Goal: Task Accomplishment & Management: Use online tool/utility

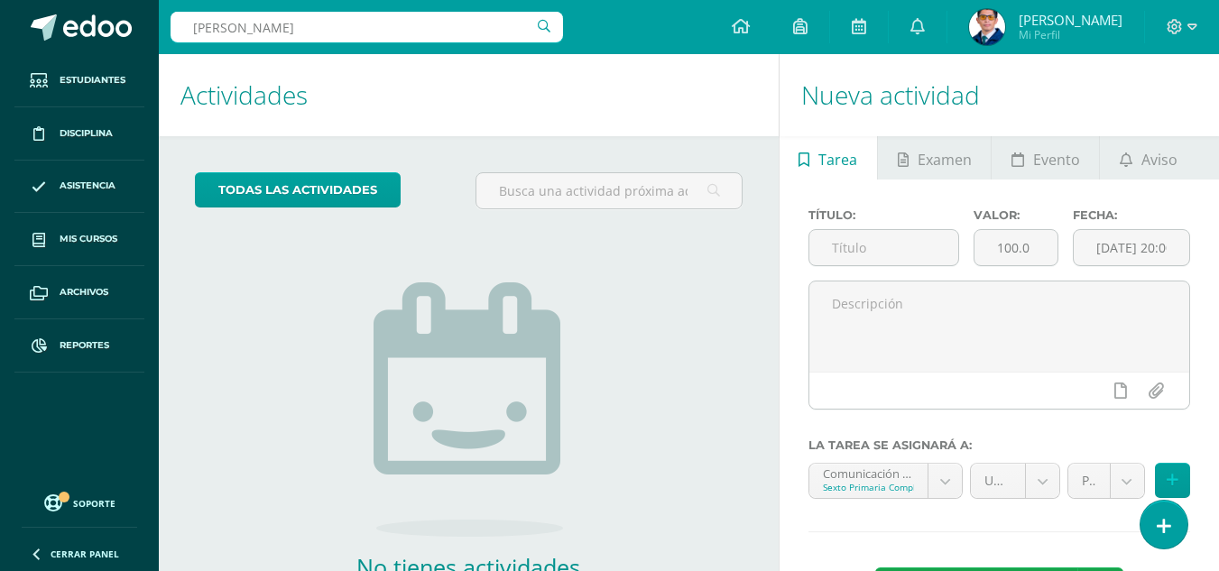
type input "cruz barr"
drag, startPoint x: 271, startPoint y: 29, endPoint x: 134, endPoint y: 70, distance: 143.3
click at [134, 70] on body "Estudiantes Disciplina Asistencia Mis cursos Archivos Reportes Soporte Ayuda Re…" at bounding box center [609, 285] width 1219 height 571
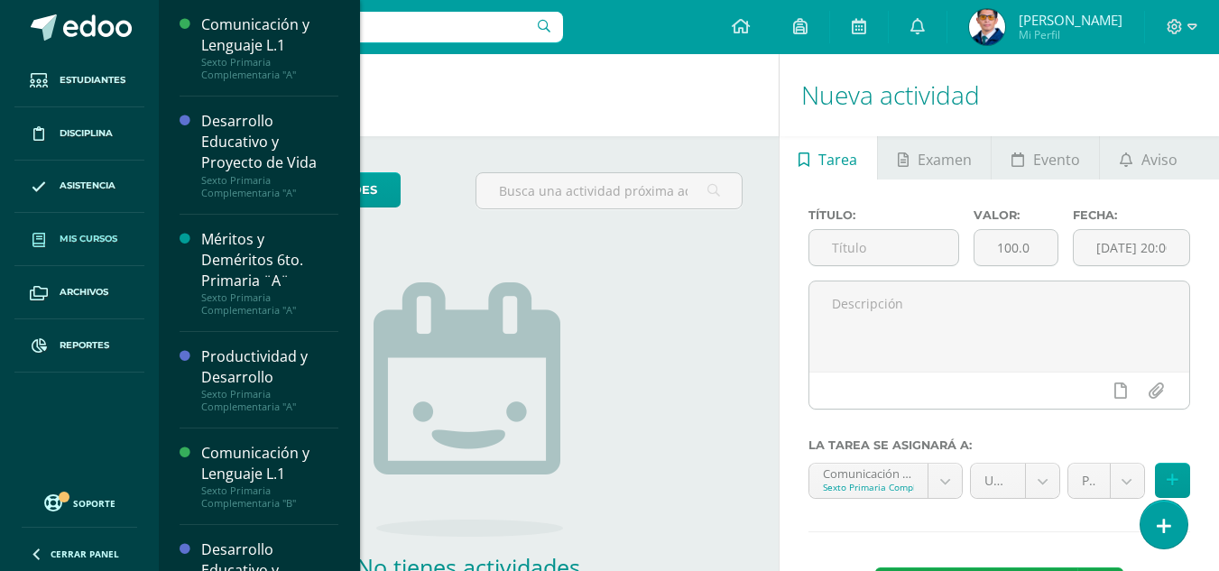
click at [69, 238] on span "Mis cursos" at bounding box center [89, 239] width 58 height 14
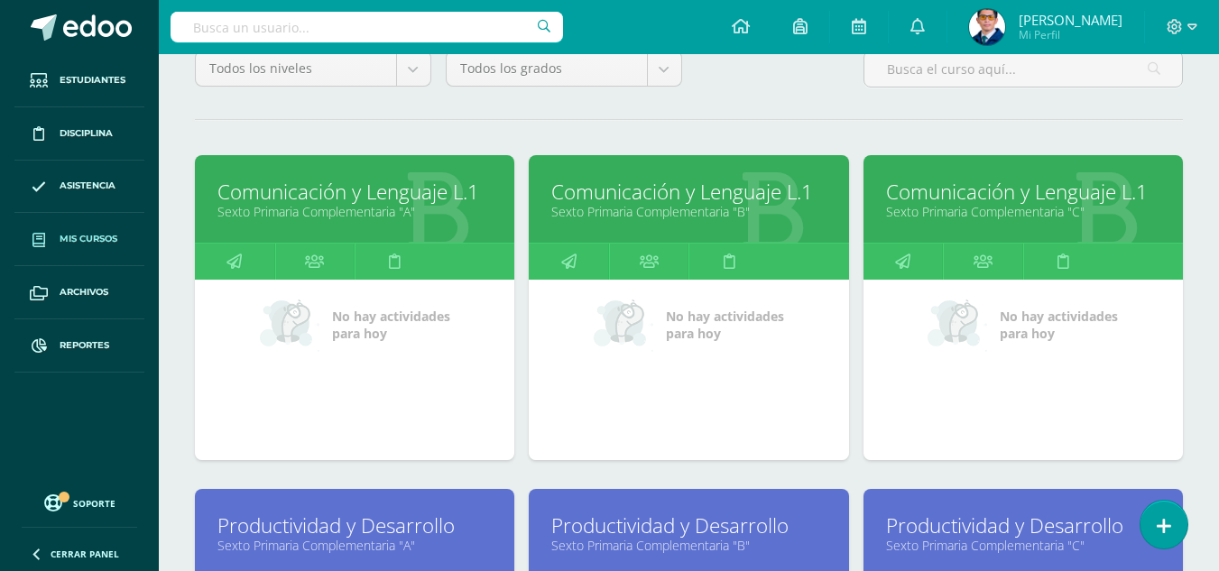
scroll to position [271, 0]
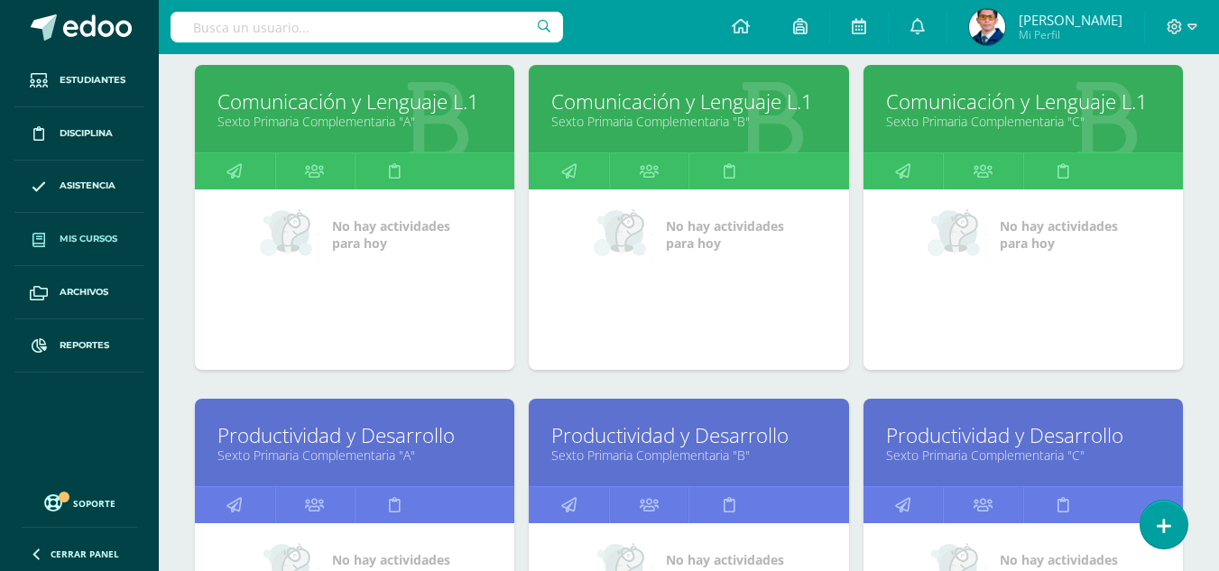
click at [1048, 103] on link "Comunicación y Lenguaje L.1" at bounding box center [1023, 102] width 274 height 28
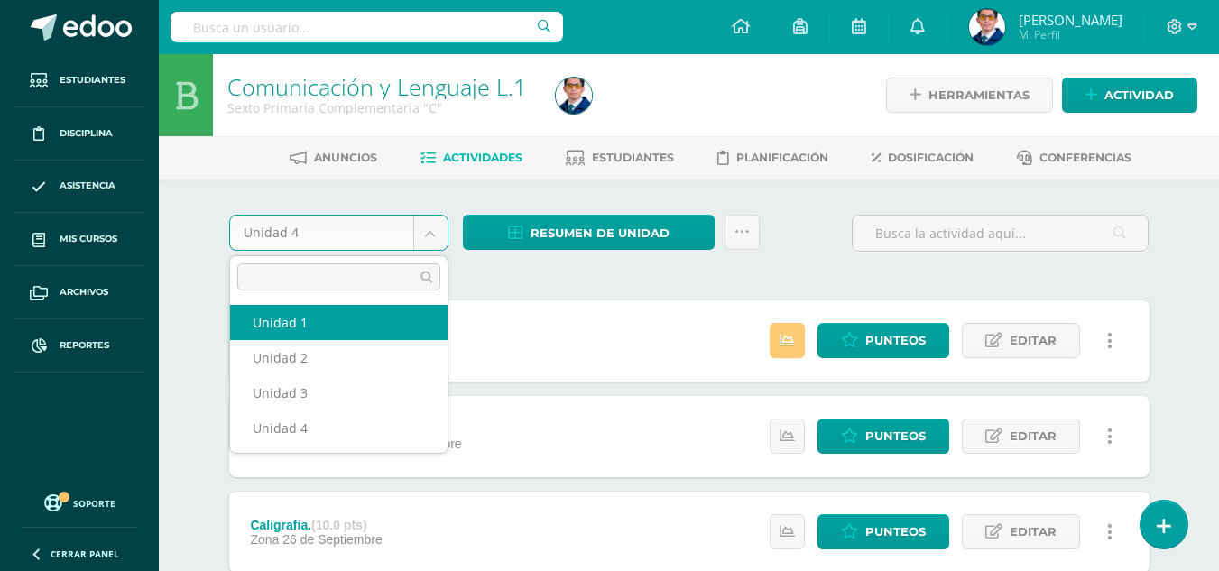
select select "Unidad 1"
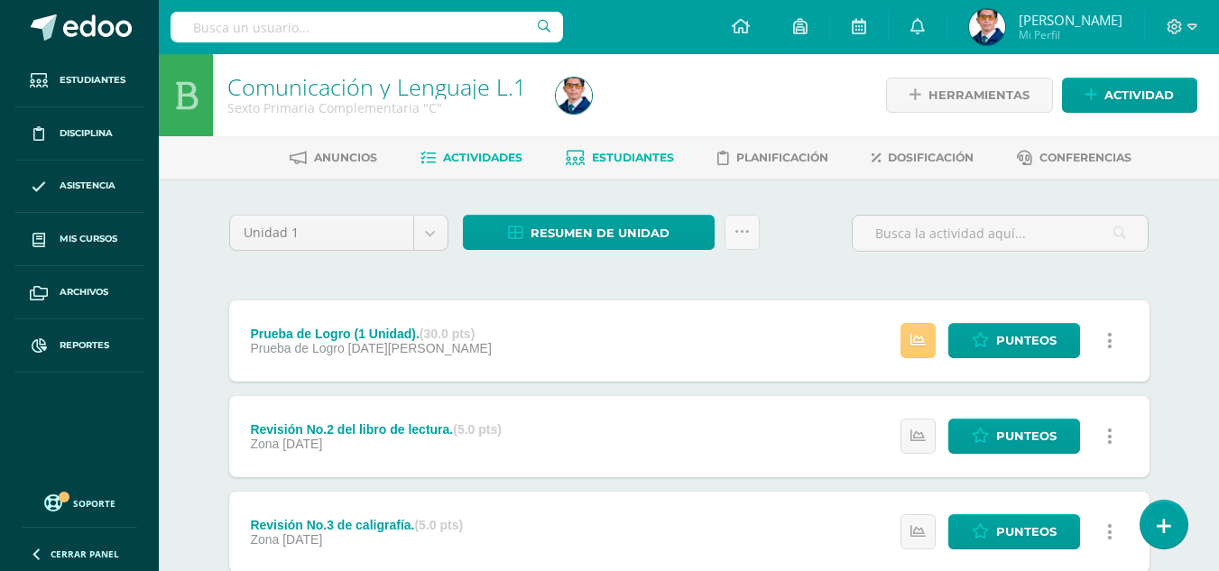
click at [638, 149] on link "Estudiantes" at bounding box center [620, 157] width 108 height 29
click at [633, 164] on span "Estudiantes" at bounding box center [633, 158] width 82 height 14
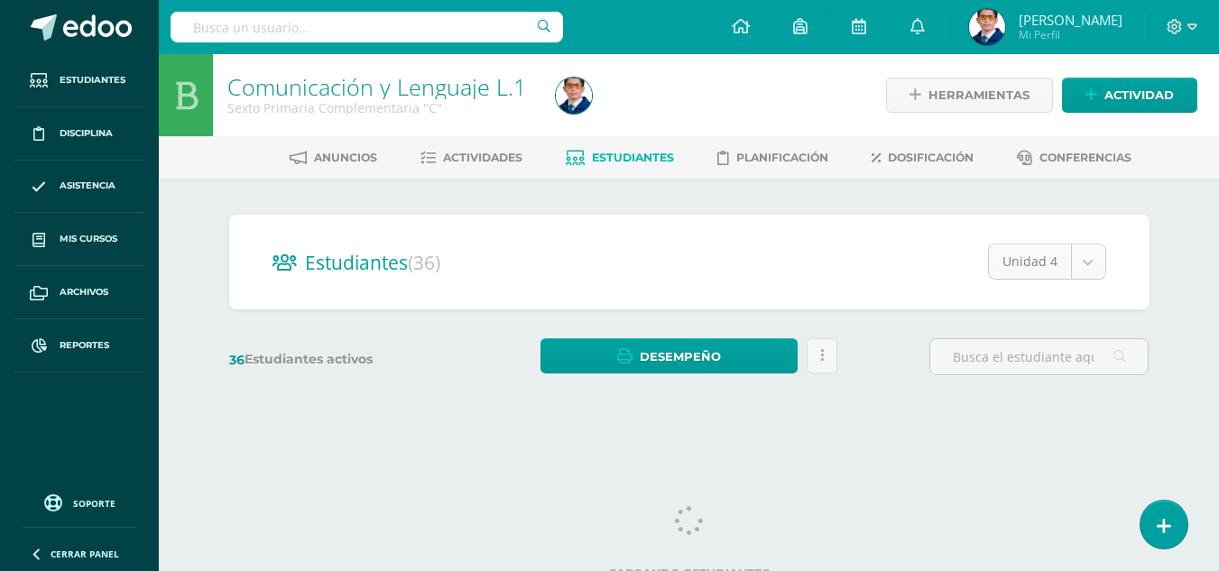
click at [1086, 254] on body "Estudiantes Disciplina Asistencia Mis cursos Archivos Reportes Soporte Ayuda Re…" at bounding box center [609, 214] width 1219 height 429
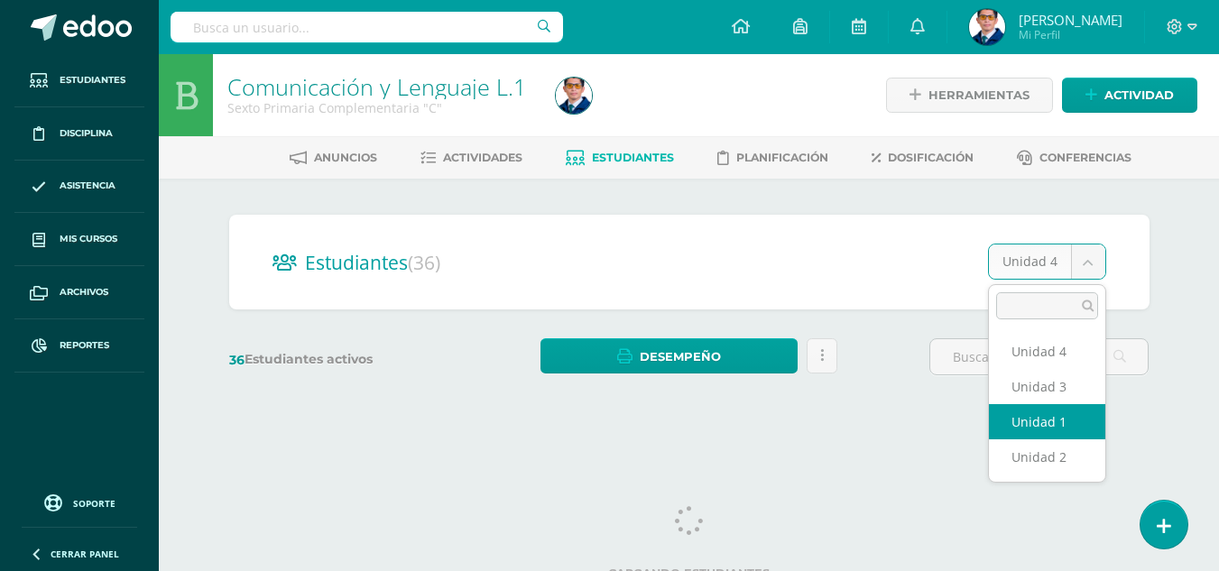
select select "/dashboard/teacher/section/4097/students/?unit=156339"
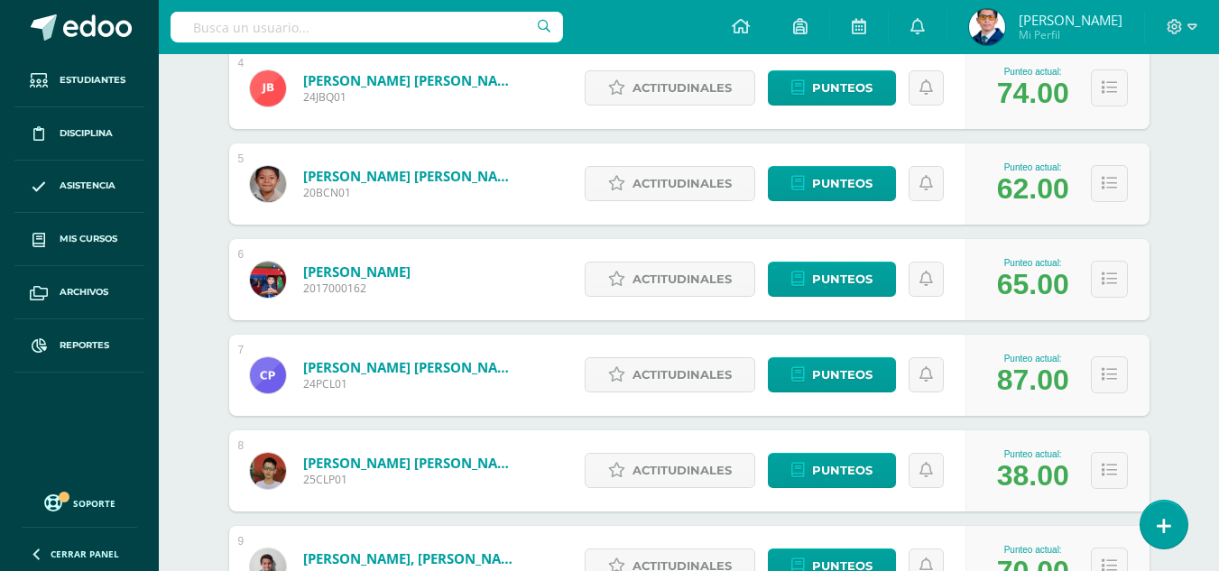
scroll to position [722, 0]
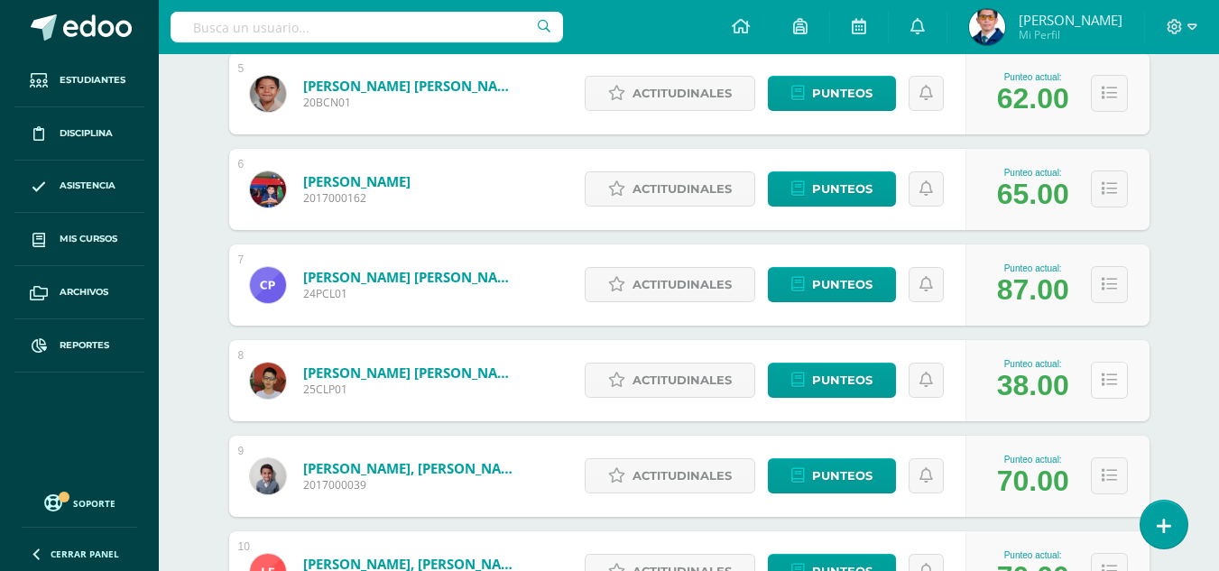
click at [1103, 380] on icon at bounding box center [1109, 380] width 15 height 15
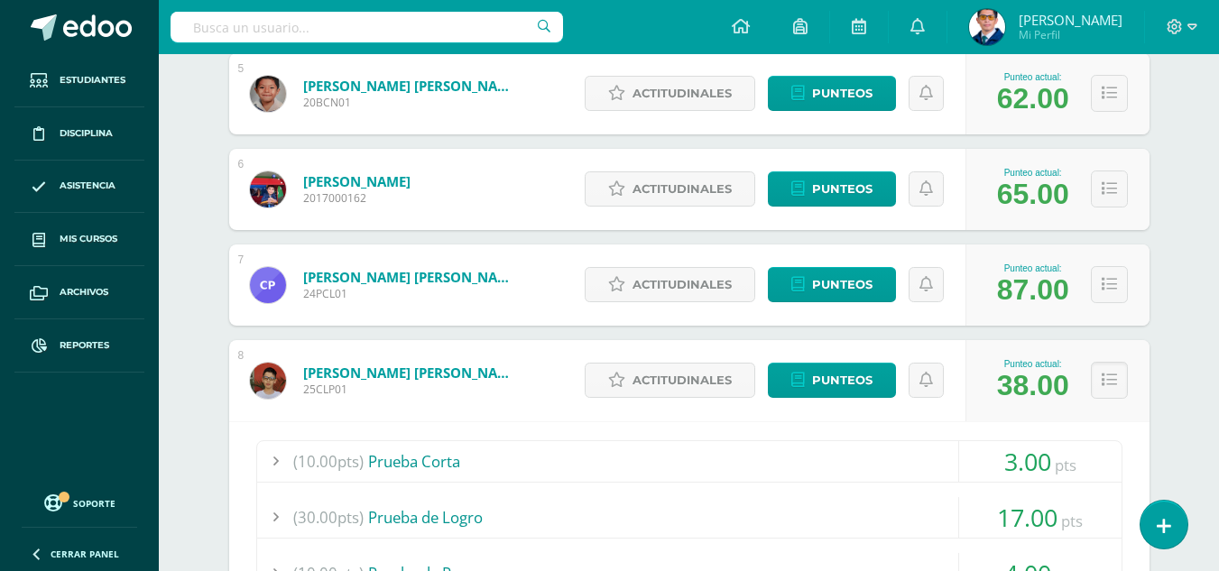
scroll to position [992, 0]
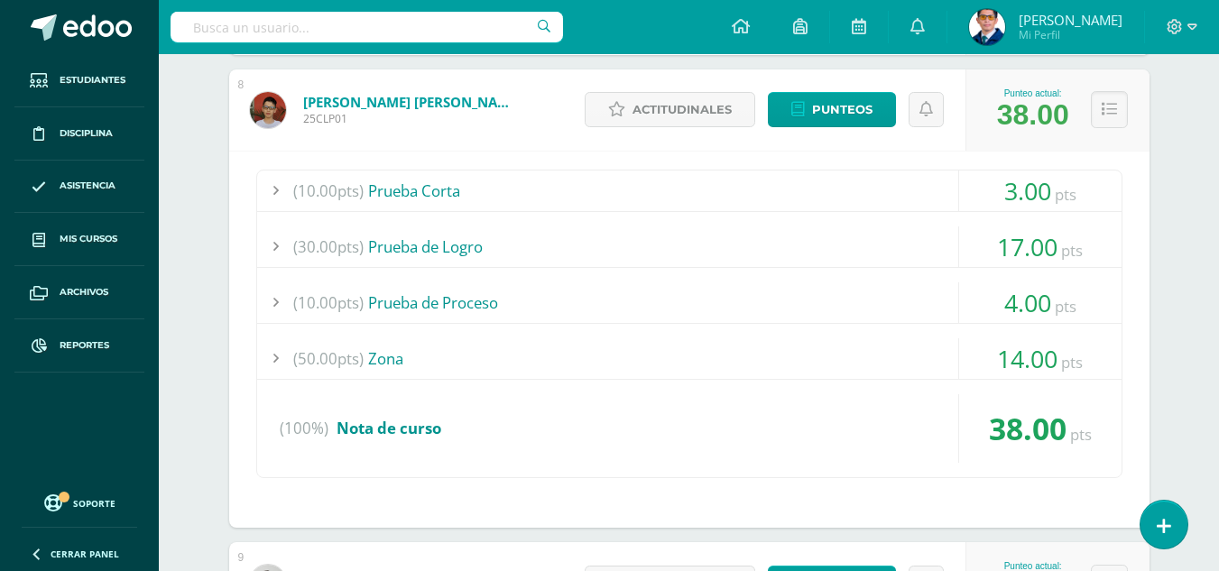
click at [385, 351] on div "(50.00pts) Zona" at bounding box center [689, 358] width 864 height 41
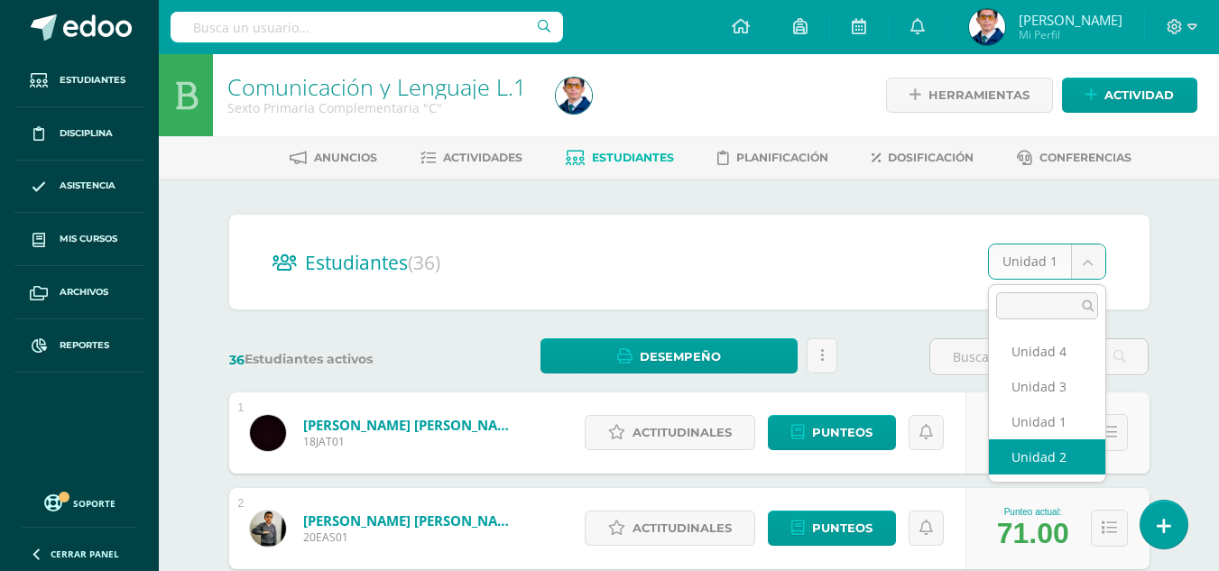
select select "/dashboard/teacher/section/4097/students/?unit=156344"
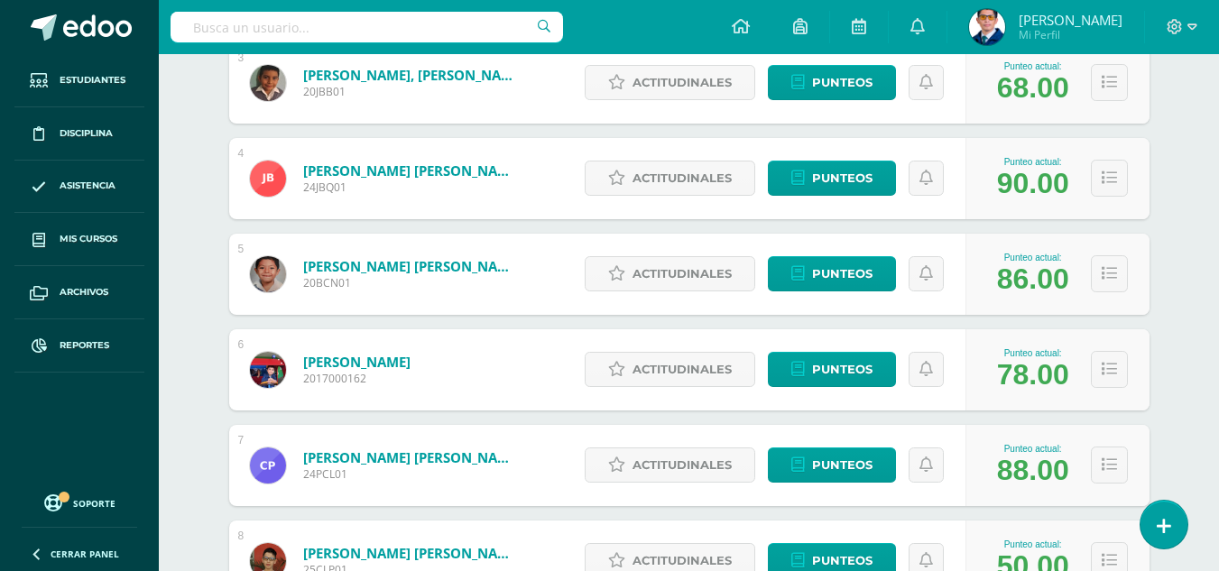
scroll to position [632, 0]
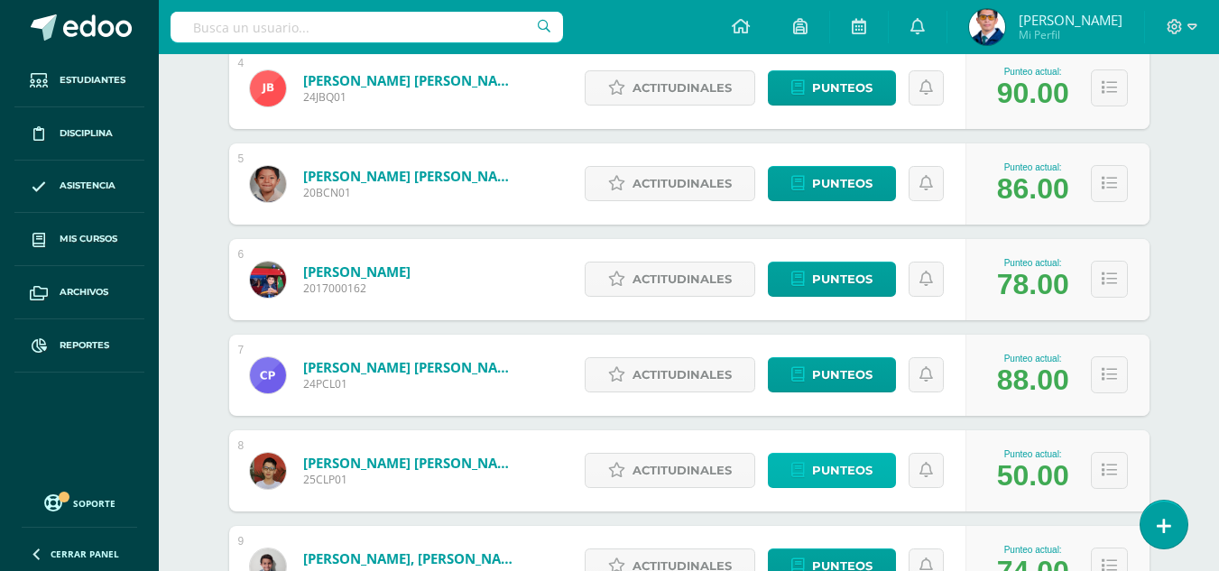
click at [849, 469] on span "Punteos" at bounding box center [842, 470] width 60 height 33
click at [1104, 478] on icon at bounding box center [1109, 470] width 15 height 15
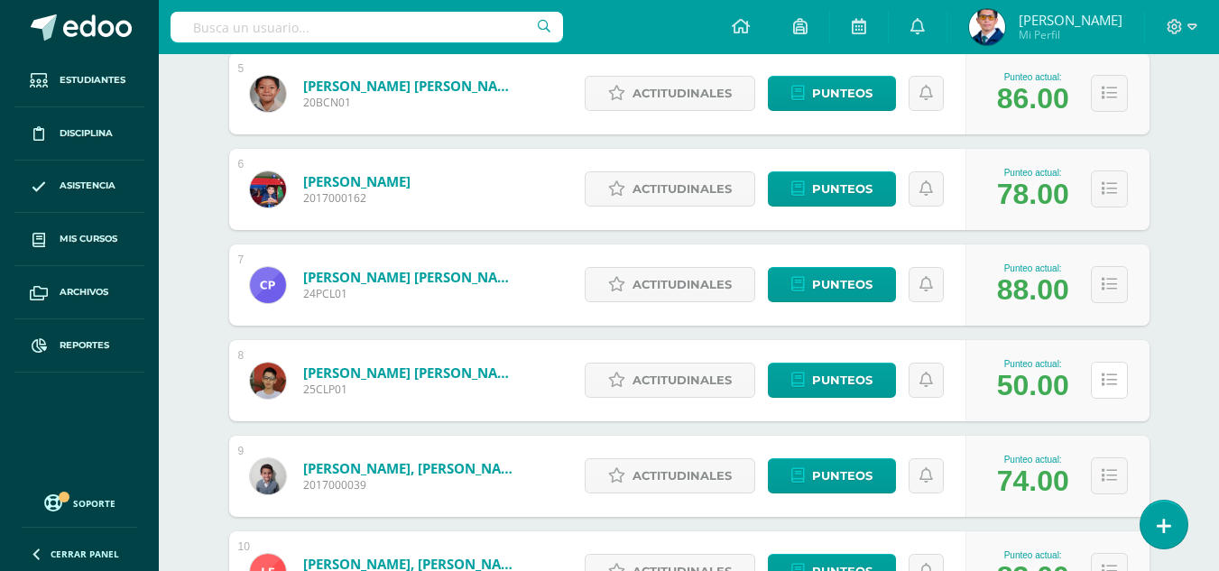
click at [1102, 374] on icon at bounding box center [1109, 380] width 15 height 15
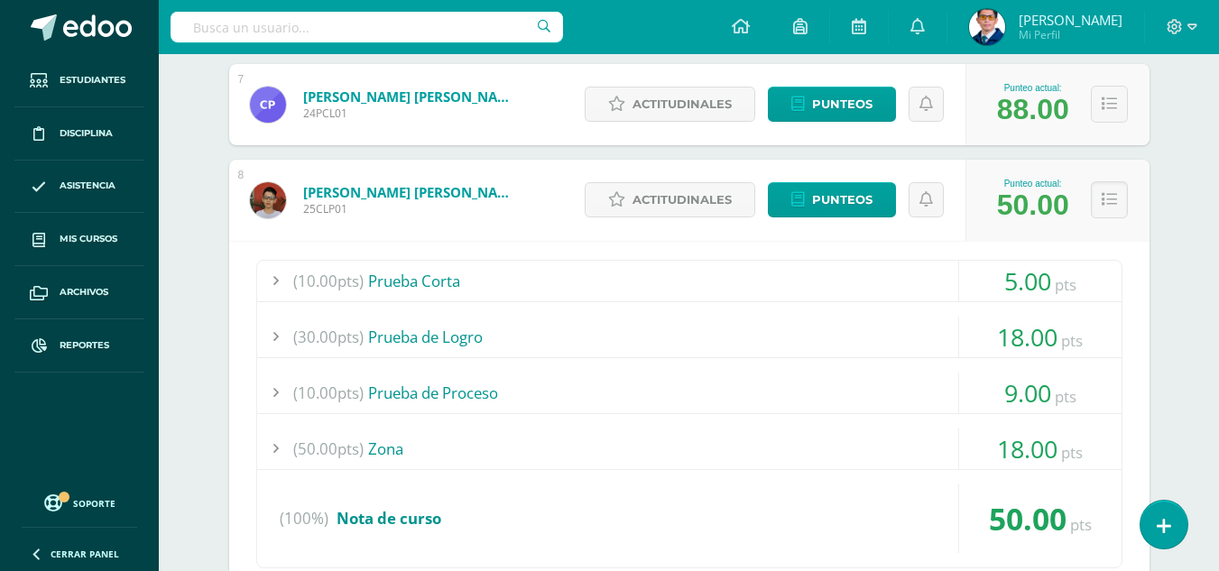
scroll to position [992, 0]
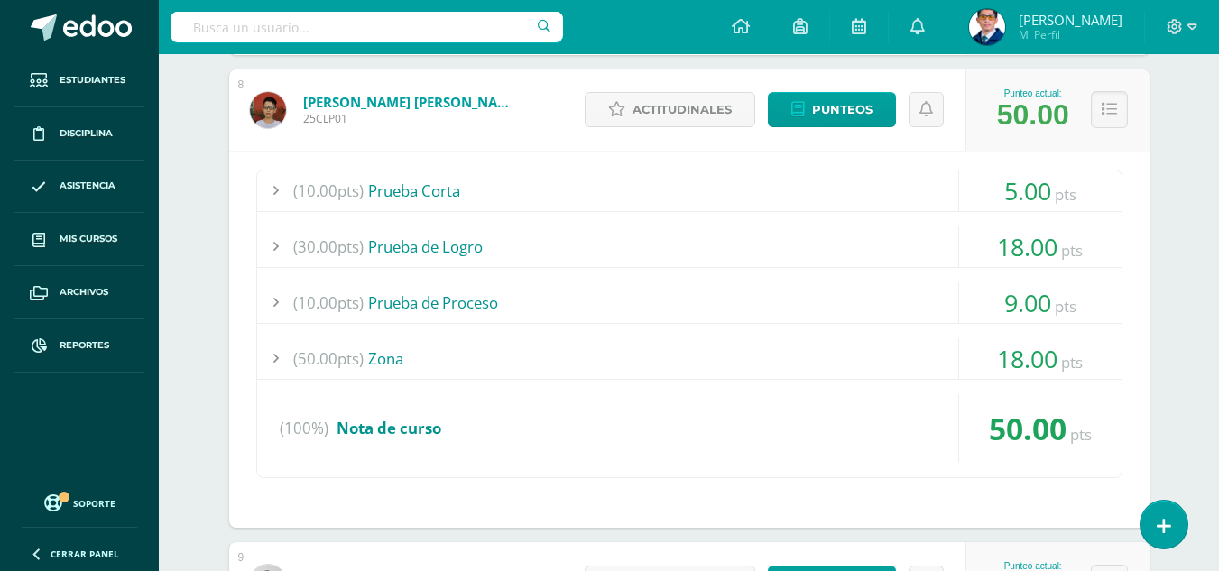
click at [392, 356] on div "(50.00pts) Zona" at bounding box center [689, 358] width 864 height 41
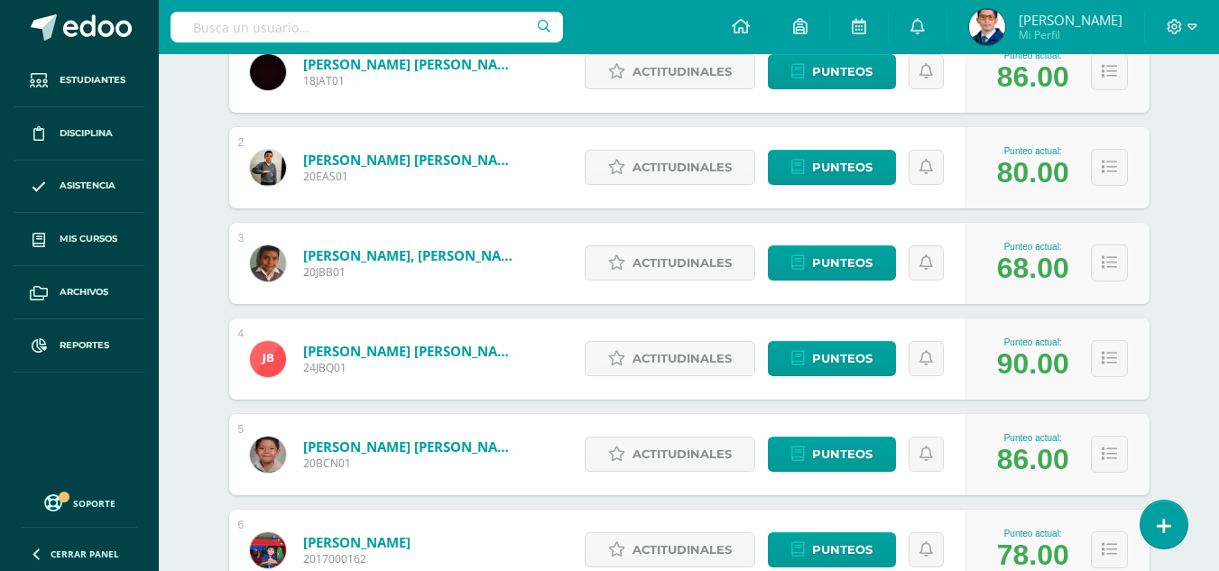
scroll to position [0, 0]
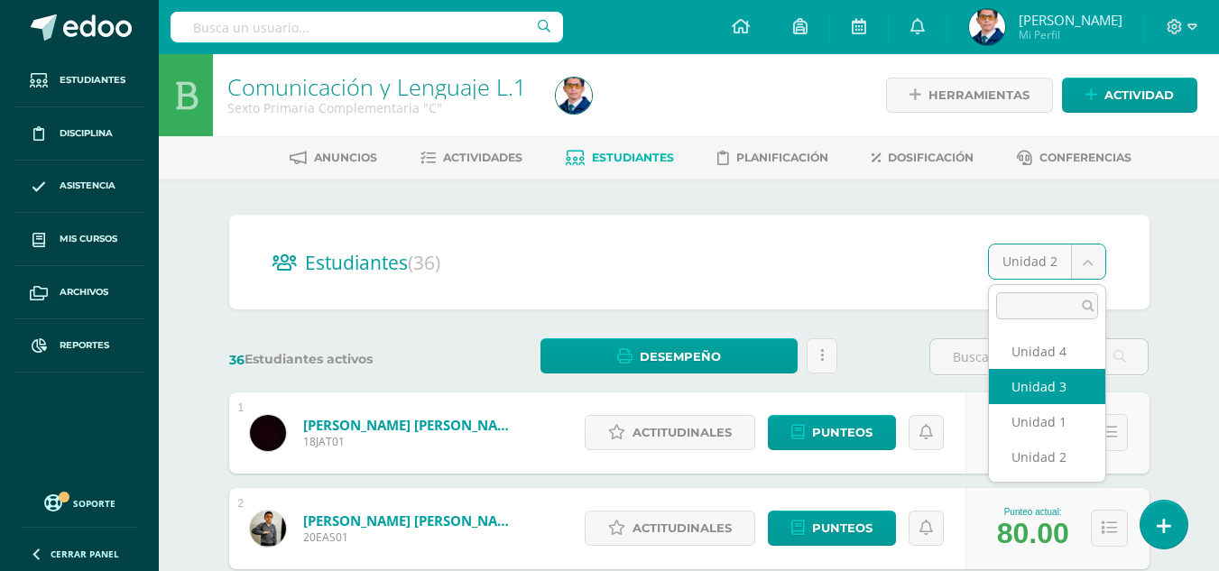
select select "/dashboard/teacher/section/4097/students/?unit=156349"
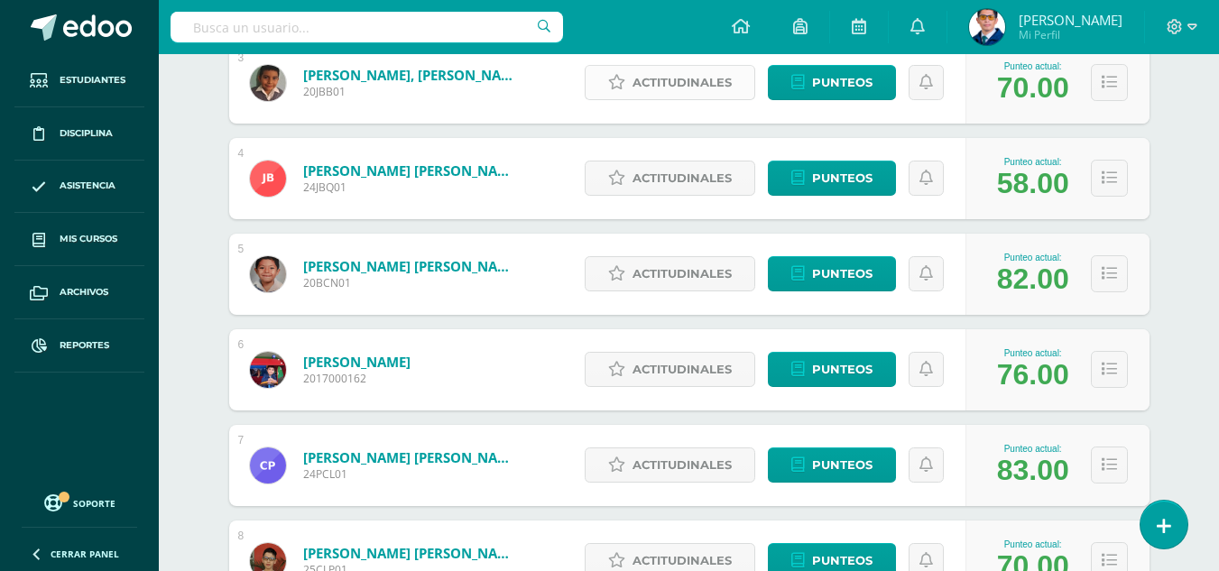
scroll to position [632, 0]
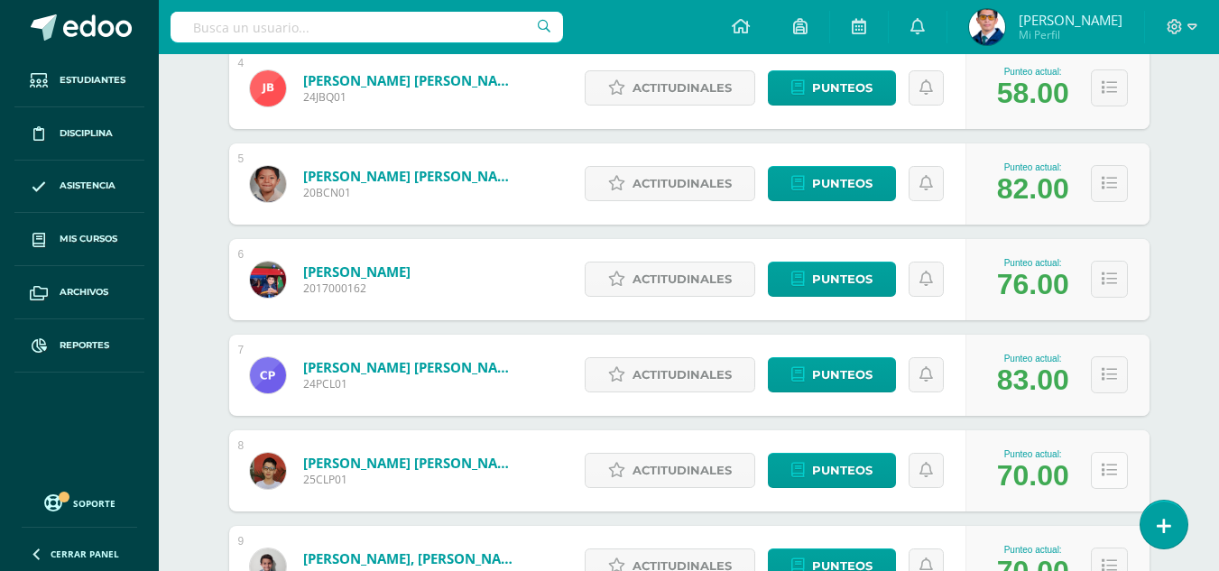
click at [1109, 475] on icon at bounding box center [1109, 470] width 15 height 15
click at [1110, 475] on icon at bounding box center [1109, 470] width 15 height 15
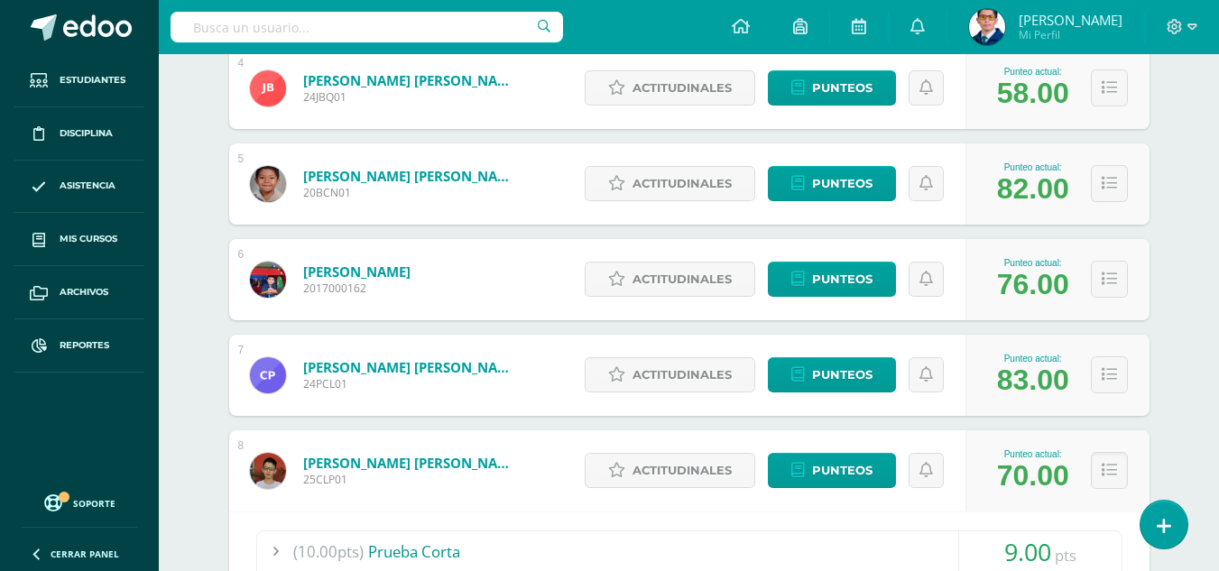
scroll to position [902, 0]
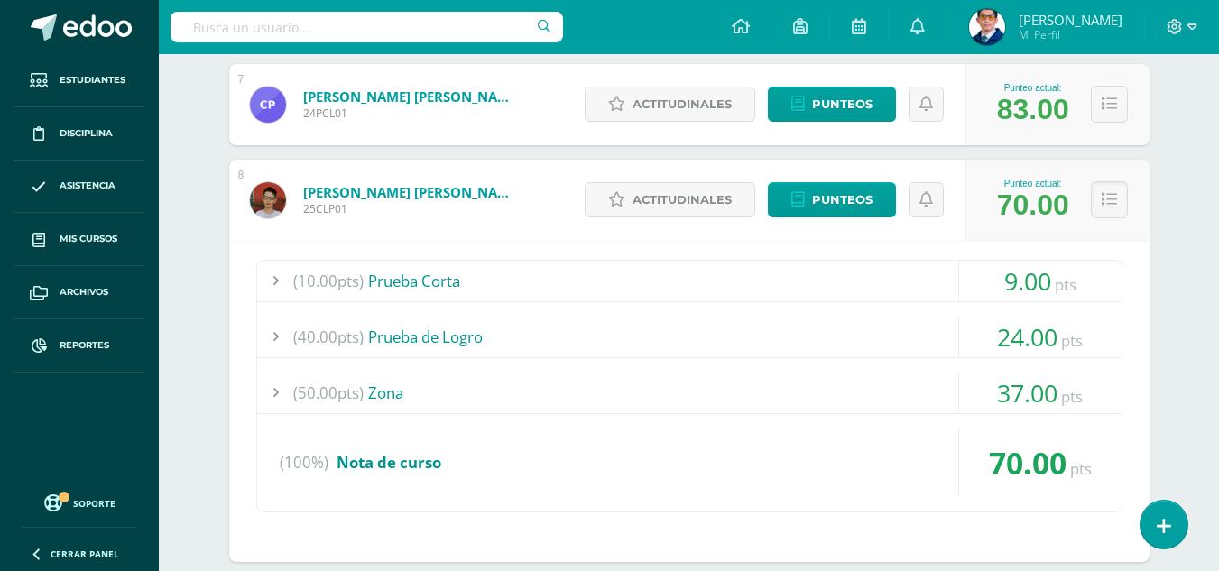
click at [381, 399] on div "(50.00pts) Zona" at bounding box center [689, 393] width 864 height 41
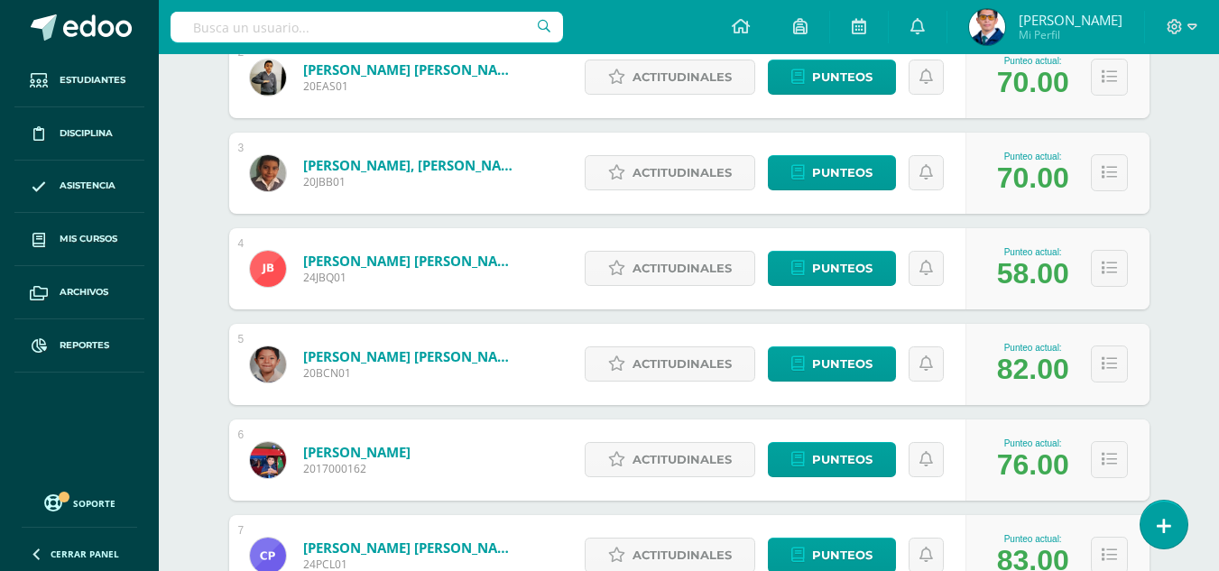
scroll to position [0, 0]
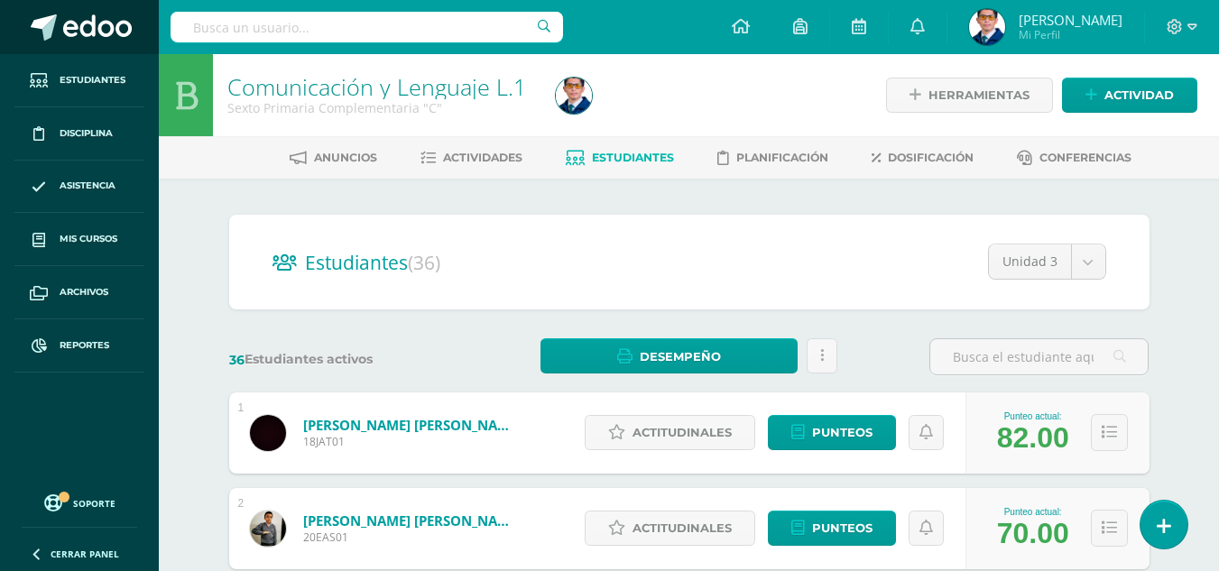
click at [114, 32] on span at bounding box center [97, 27] width 69 height 27
click at [110, 32] on span at bounding box center [97, 27] width 69 height 27
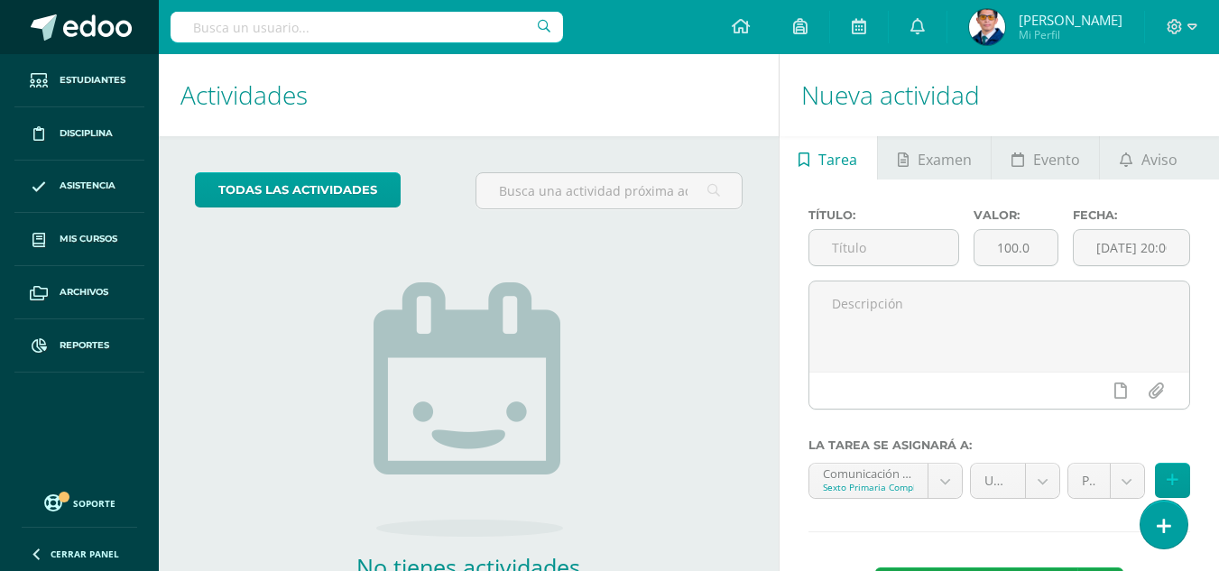
click at [96, 40] on span at bounding box center [97, 27] width 69 height 27
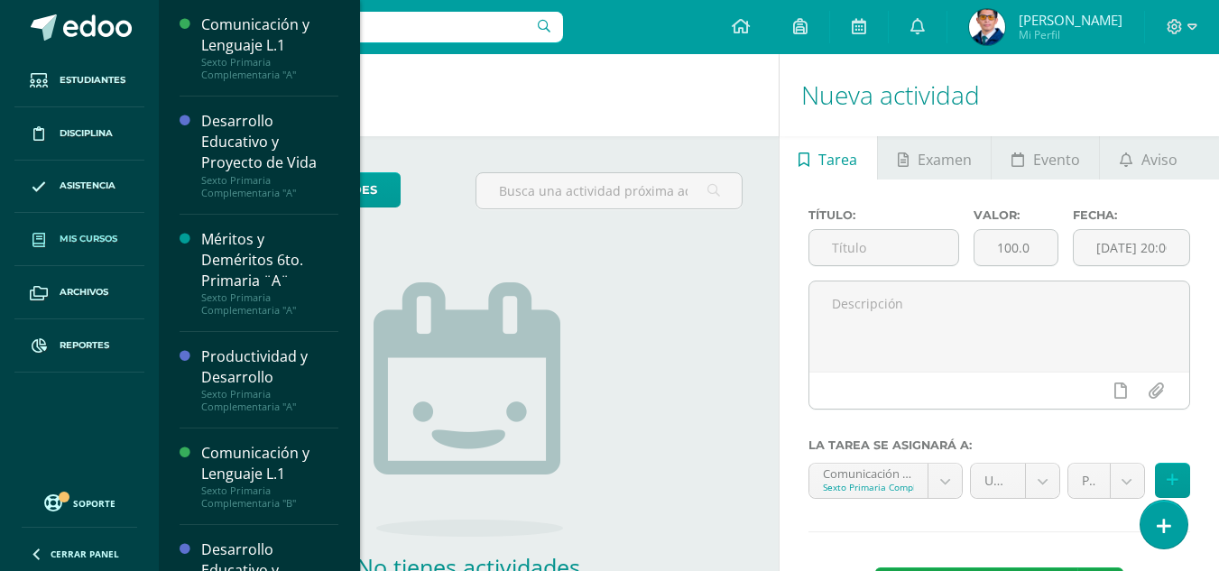
click at [91, 236] on span "Mis cursos" at bounding box center [89, 239] width 58 height 14
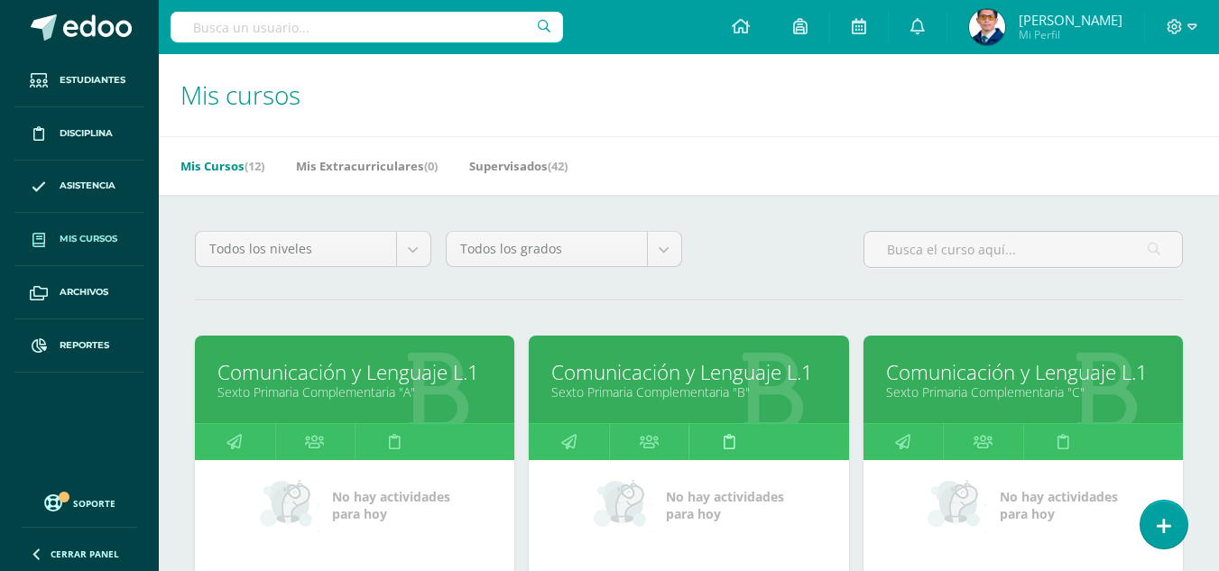
scroll to position [361, 0]
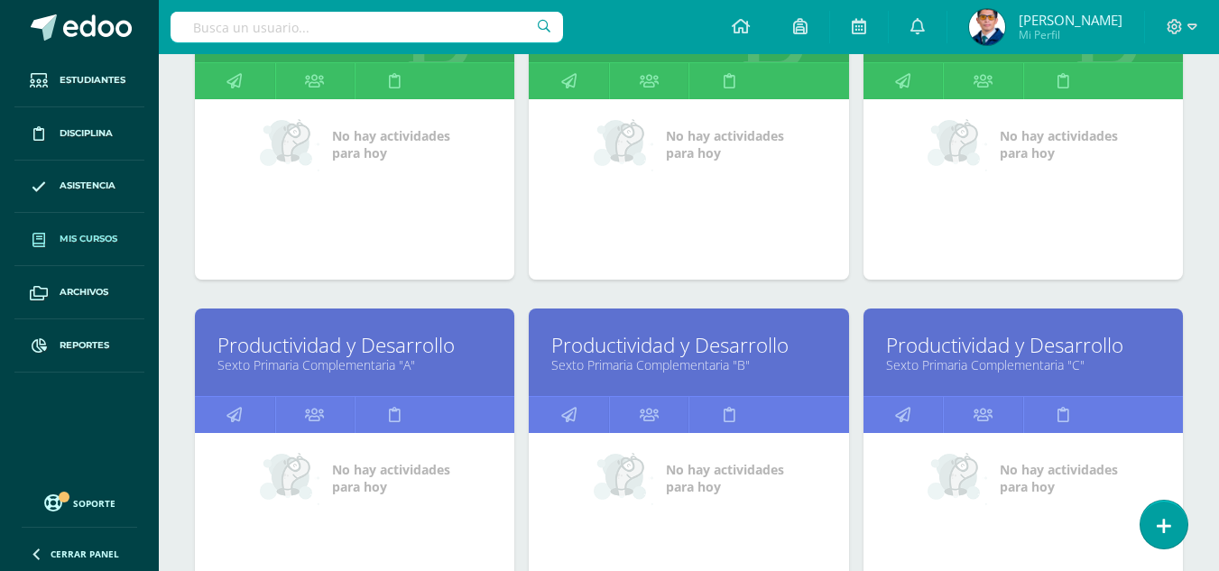
click at [675, 353] on link "Productividad y Desarrollo" at bounding box center [688, 345] width 274 height 28
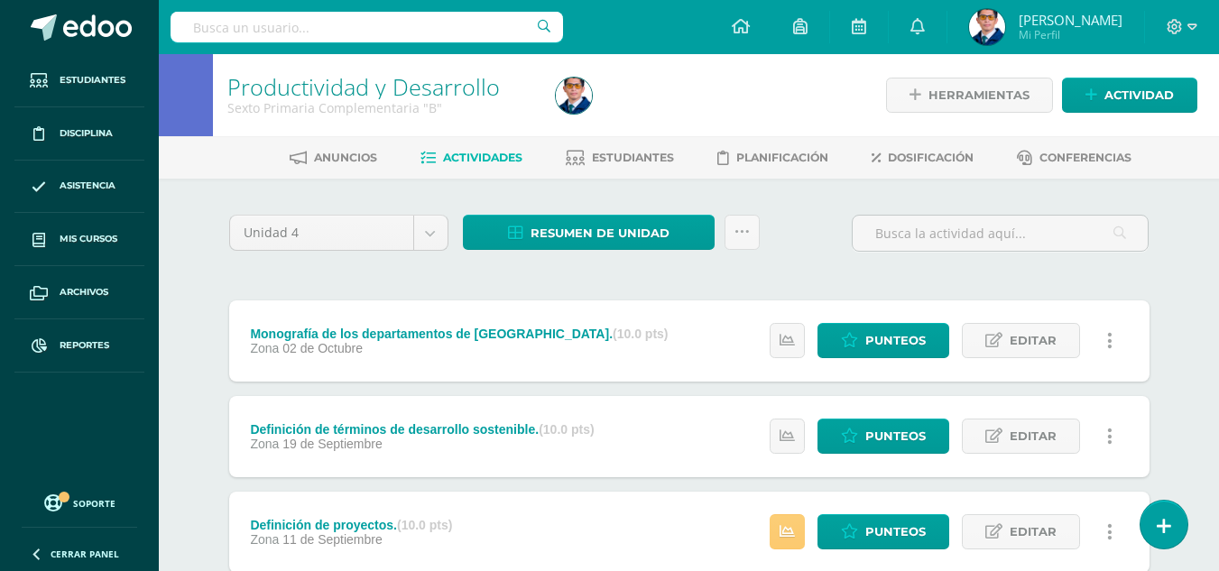
scroll to position [180, 0]
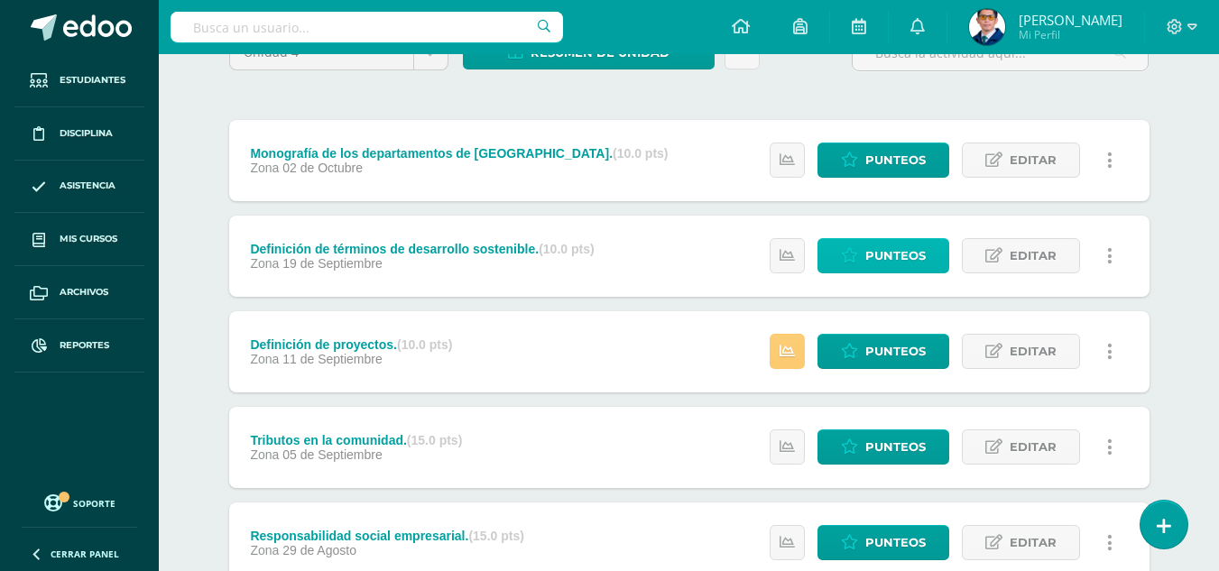
click at [859, 257] on link "Punteos" at bounding box center [883, 255] width 132 height 35
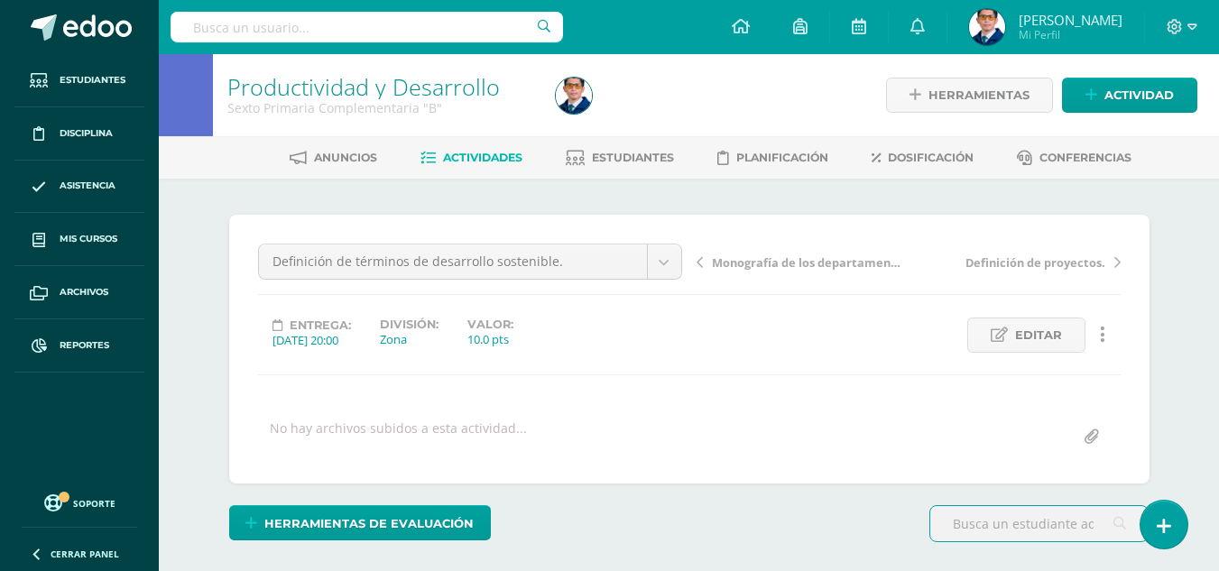
scroll to position [541, 0]
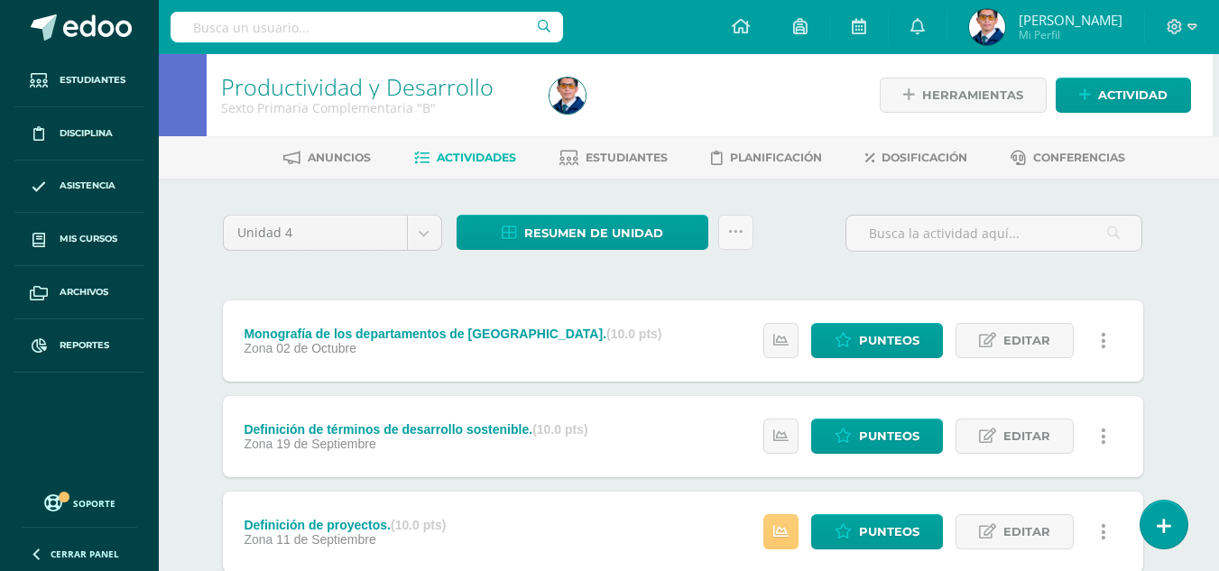
scroll to position [180, 6]
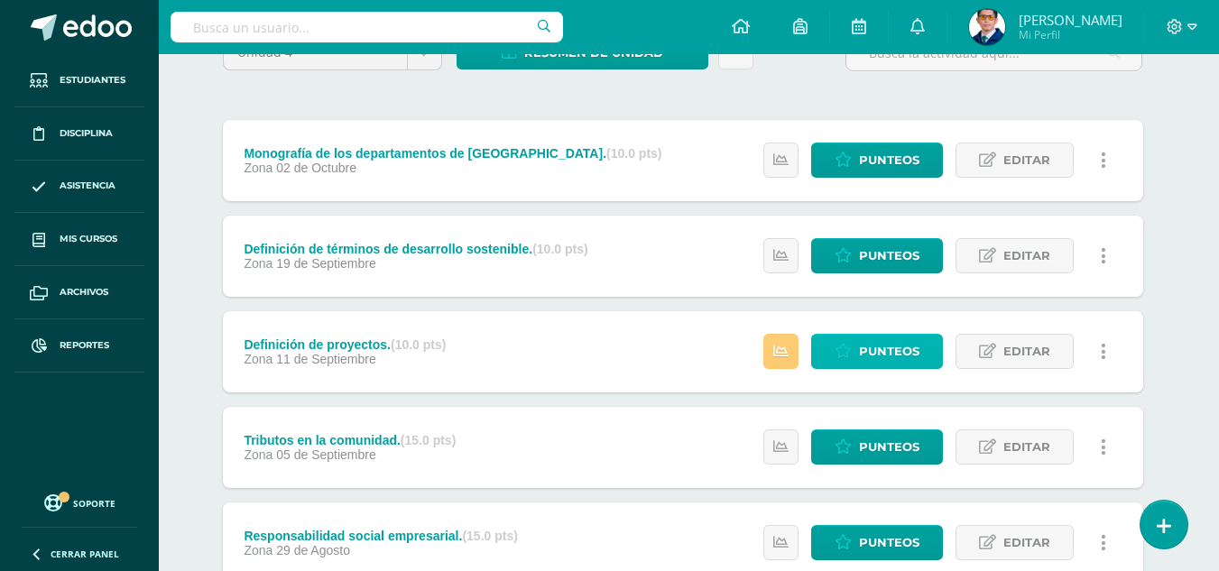
click at [880, 350] on span "Punteos" at bounding box center [889, 351] width 60 height 33
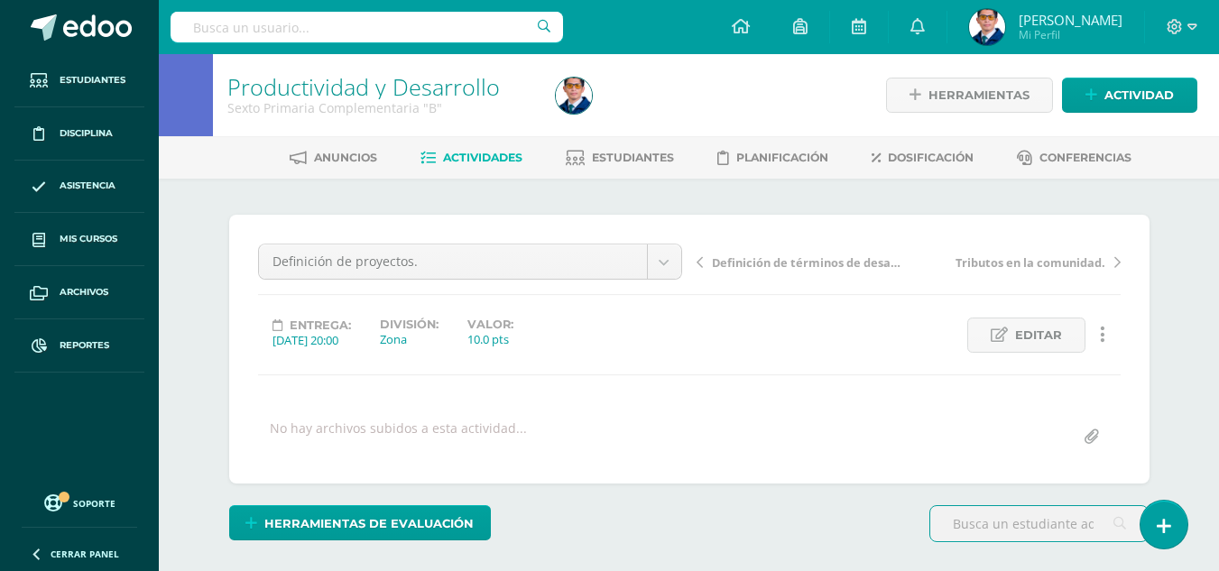
scroll to position [1, 0]
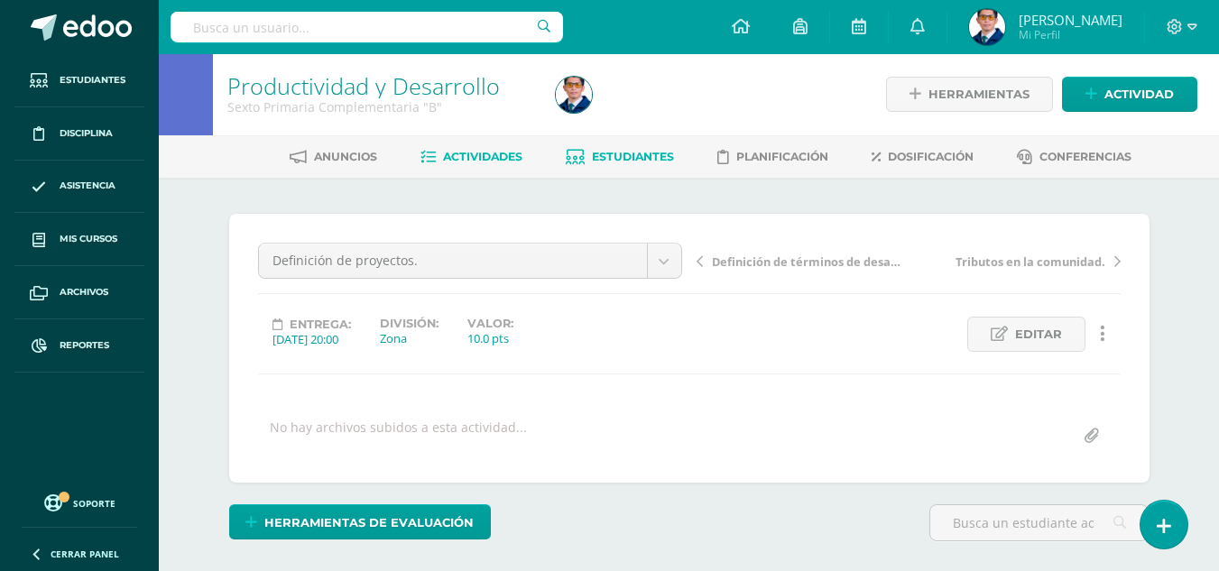
click at [635, 146] on link "Estudiantes" at bounding box center [620, 157] width 108 height 29
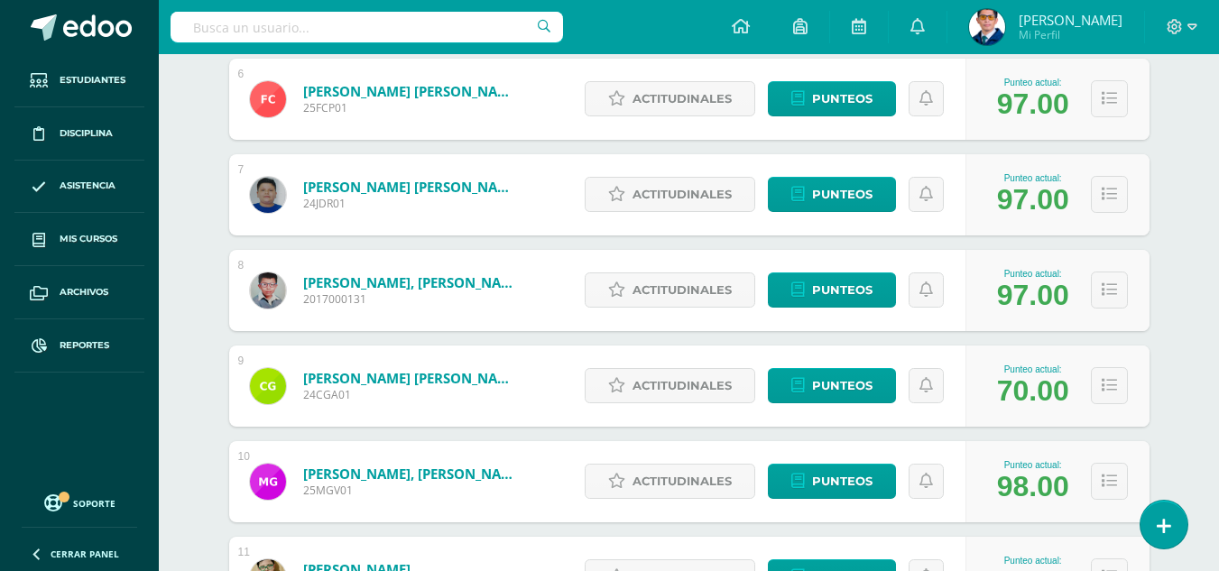
scroll to position [1083, 0]
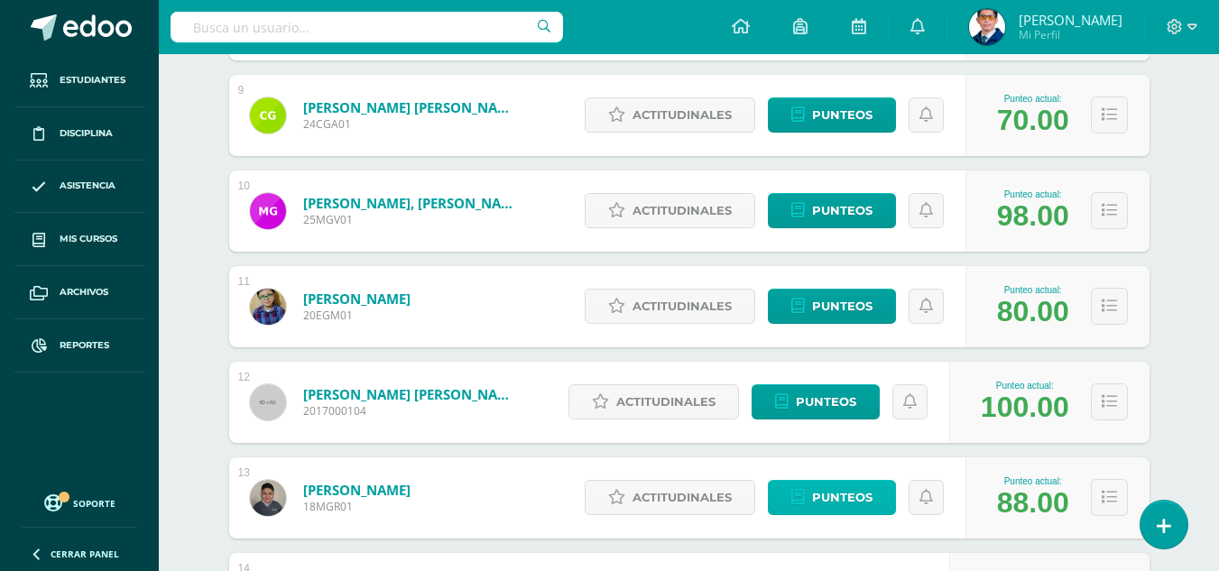
click at [863, 505] on span "Punteos" at bounding box center [842, 497] width 60 height 33
click at [1121, 502] on button at bounding box center [1109, 497] width 37 height 37
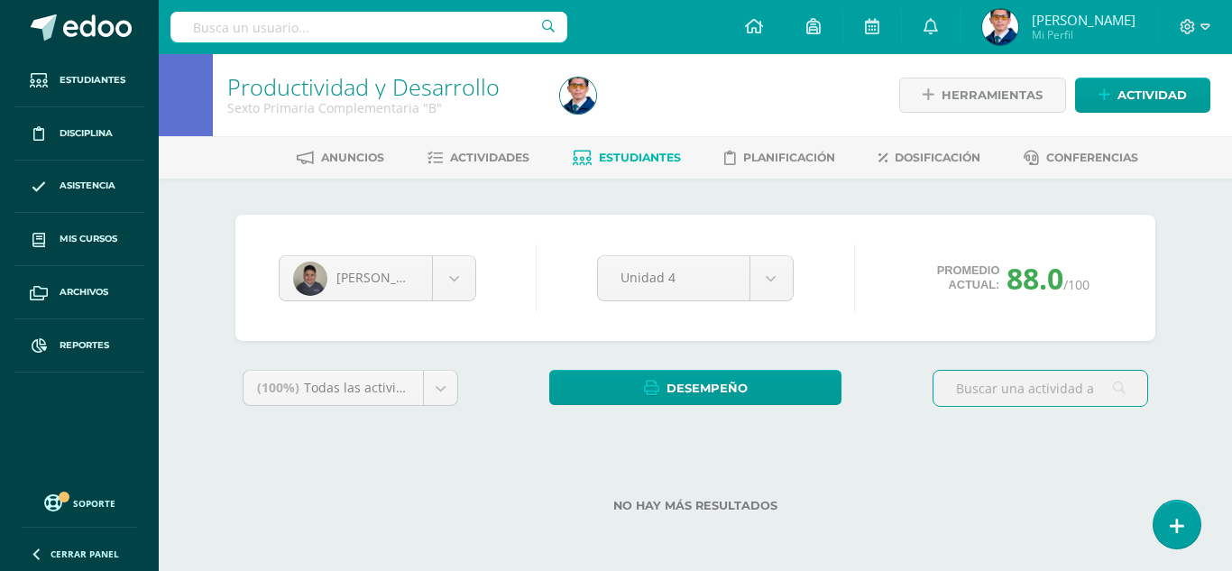
click at [616, 143] on link "Estudiantes" at bounding box center [627, 157] width 108 height 29
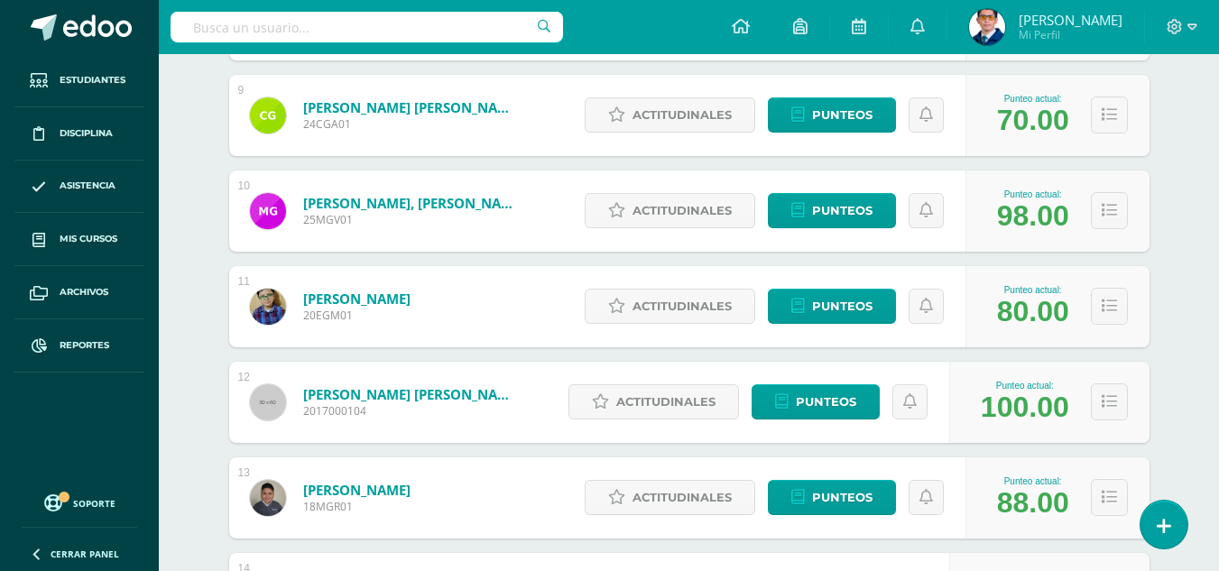
scroll to position [1173, 0]
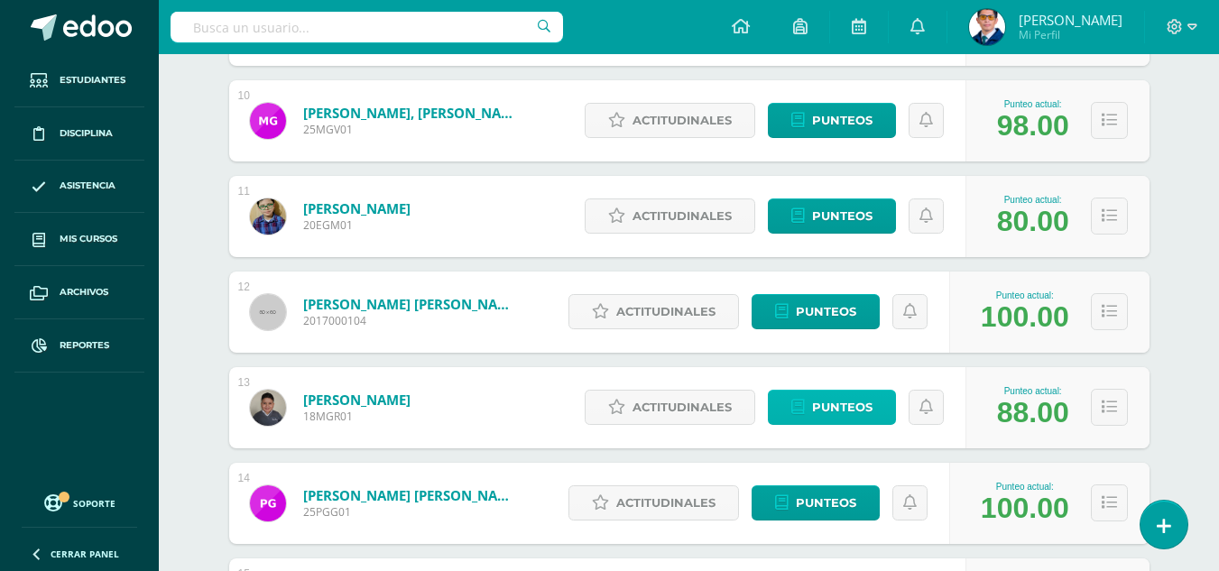
click at [828, 408] on span "Punteos" at bounding box center [842, 407] width 60 height 33
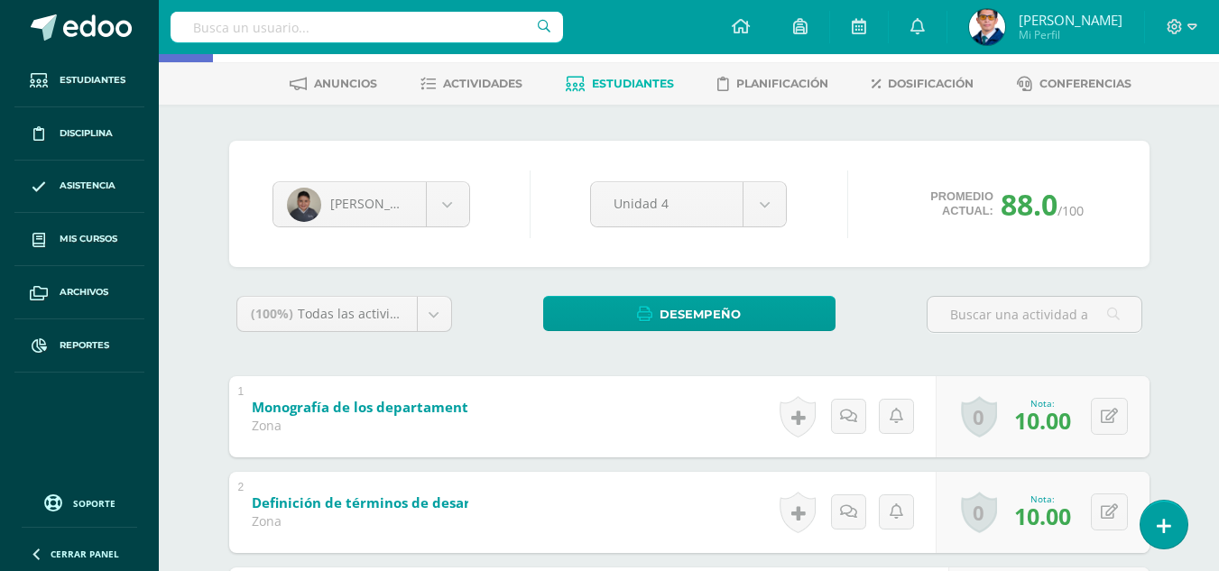
scroll to position [345, 0]
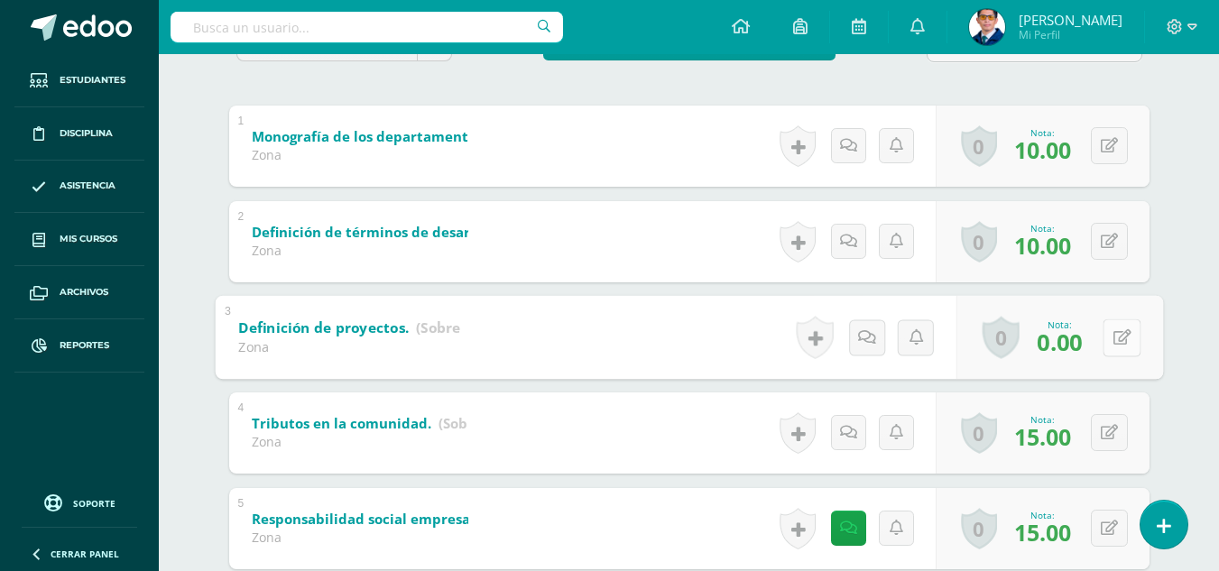
click at [1115, 334] on icon at bounding box center [1121, 336] width 18 height 15
type input "10"
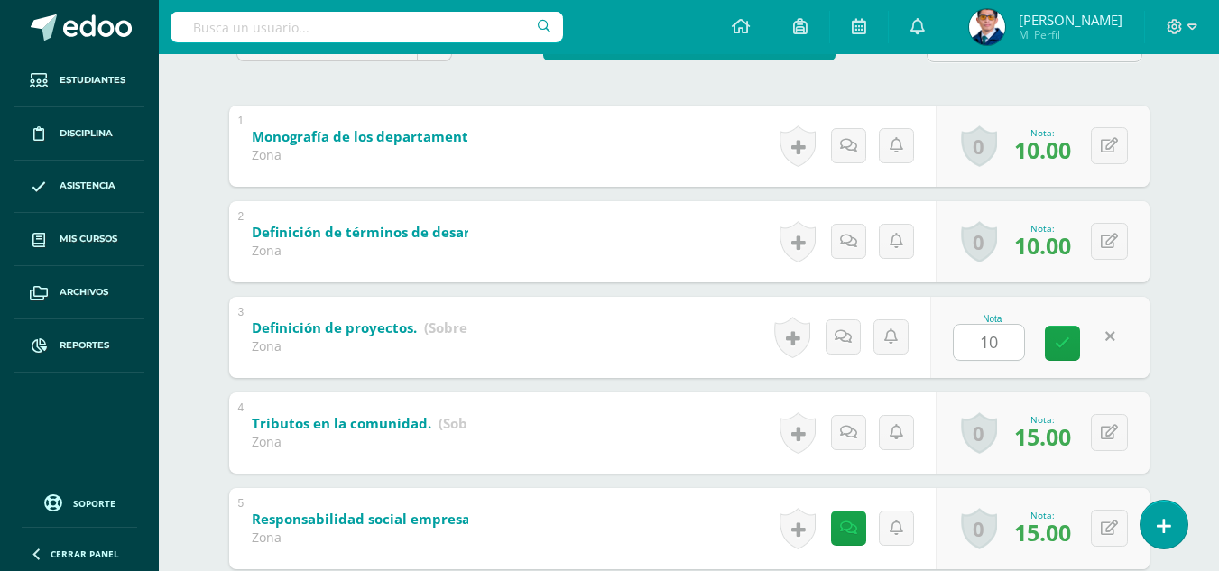
click at [1177, 415] on div "Marcos Gomez Cristiano Alfaro Kathelynn Andrade Luis Arango Gonzalo Argueta Mat…" at bounding box center [689, 405] width 992 height 1142
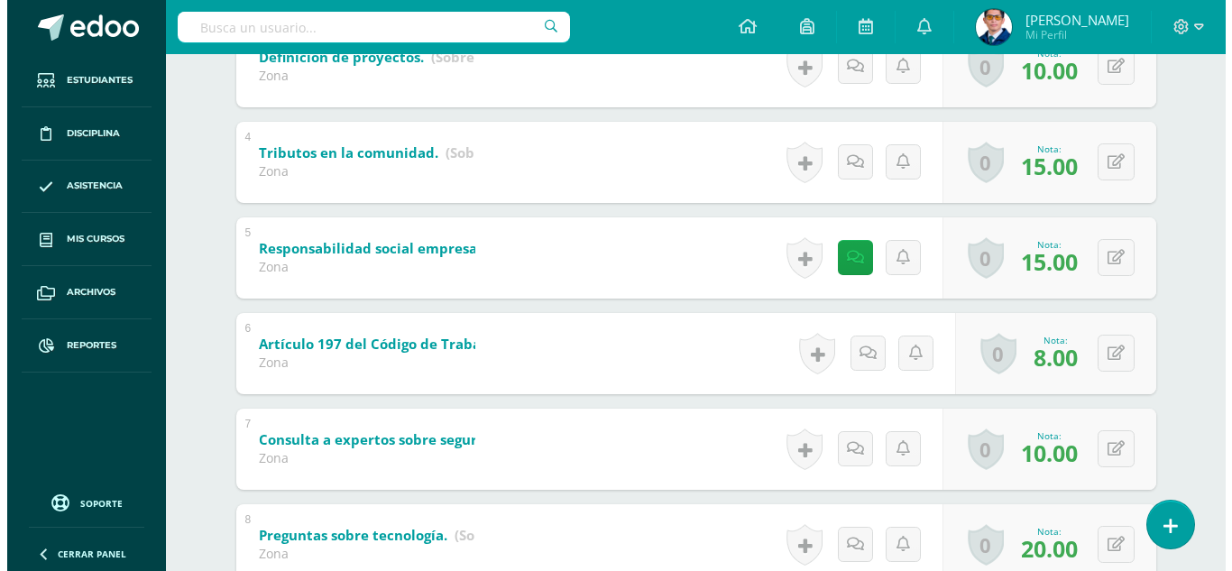
scroll to position [0, 0]
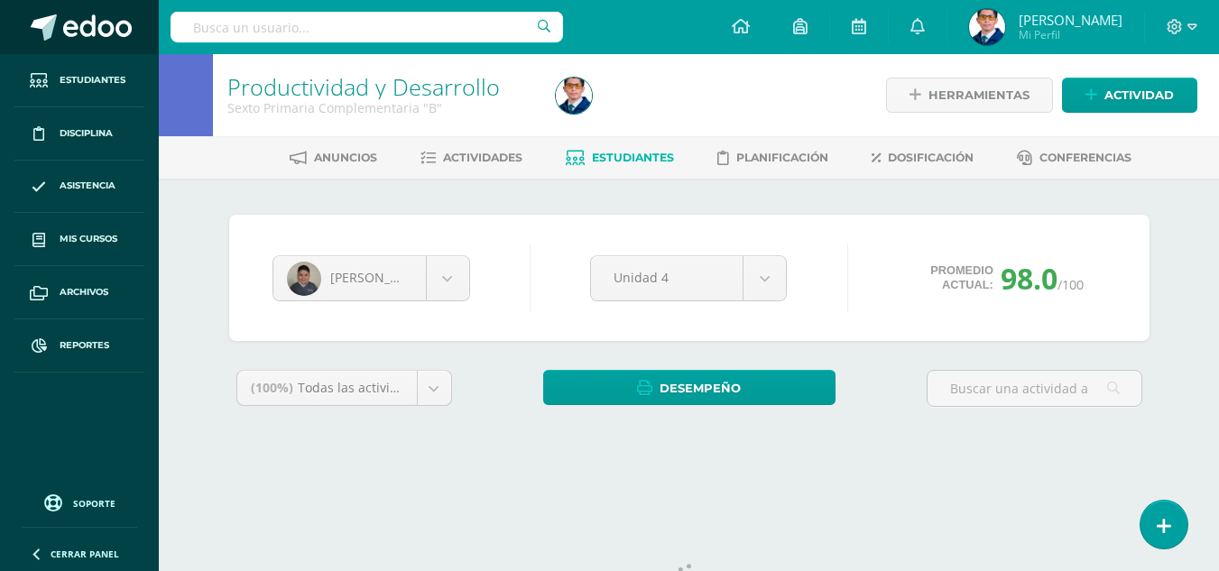
click at [67, 10] on link at bounding box center [79, 27] width 159 height 54
click at [97, 36] on span at bounding box center [97, 27] width 69 height 27
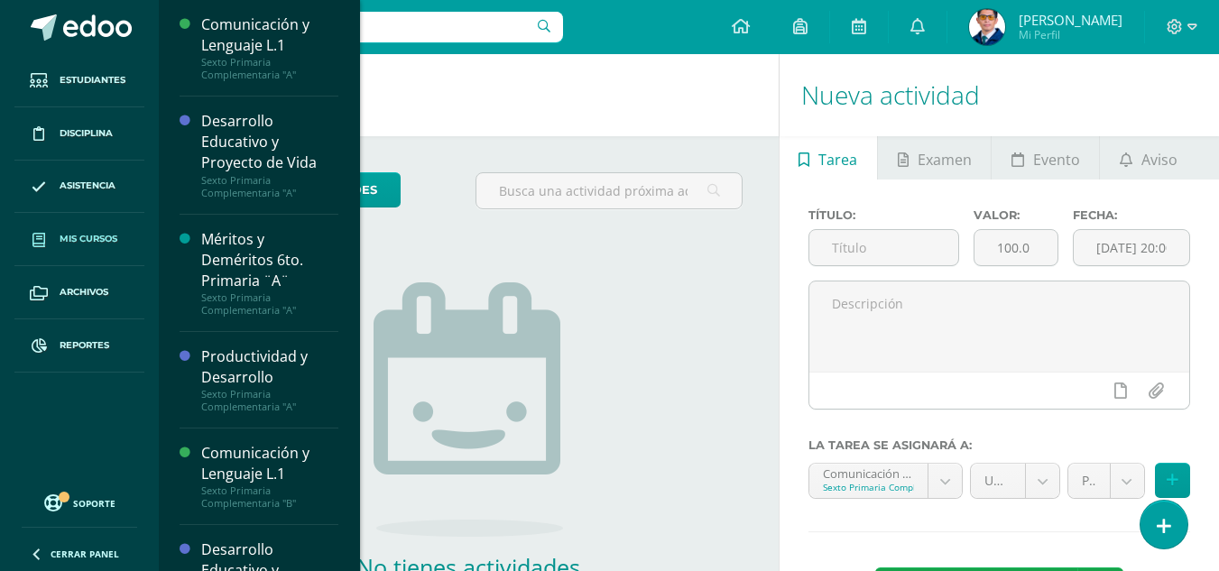
click at [116, 237] on span "Mis cursos" at bounding box center [89, 239] width 58 height 14
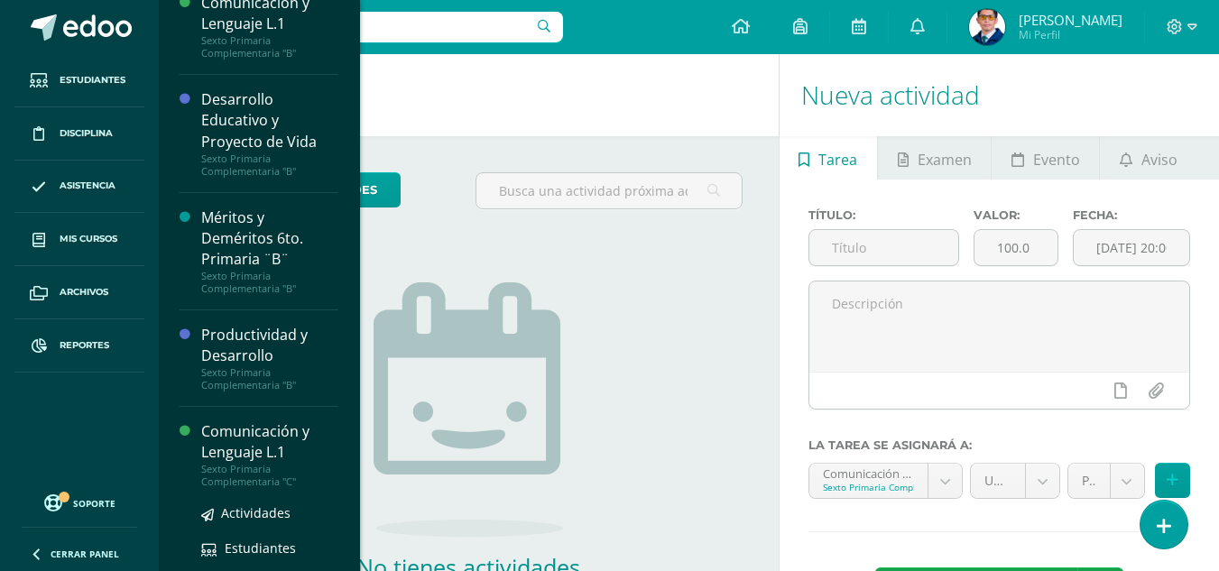
scroll to position [540, 0]
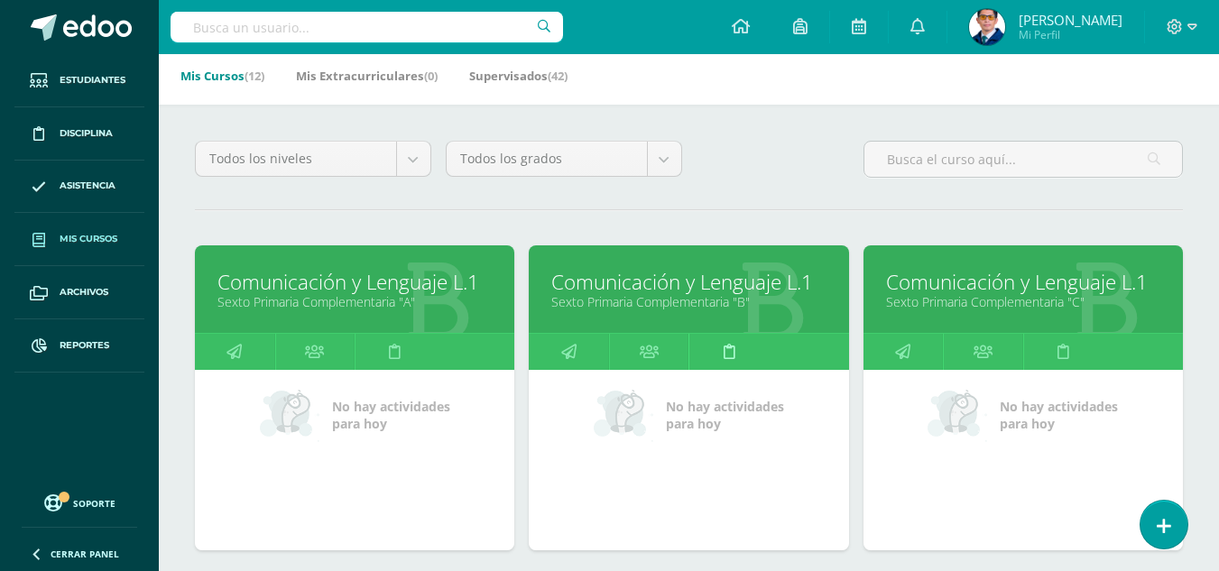
scroll to position [451, 0]
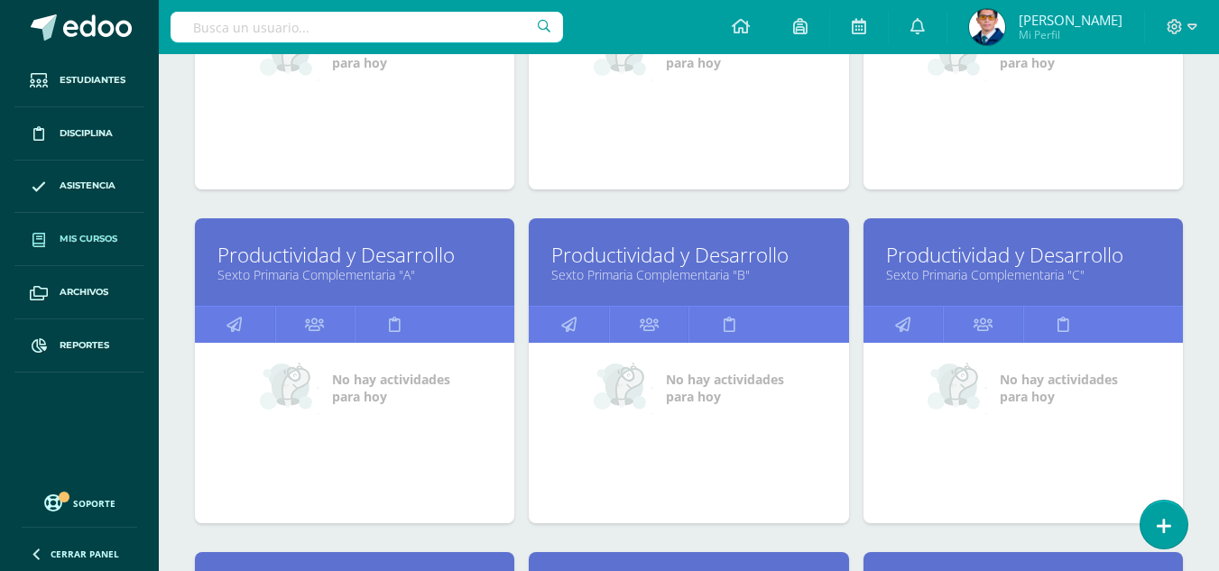
click at [634, 266] on link "Sexto Primaria Complementaria "B"" at bounding box center [688, 274] width 274 height 17
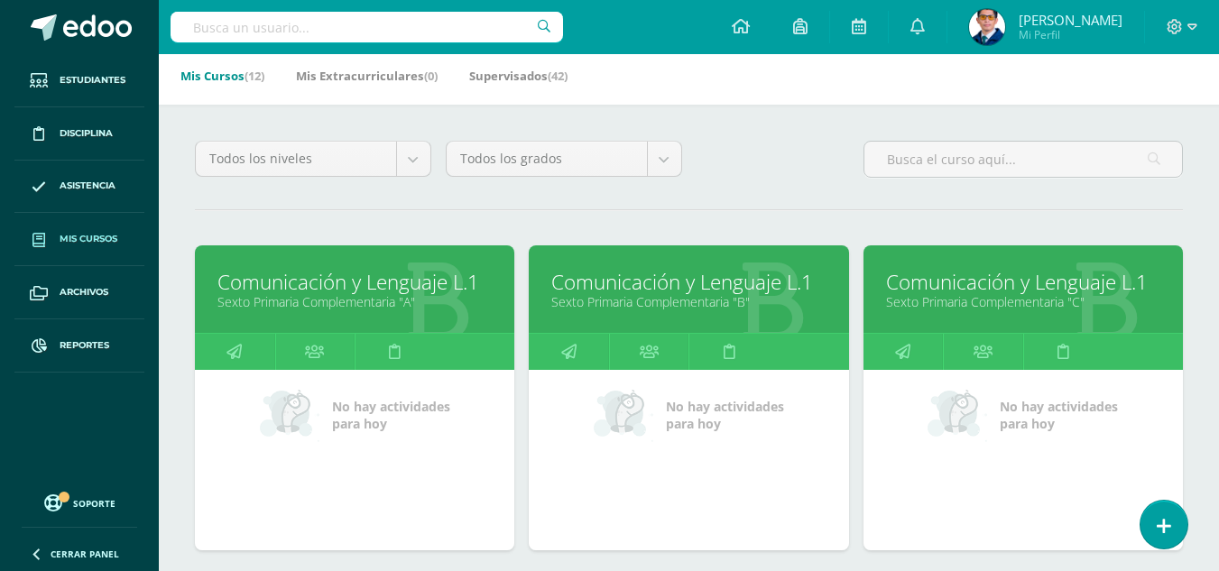
scroll to position [0, 0]
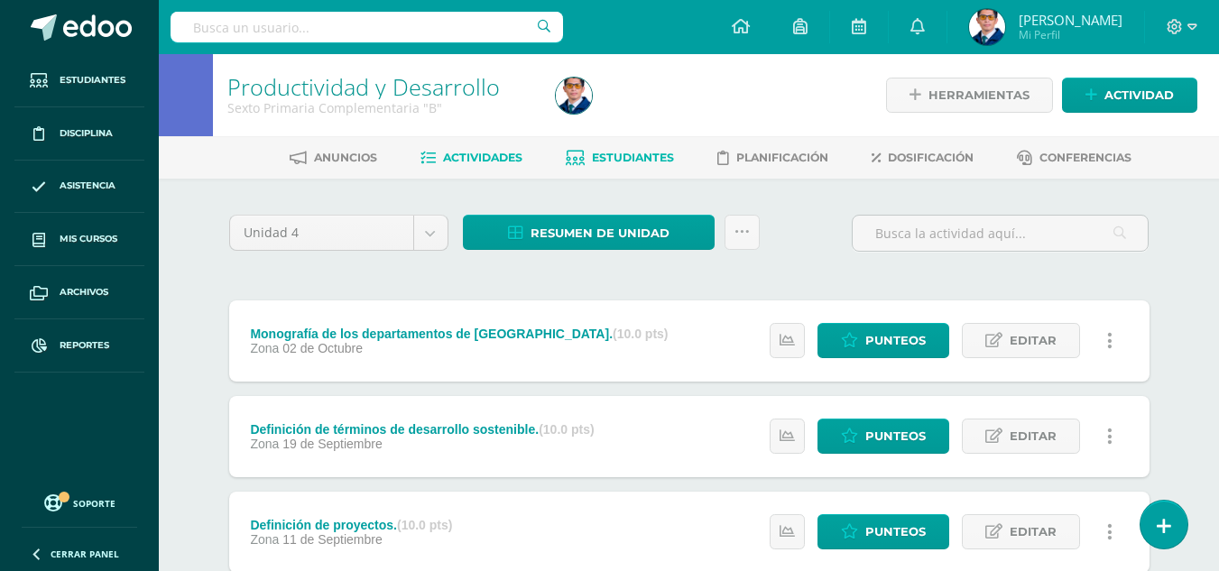
click at [651, 166] on link "Estudiantes" at bounding box center [620, 157] width 108 height 29
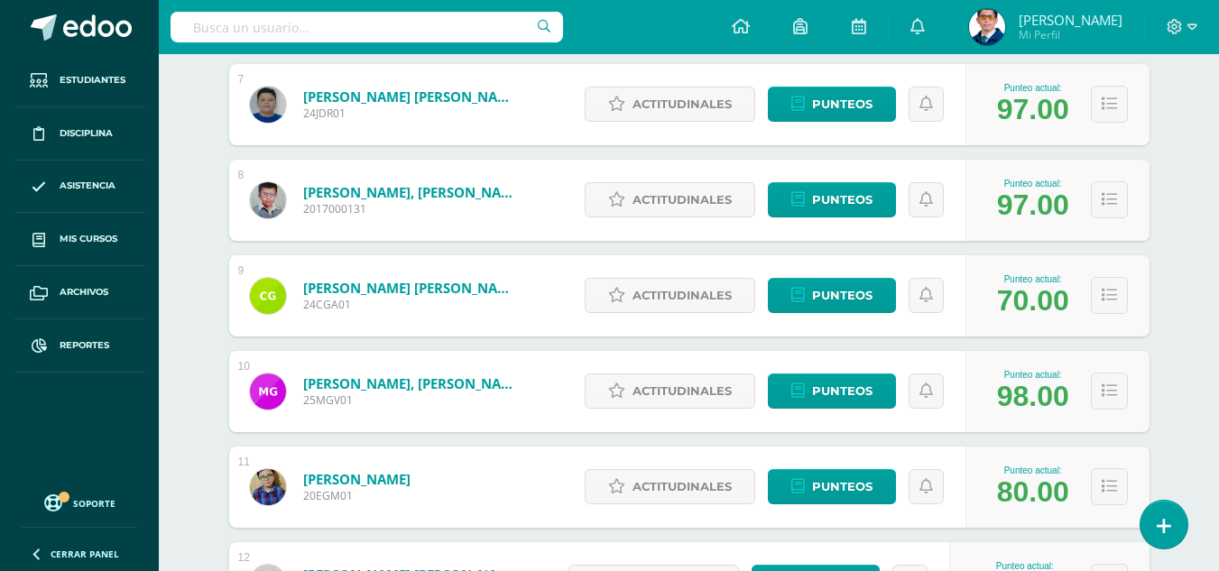
scroll to position [992, 0]
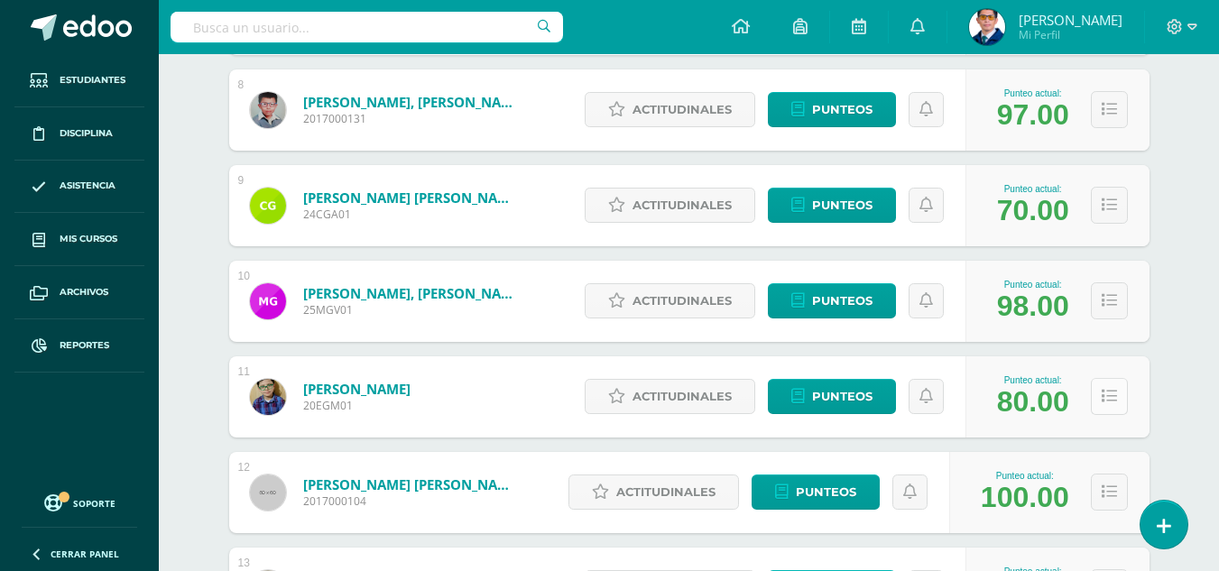
click at [1106, 397] on icon at bounding box center [1109, 396] width 15 height 15
click at [1111, 404] on icon at bounding box center [1109, 396] width 15 height 15
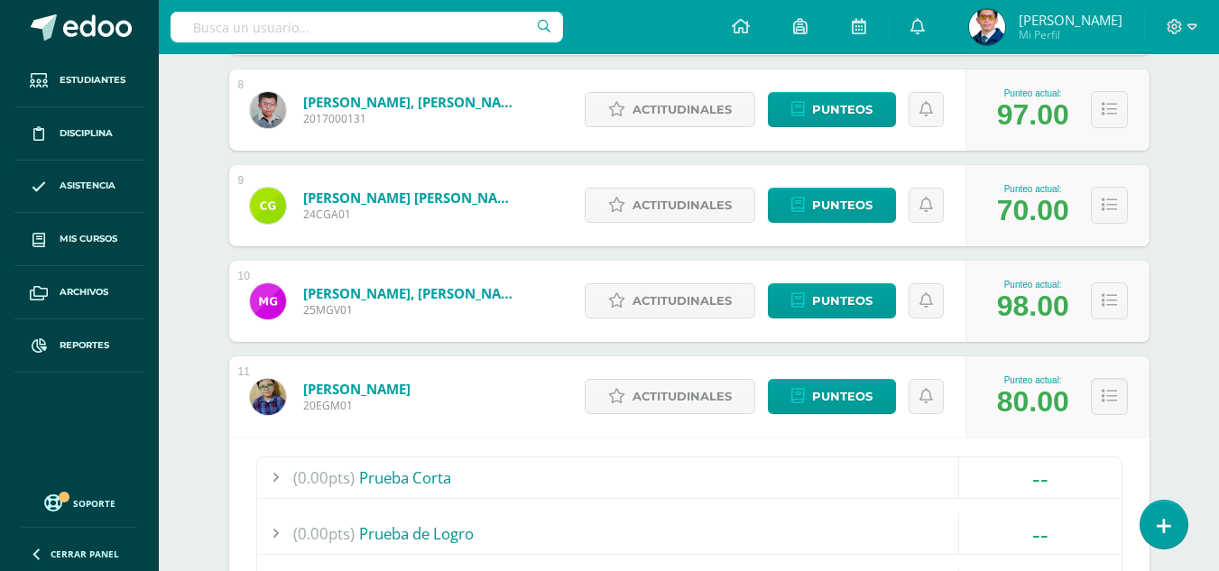
scroll to position [1353, 0]
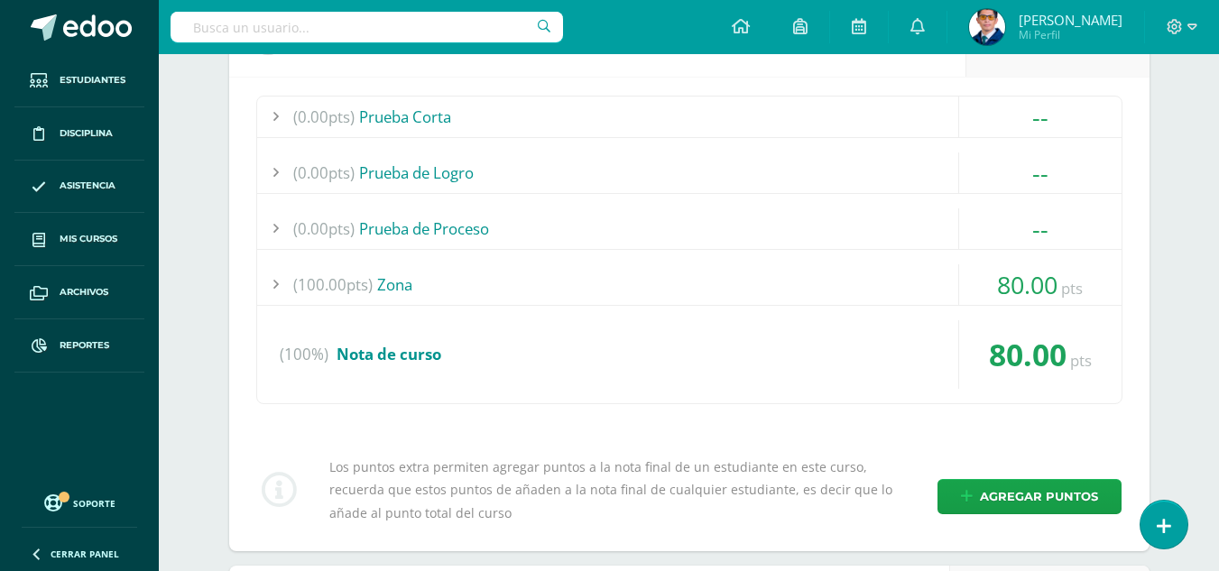
click at [383, 282] on div "(100.00pts) Zona" at bounding box center [689, 284] width 864 height 41
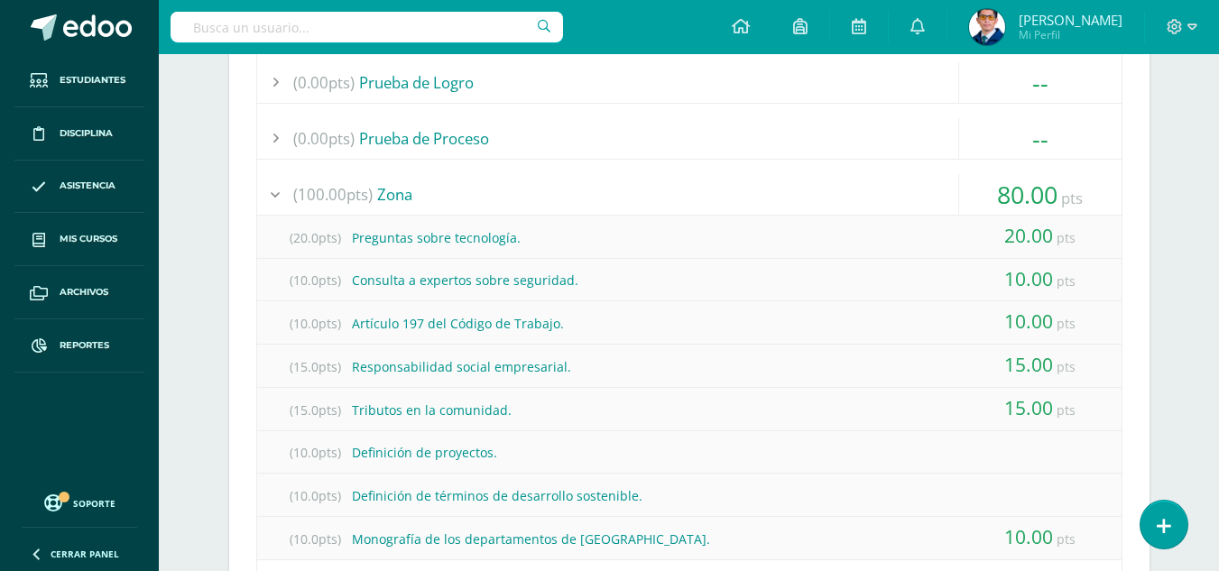
scroll to position [1534, 0]
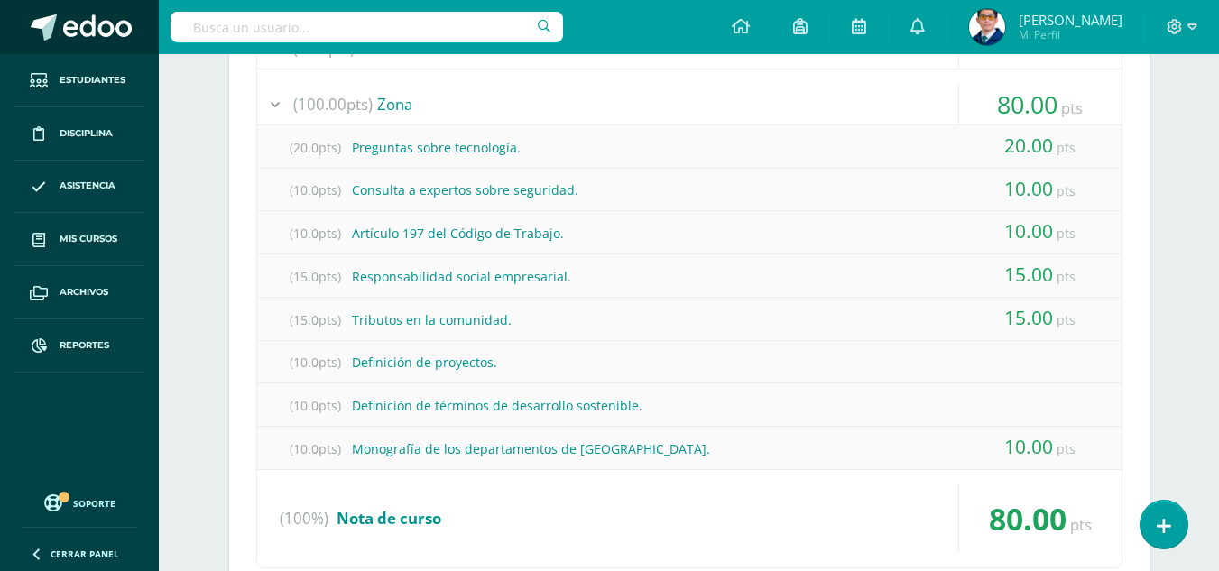
click at [109, 38] on span at bounding box center [97, 27] width 69 height 27
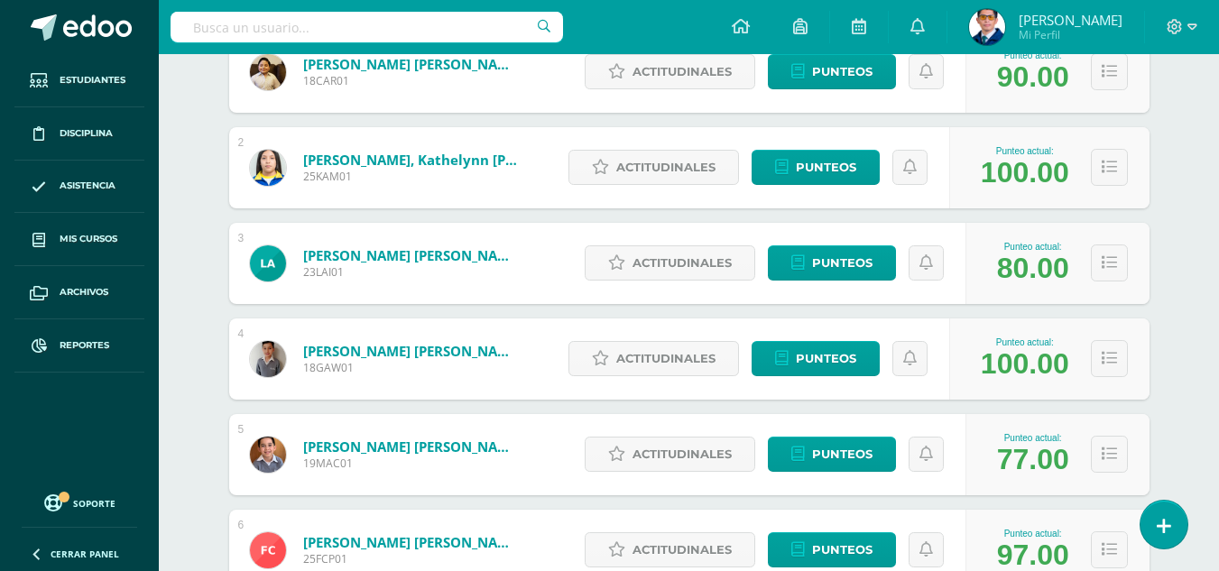
scroll to position [271, 0]
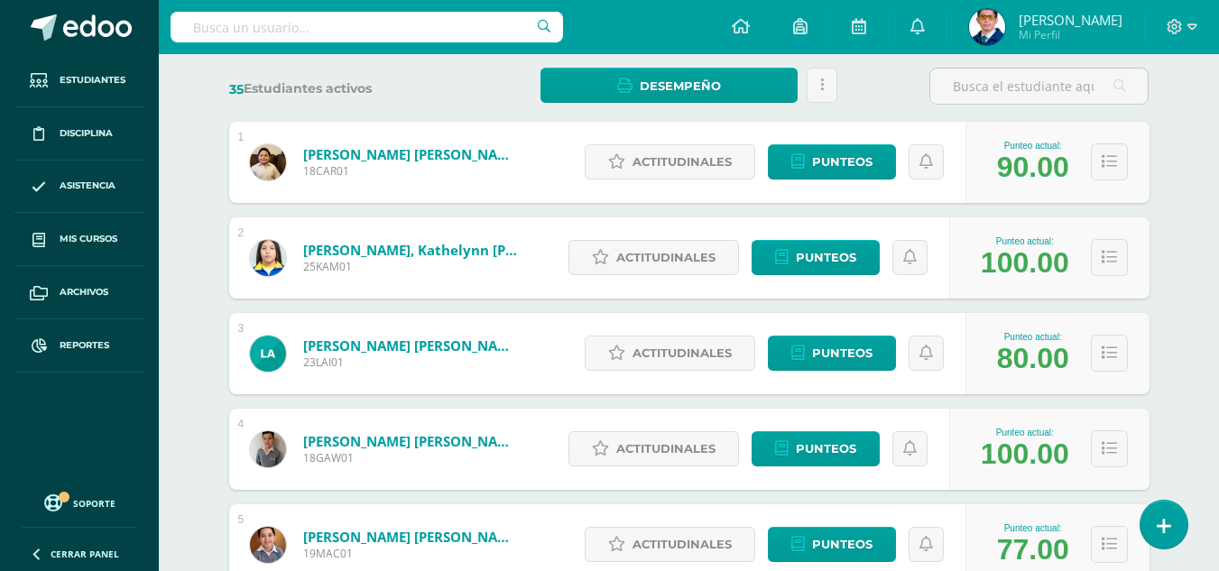
click at [498, 39] on input "text" at bounding box center [367, 27] width 392 height 31
type input "noriega eguizabal"
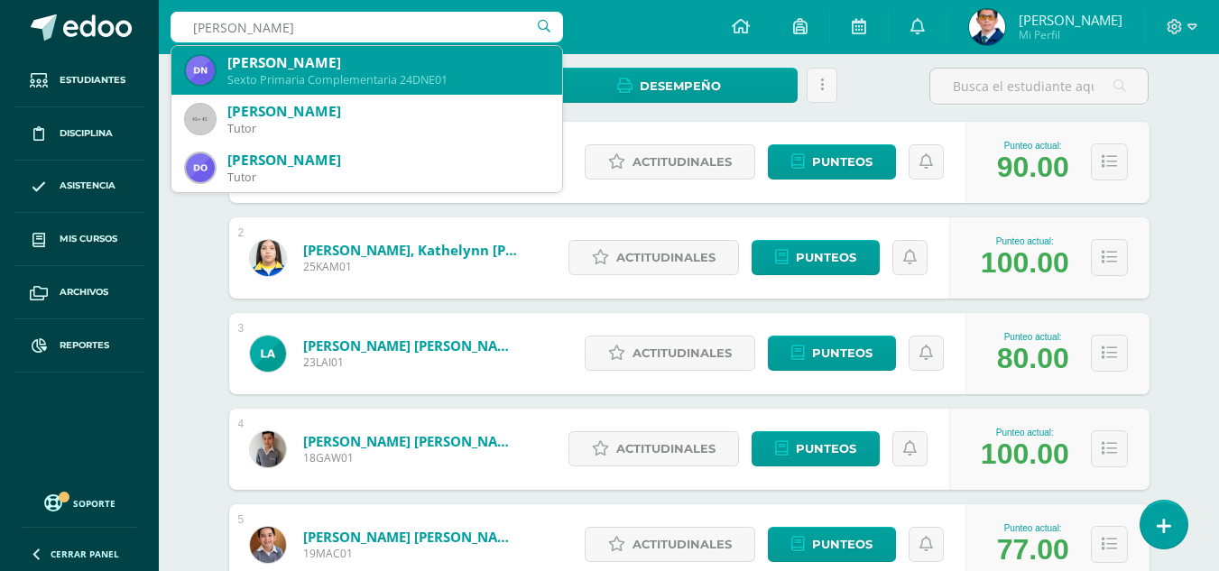
click at [321, 85] on div "Sexto Primaria Complementaria 24DNE01" at bounding box center [387, 79] width 320 height 15
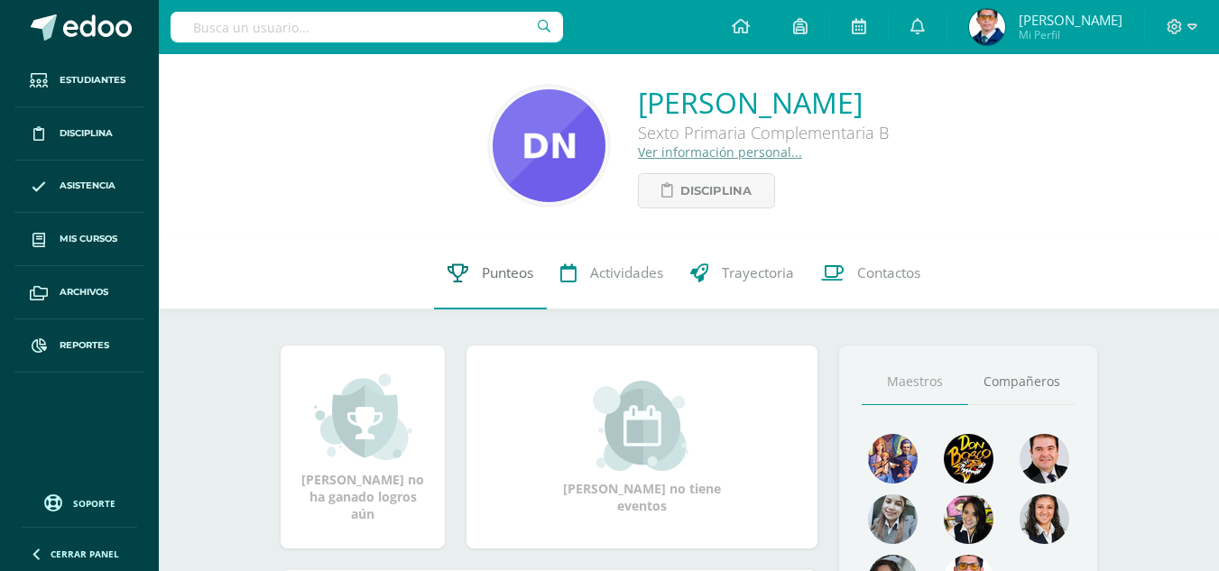
click at [517, 288] on link "Punteos" at bounding box center [490, 273] width 113 height 72
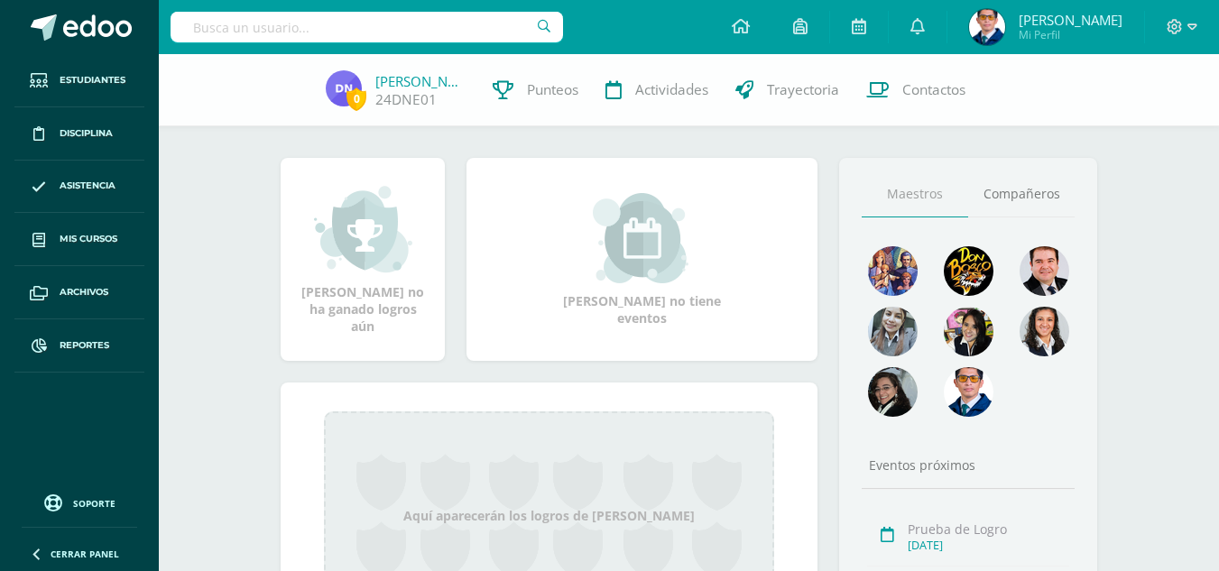
scroll to position [271, 0]
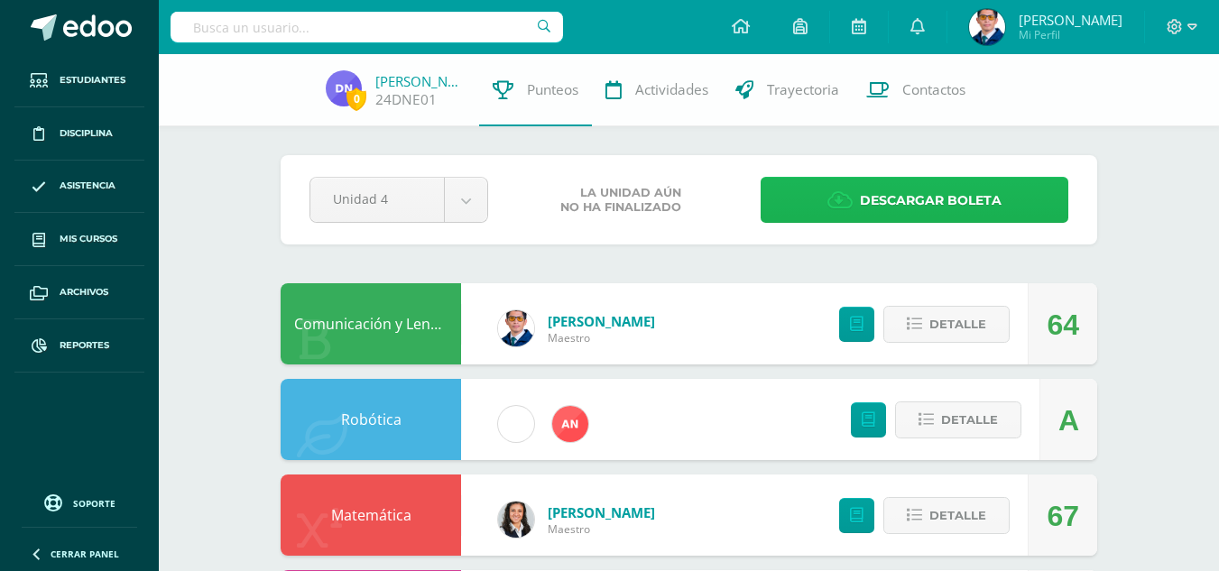
click at [780, 193] on link "Descargar boleta" at bounding box center [915, 200] width 308 height 46
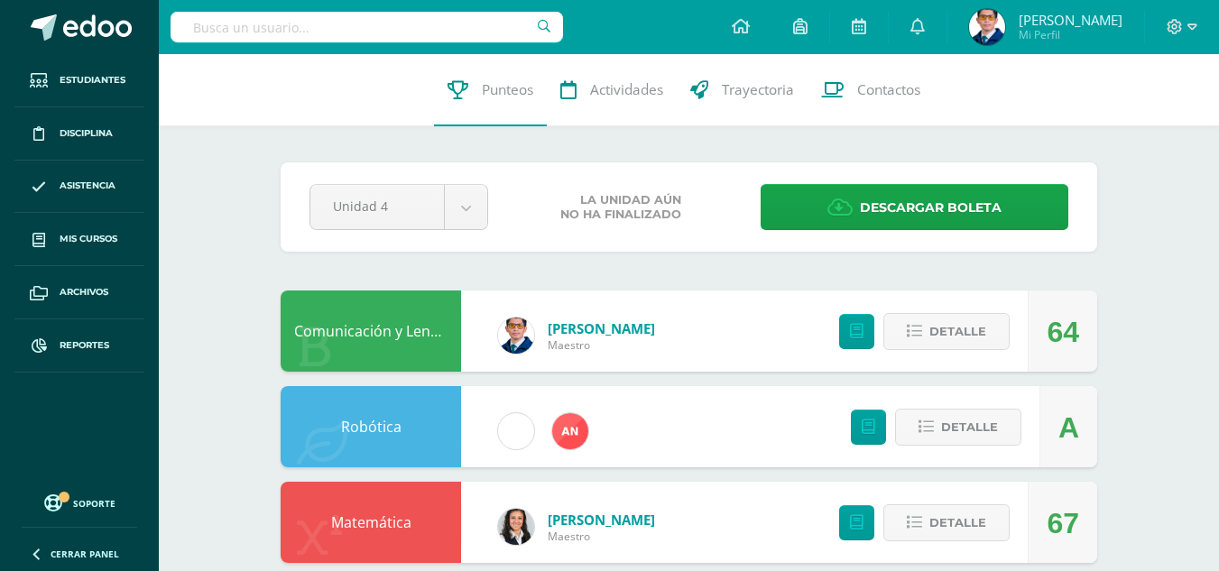
click at [396, 30] on input "text" at bounding box center [367, 27] width 392 height 31
type input "rosell"
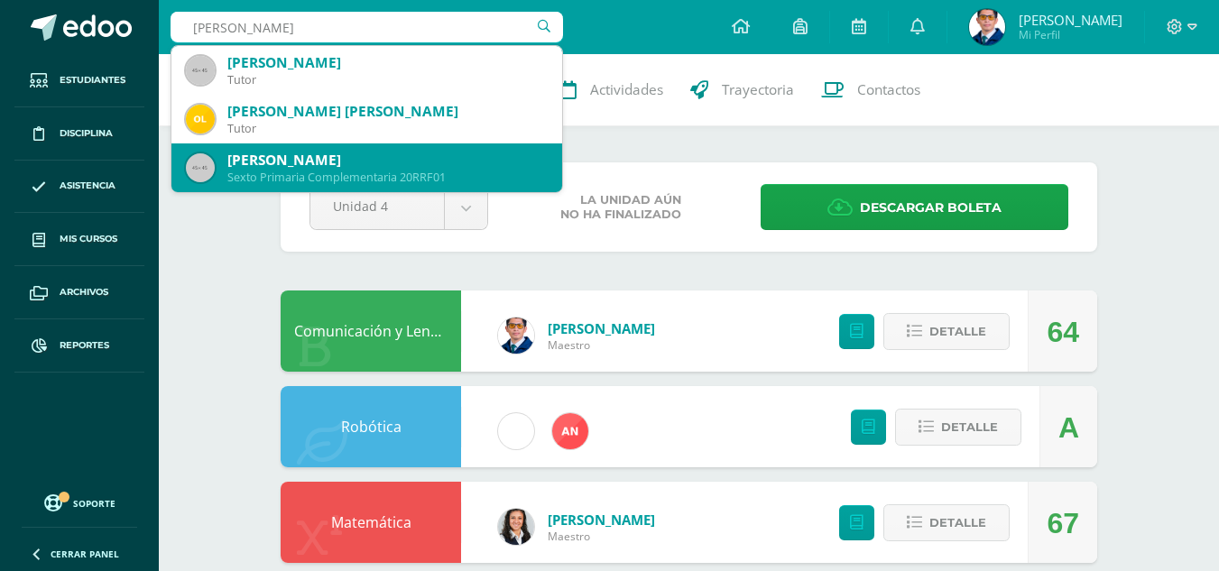
click at [300, 165] on div "Rodrigo Andree Rossell Flores" at bounding box center [387, 160] width 320 height 19
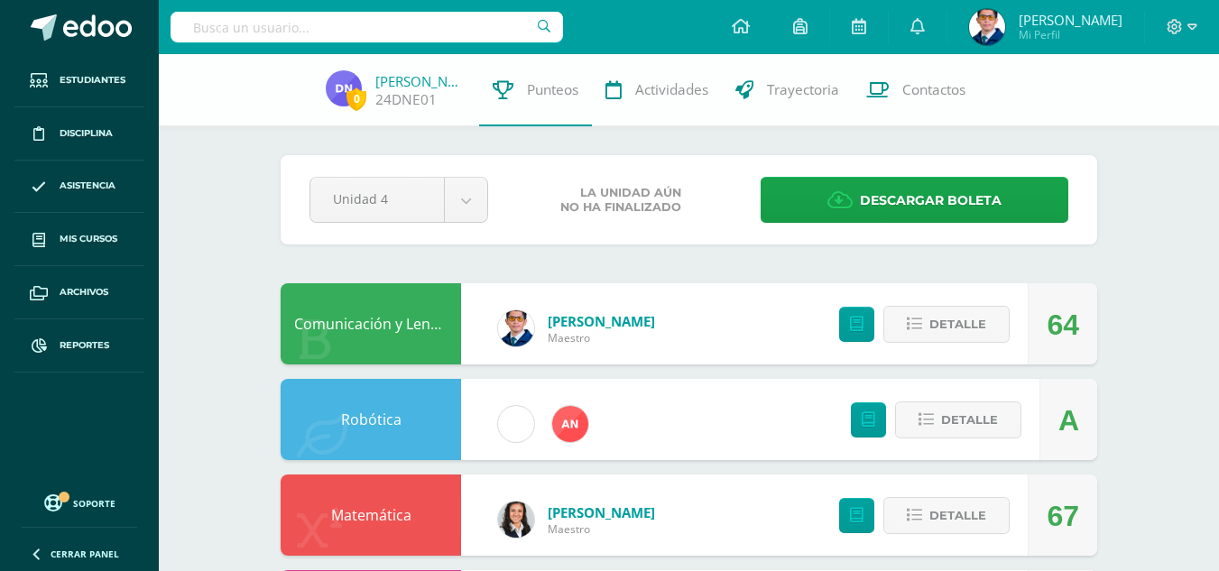
scroll to position [271, 0]
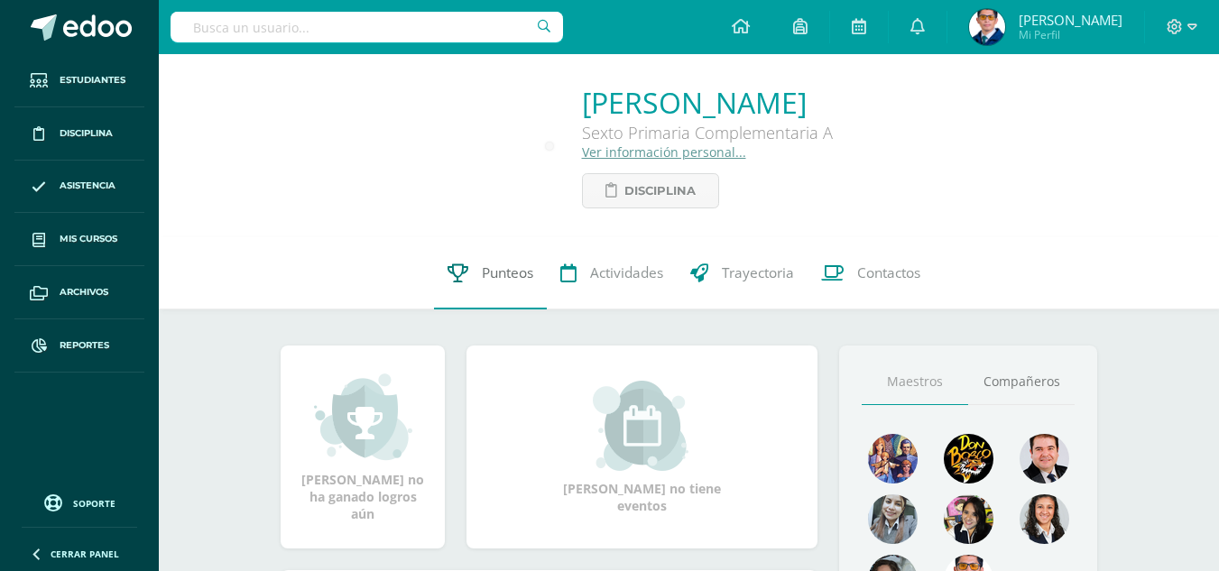
click at [493, 264] on span "Punteos" at bounding box center [507, 272] width 51 height 19
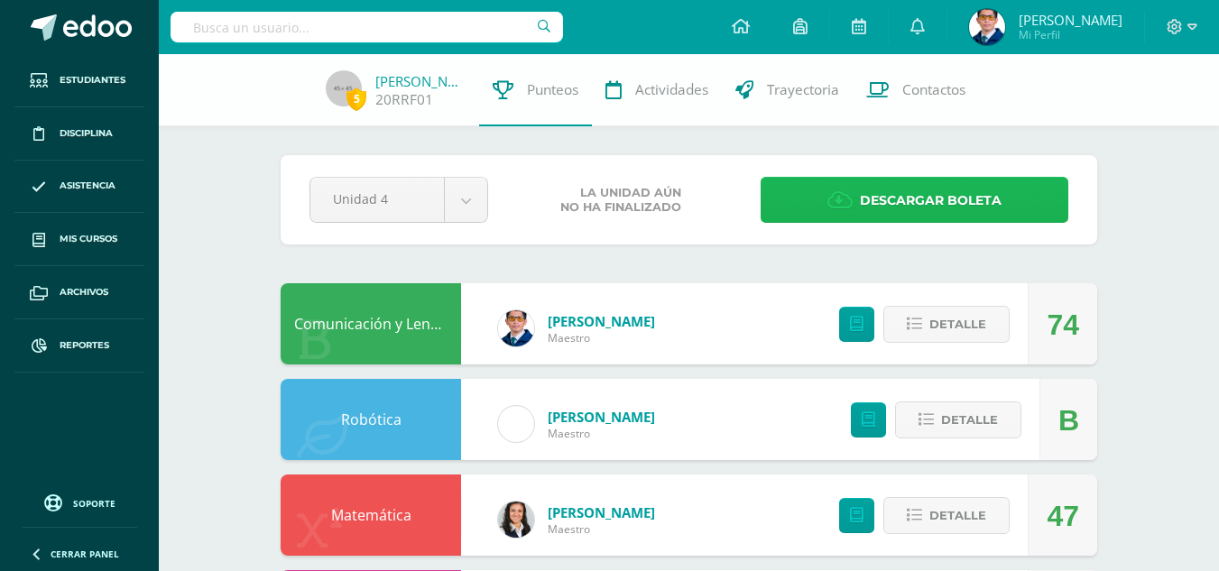
click at [933, 195] on span "Descargar boleta" at bounding box center [931, 201] width 142 height 44
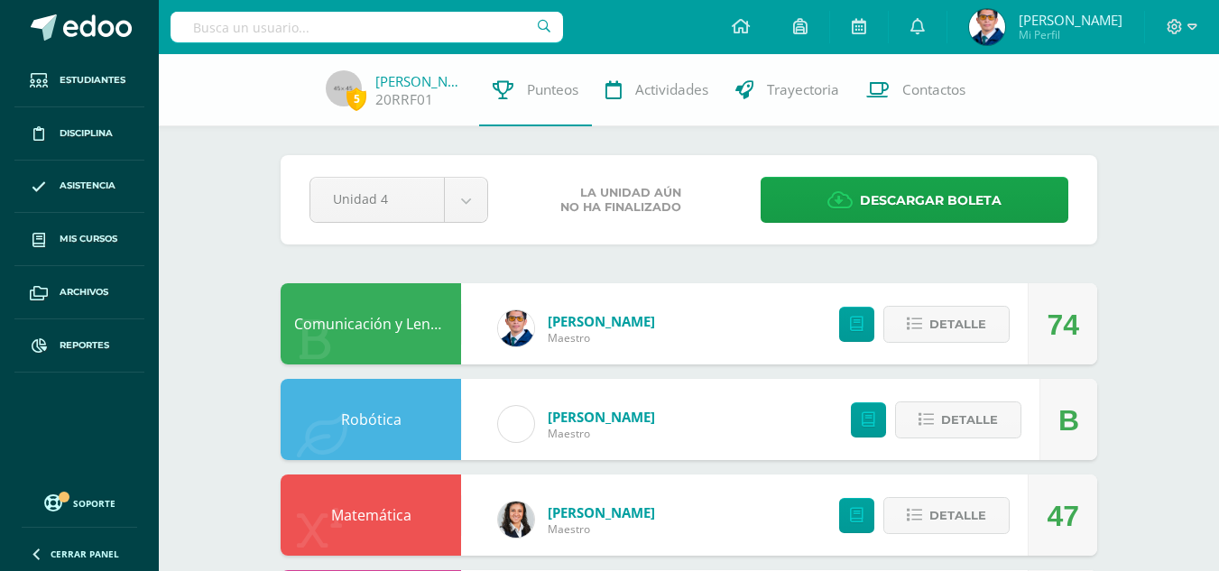
click at [443, 29] on input "text" at bounding box center [367, 27] width 392 height 31
type input "[PERSON_NAME]"
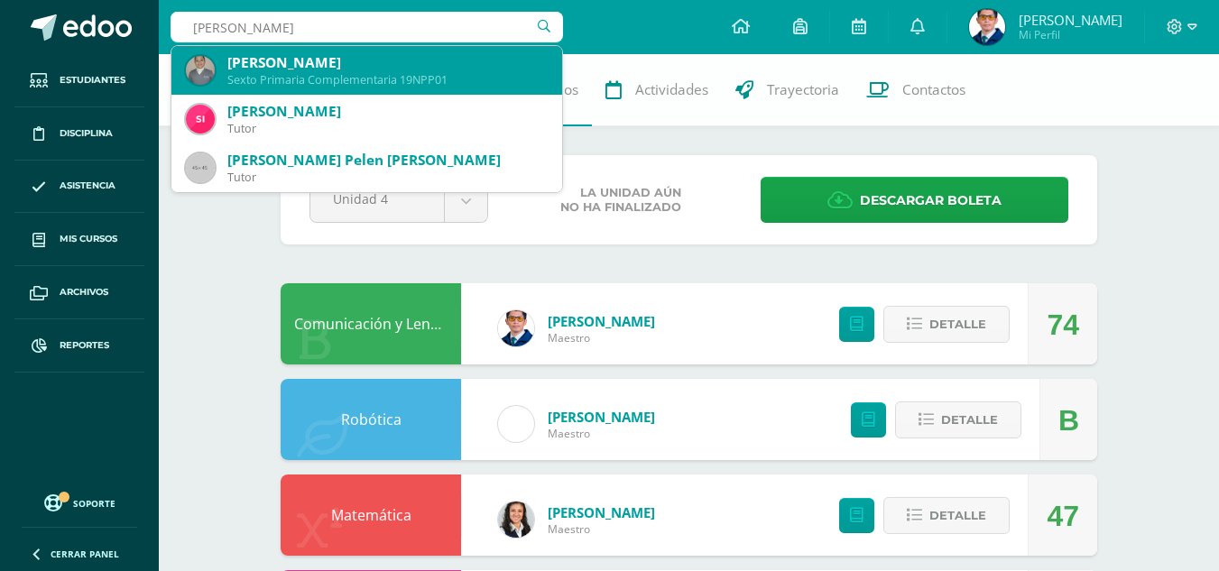
click at [365, 62] on div "[PERSON_NAME]" at bounding box center [387, 62] width 320 height 19
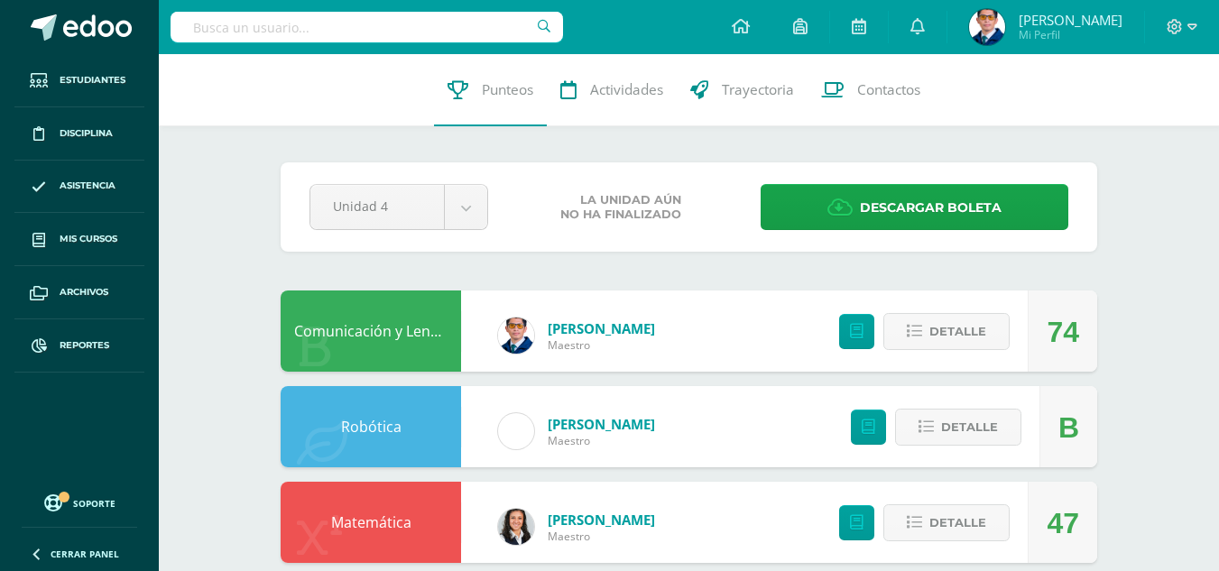
click at [287, 20] on input "text" at bounding box center [367, 27] width 392 height 31
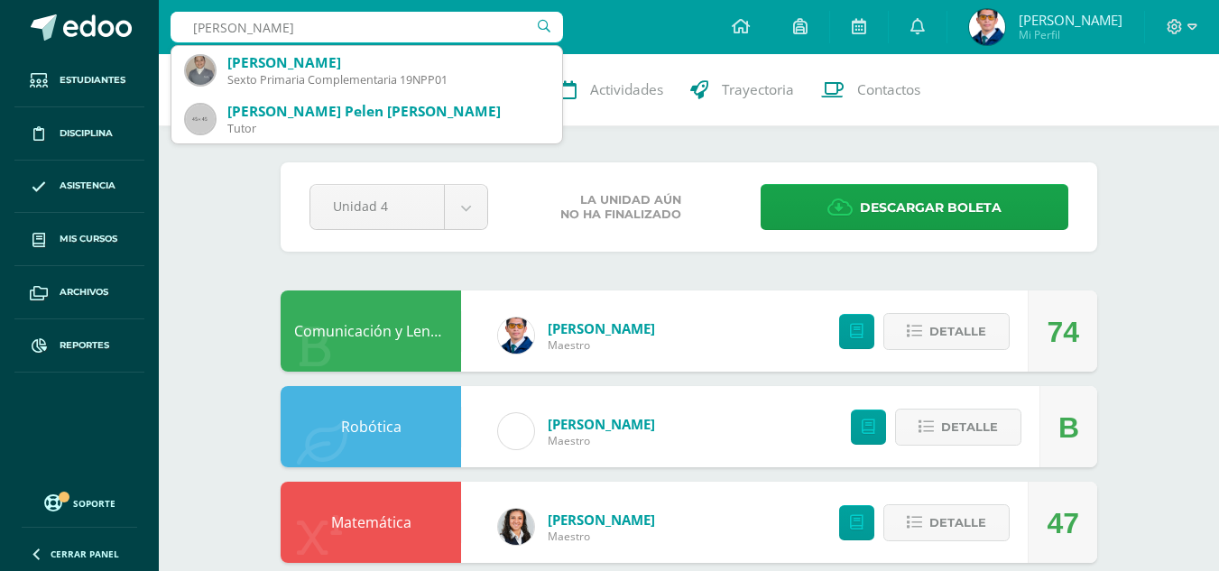
type input "pierri pelén"
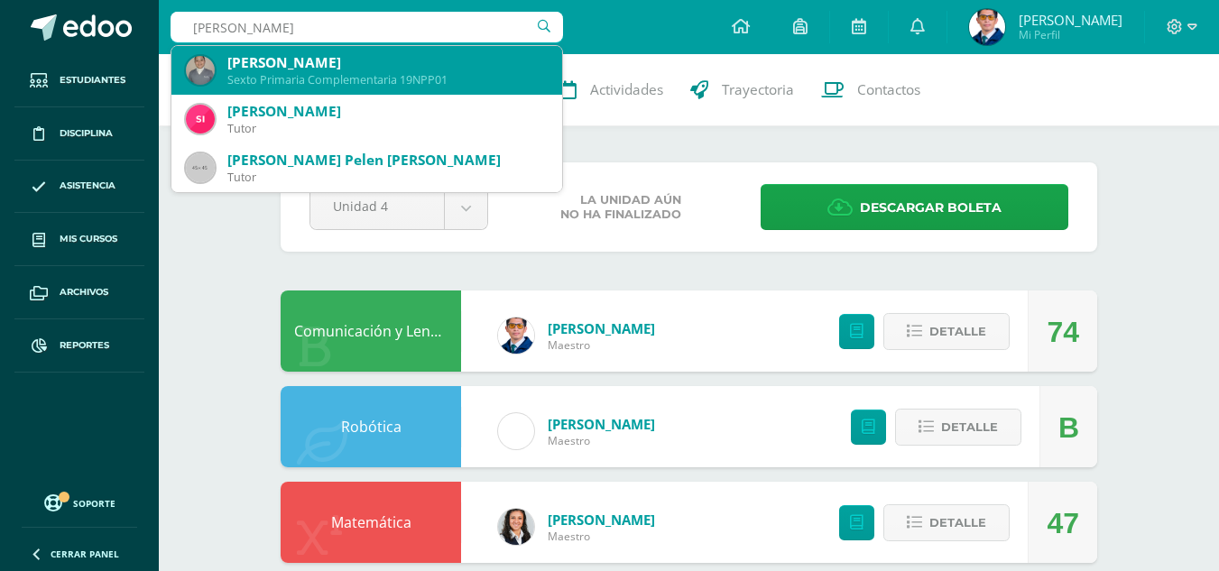
click at [340, 66] on div "Nathan Rolando Pierri Pelén" at bounding box center [387, 62] width 320 height 19
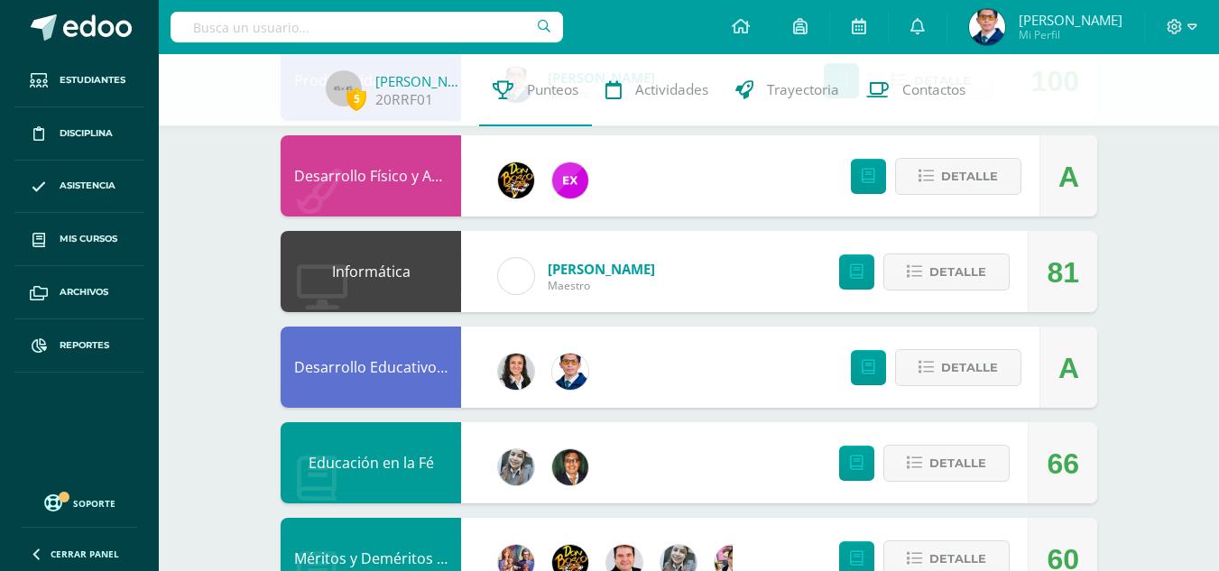
scroll to position [902, 0]
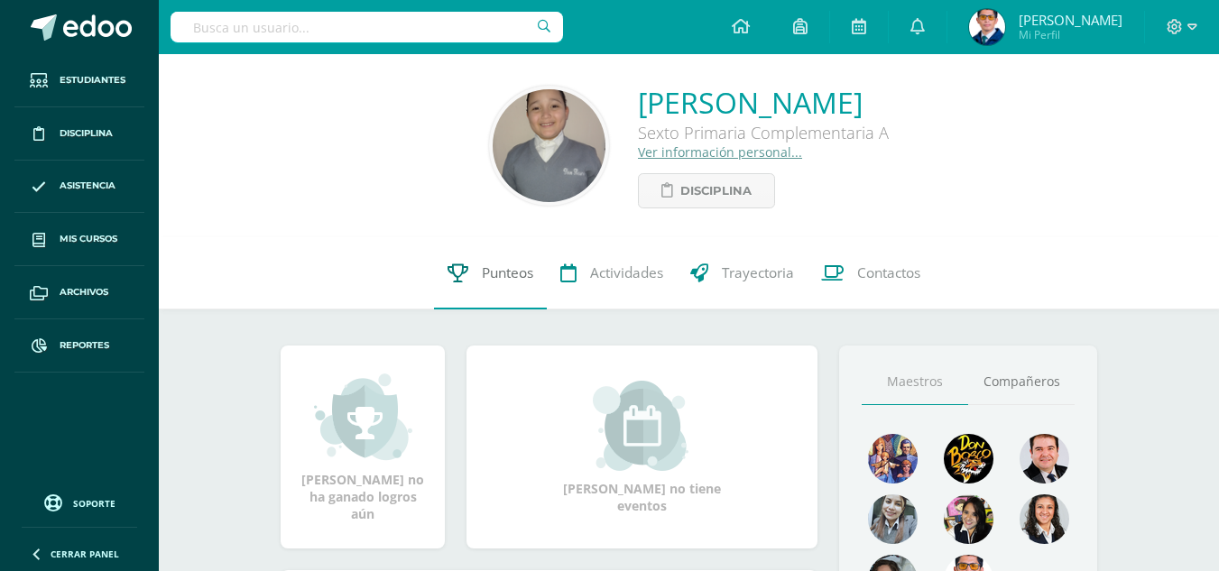
click at [493, 266] on span "Punteos" at bounding box center [507, 272] width 51 height 19
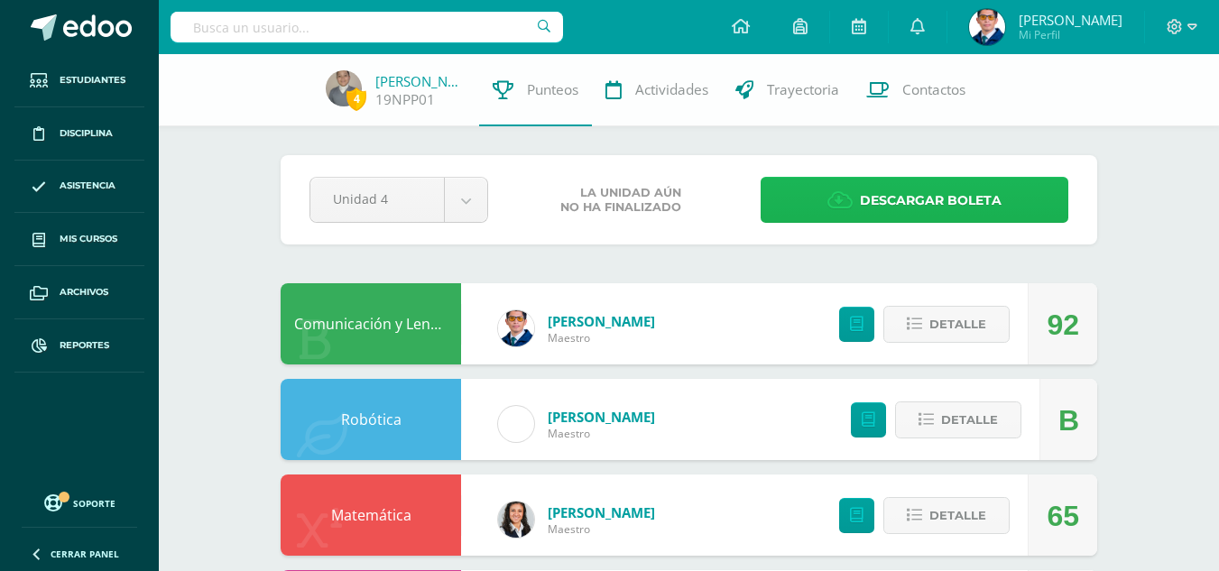
click at [916, 203] on span "Descargar boleta" at bounding box center [931, 201] width 142 height 44
click at [861, 181] on span "Descargar boleta" at bounding box center [931, 201] width 142 height 44
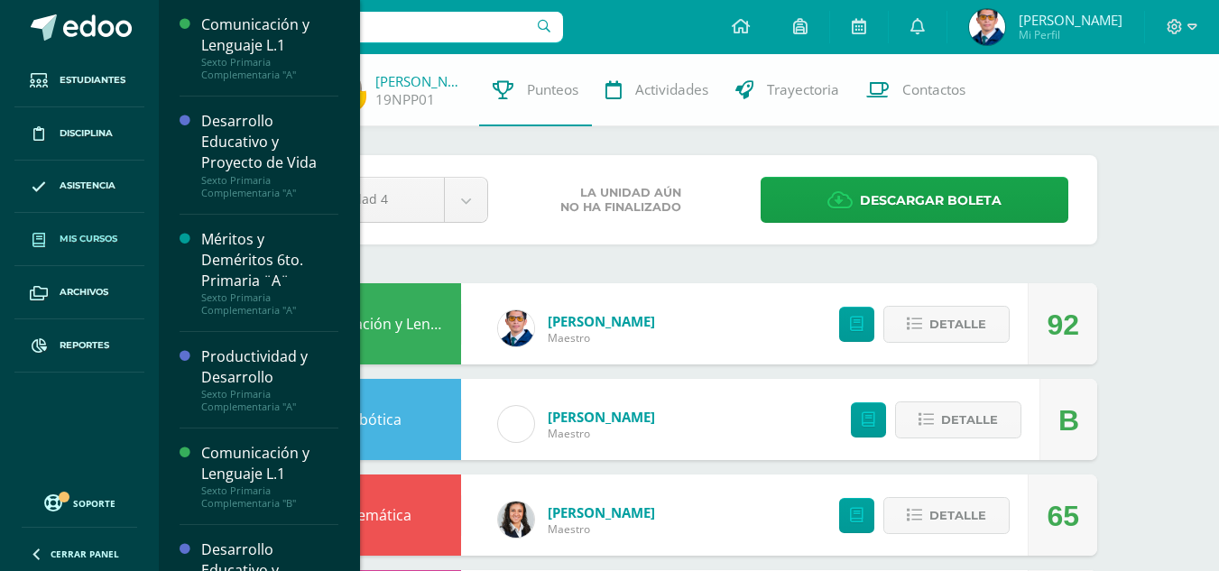
click at [80, 227] on link "Mis cursos" at bounding box center [79, 239] width 130 height 53
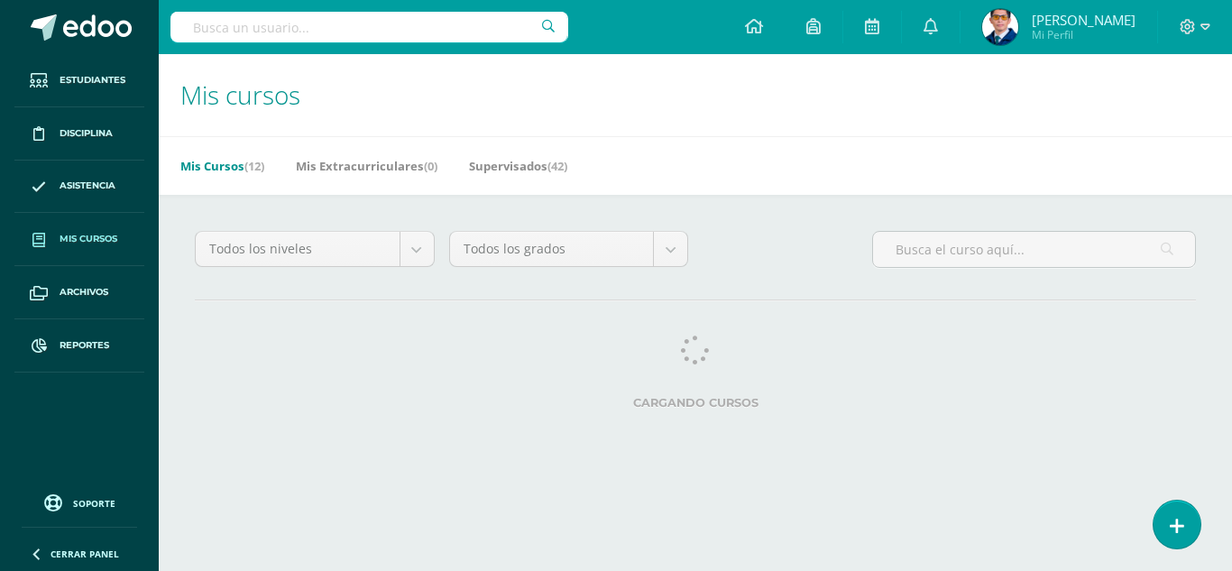
click at [410, 30] on input "text" at bounding box center [369, 27] width 397 height 31
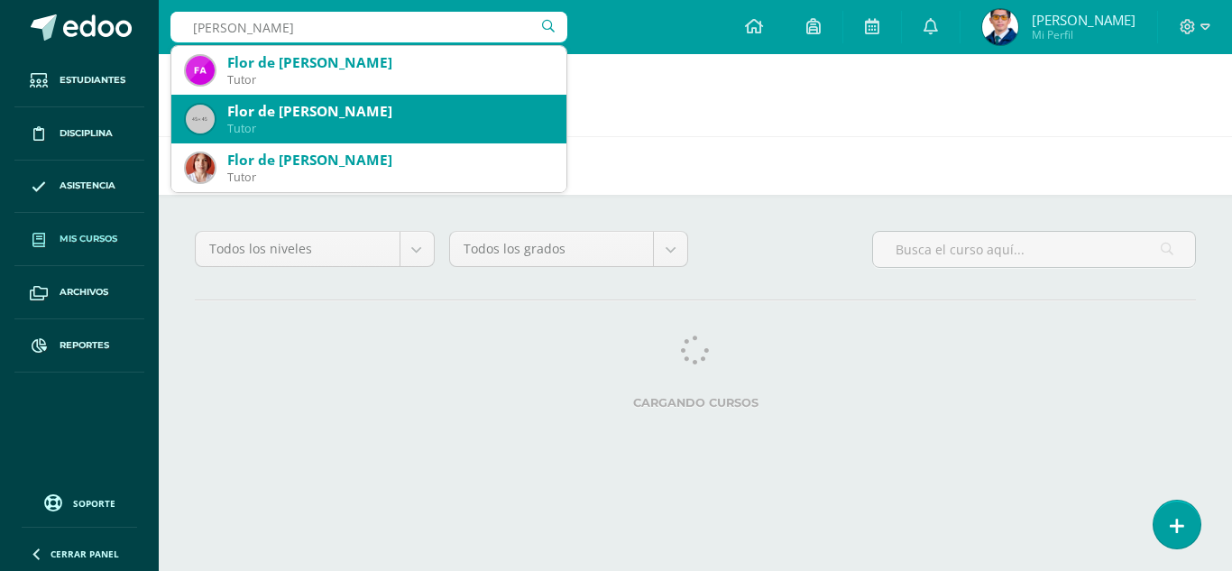
type input "flor de [PERSON_NAME]"
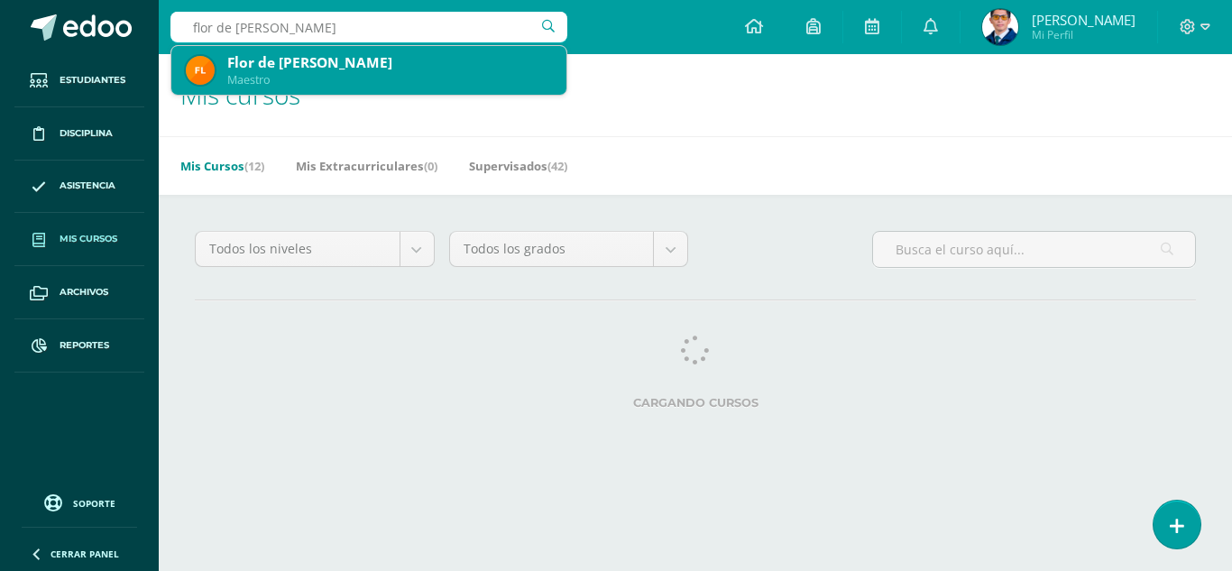
click at [368, 76] on div "Maestro" at bounding box center [389, 79] width 325 height 15
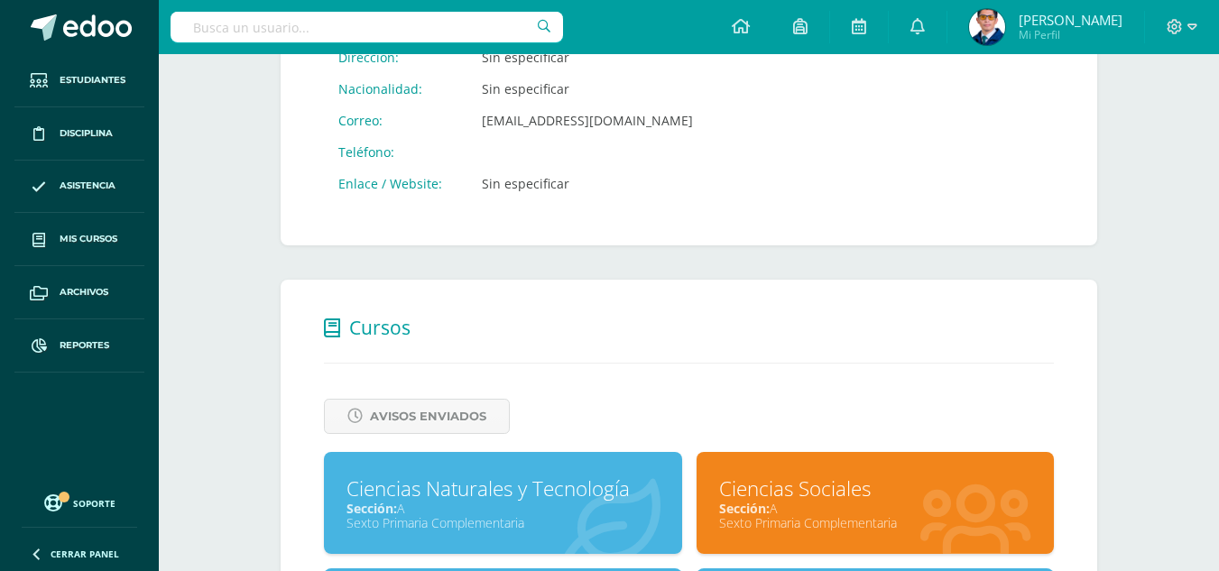
scroll to position [746, 0]
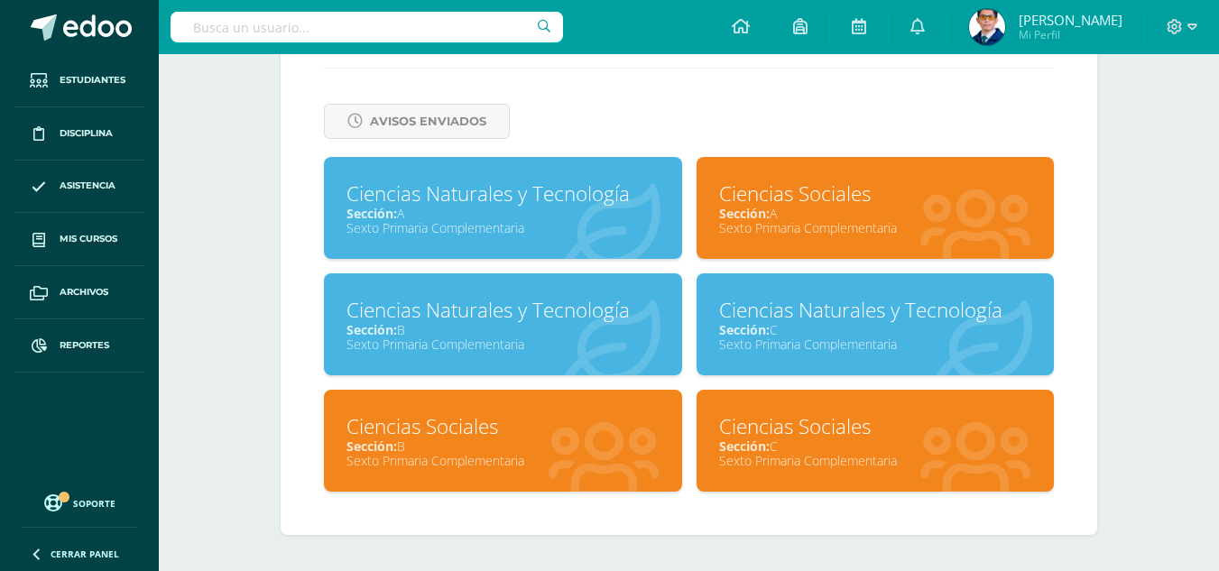
click at [428, 201] on div "Ciencias Naturales y Tecnología" at bounding box center [502, 194] width 313 height 28
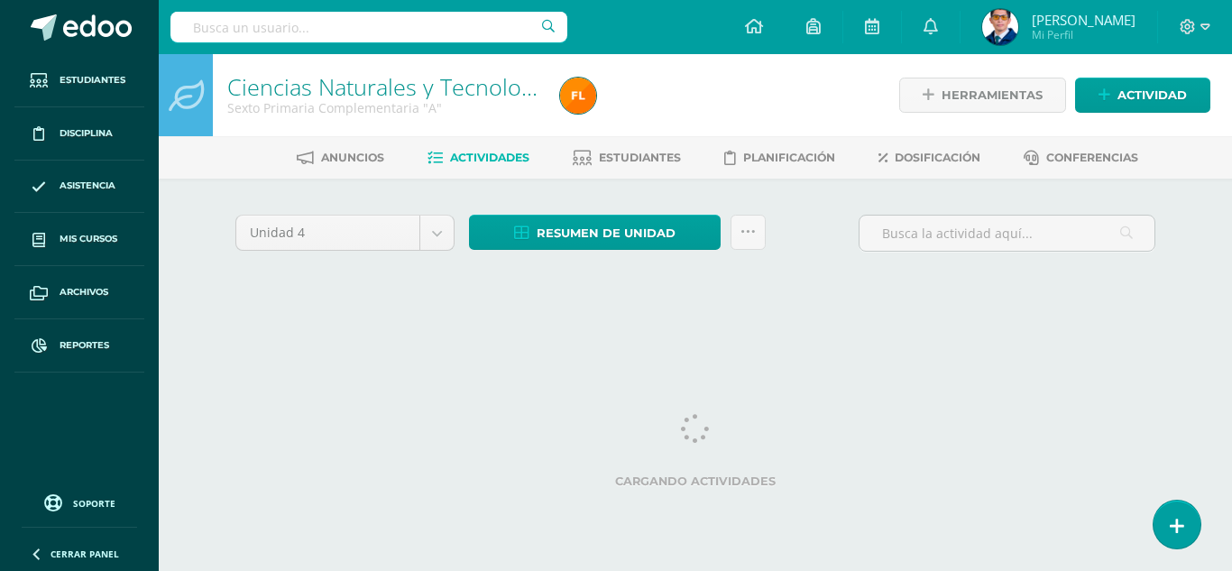
click at [394, 38] on input "text" at bounding box center [369, 27] width 397 height 31
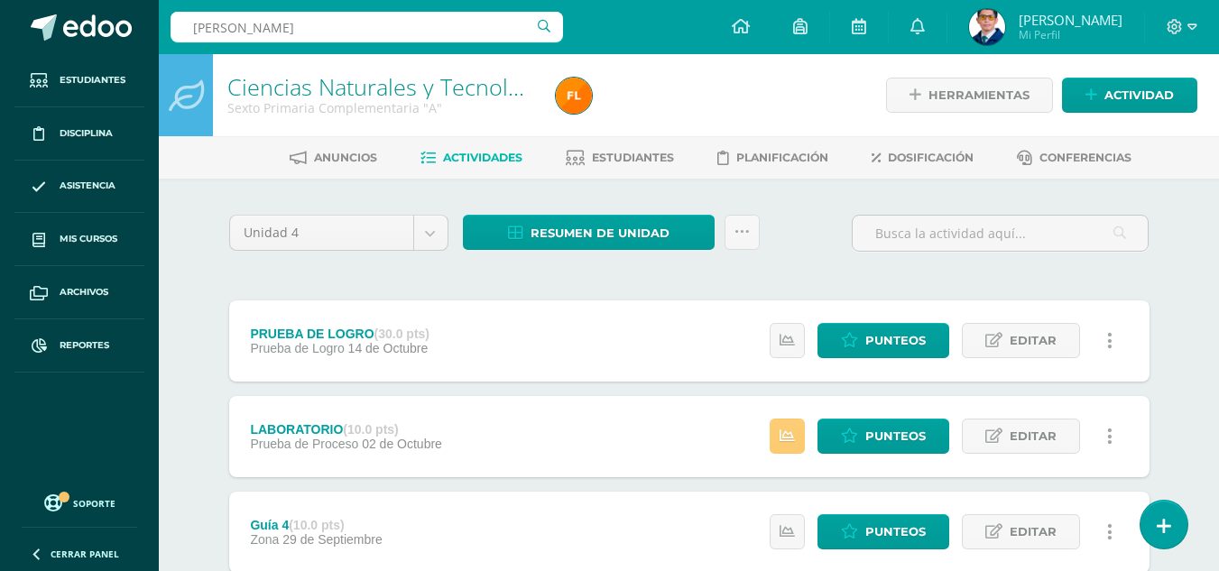
type input "[PERSON_NAME]"
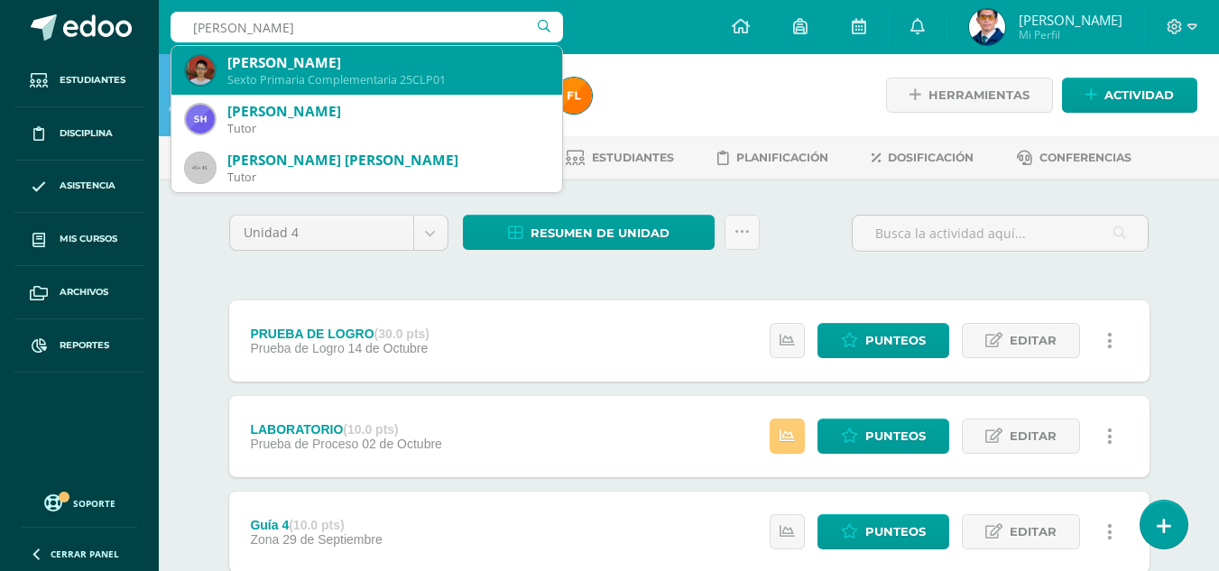
click at [378, 69] on div "[PERSON_NAME]" at bounding box center [387, 62] width 320 height 19
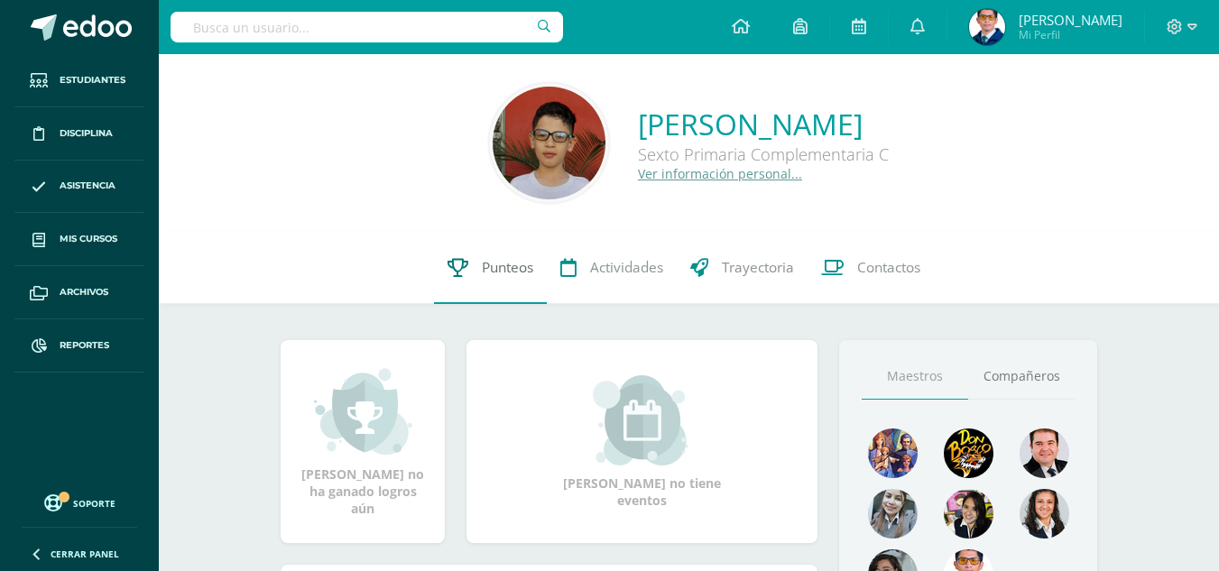
click at [467, 267] on icon at bounding box center [458, 267] width 21 height 19
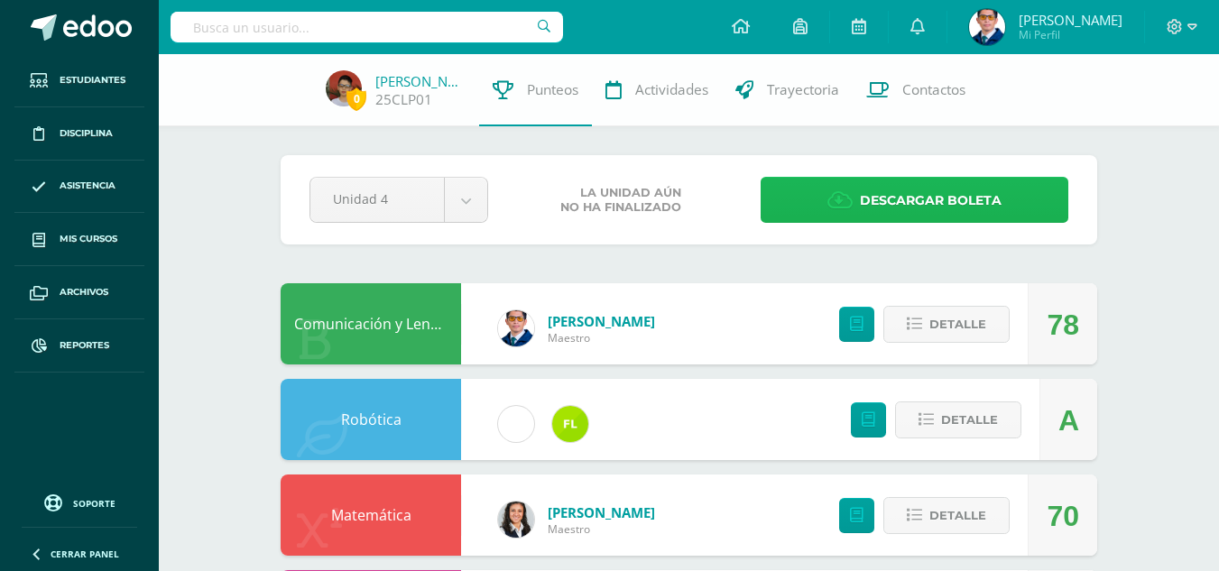
click at [828, 206] on icon at bounding box center [839, 200] width 25 height 20
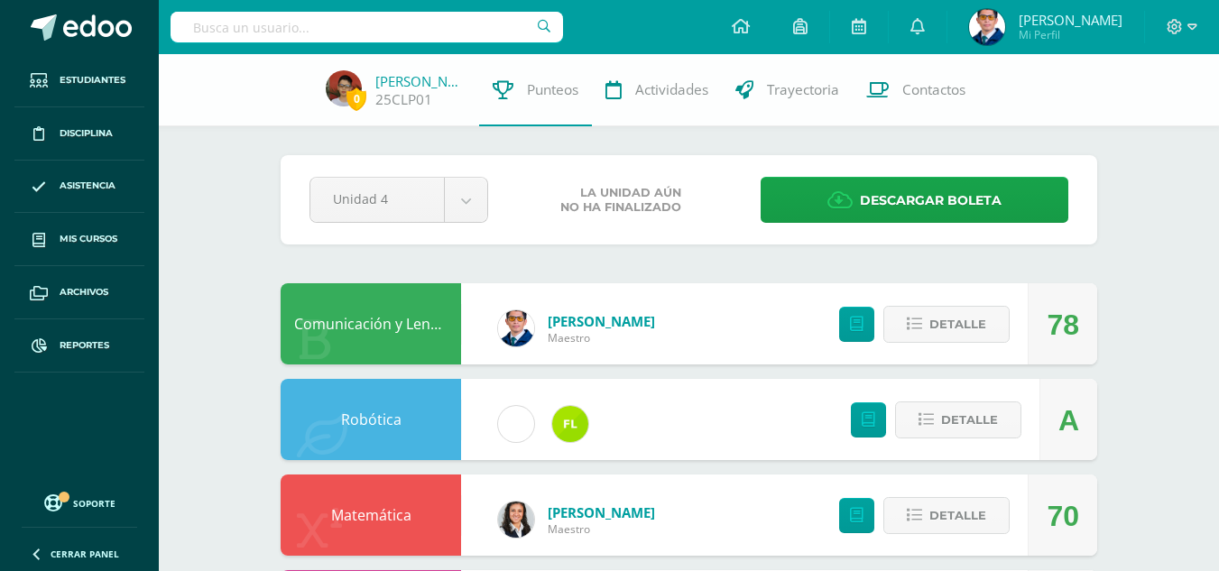
click at [392, 32] on input "text" at bounding box center [367, 27] width 392 height 31
type input "gutierrez alonzo"
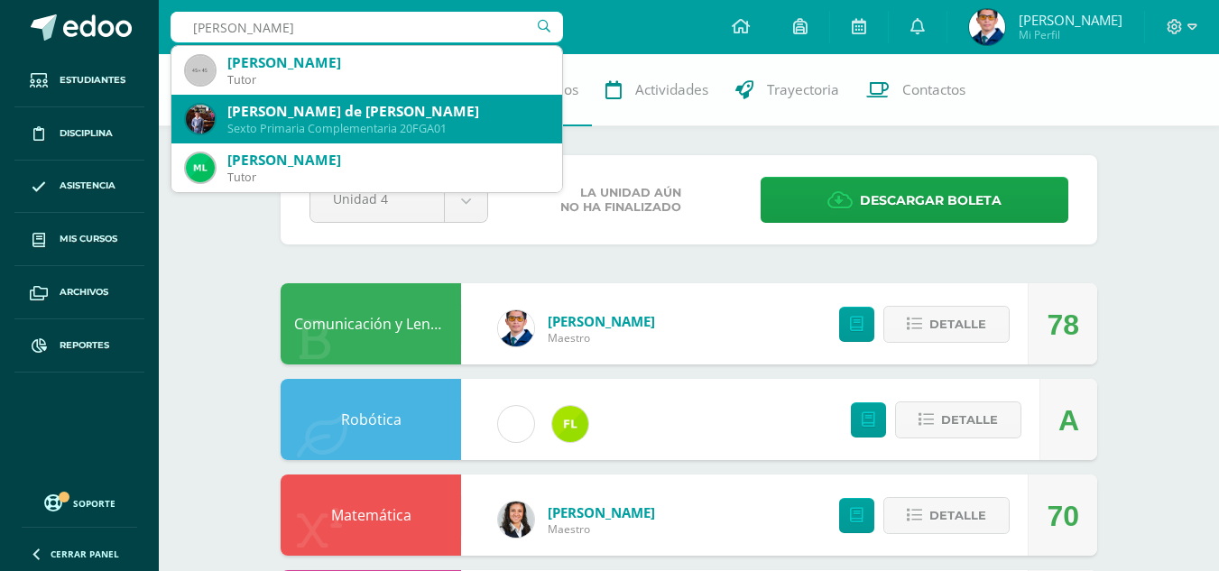
click at [310, 97] on div "Fabio Gael de Jesus Gutiérrez Alonzo Sexto Primaria Complementaria 20FGA01" at bounding box center [367, 119] width 362 height 49
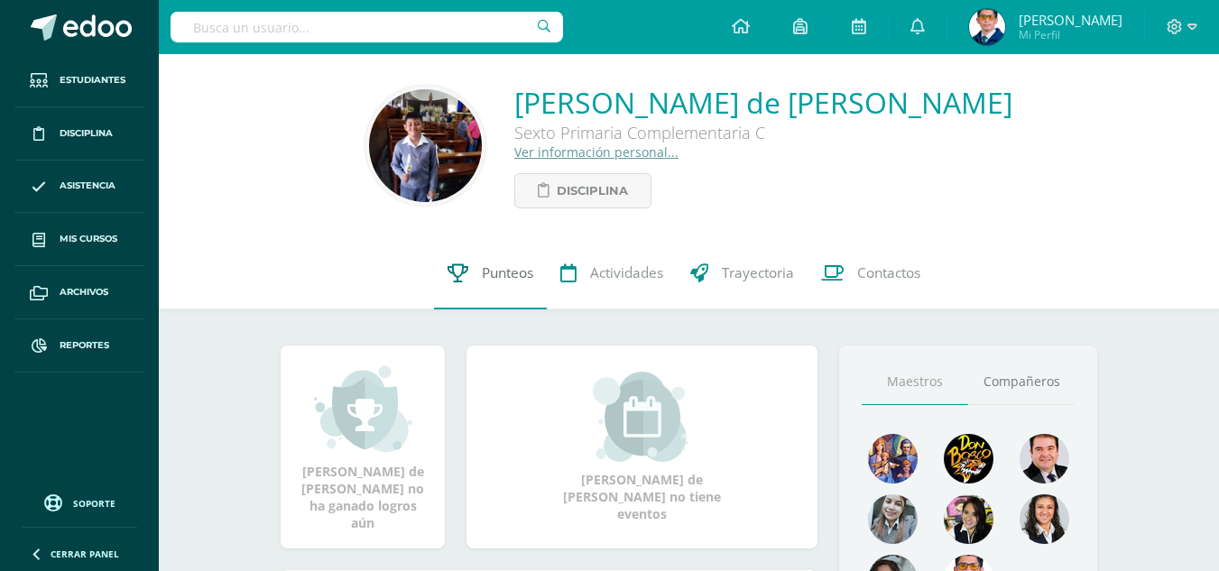
click at [503, 270] on span "Punteos" at bounding box center [507, 272] width 51 height 19
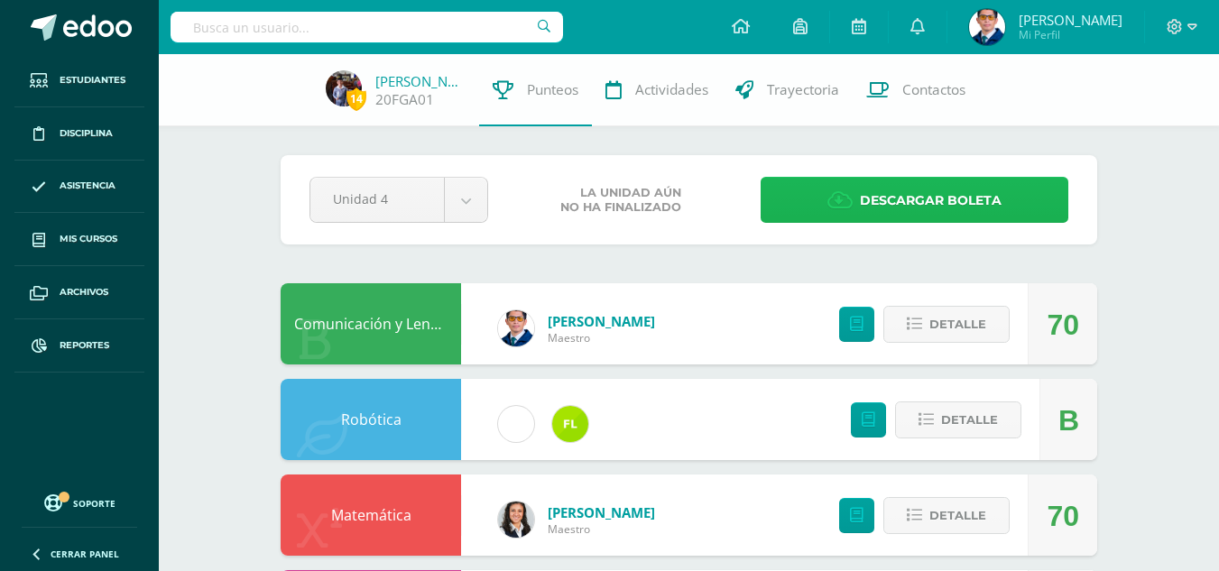
click at [872, 196] on span "Descargar boleta" at bounding box center [931, 201] width 142 height 44
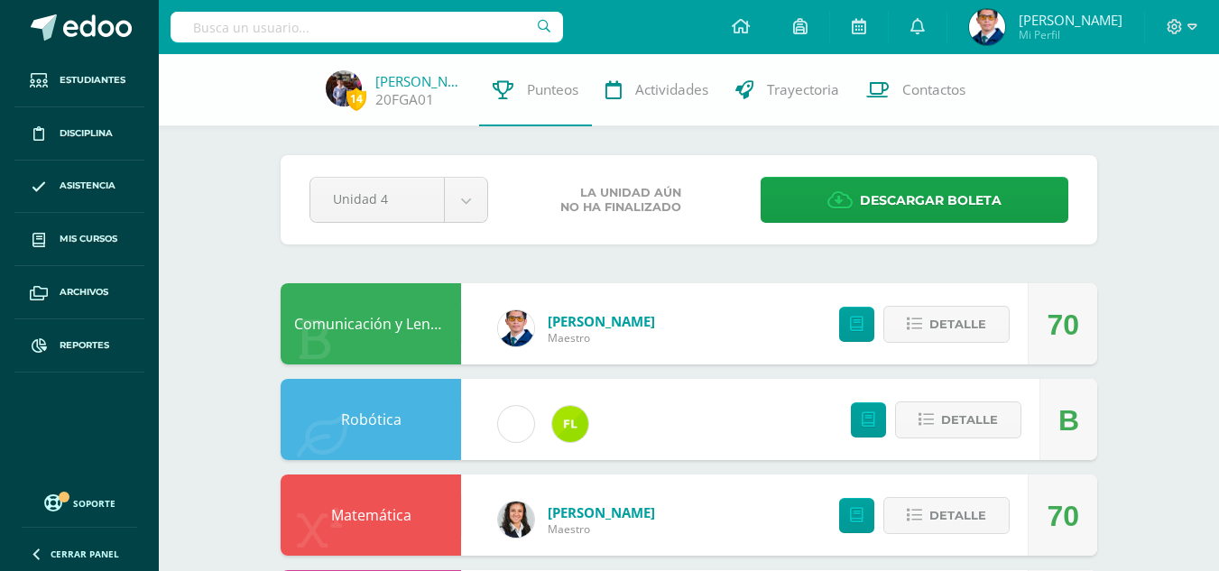
click at [318, 24] on input "text" at bounding box center [367, 27] width 392 height 31
type input "[PERSON_NAME]"
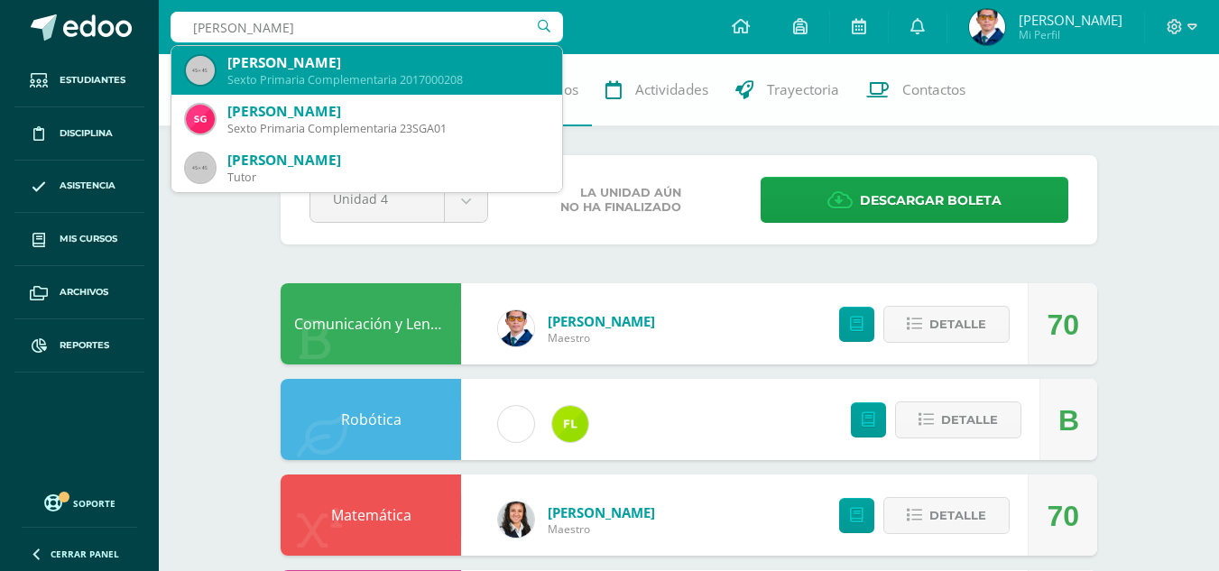
click at [390, 73] on div "Sexto Primaria Complementaria 2017000208" at bounding box center [387, 79] width 320 height 15
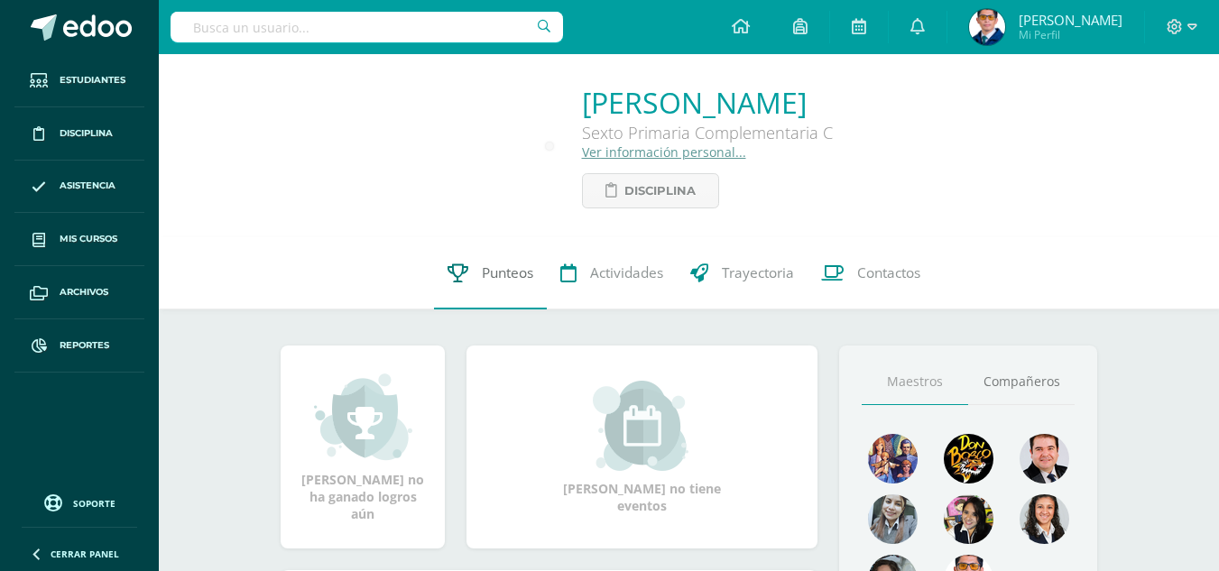
click at [480, 281] on link "Punteos" at bounding box center [490, 273] width 113 height 72
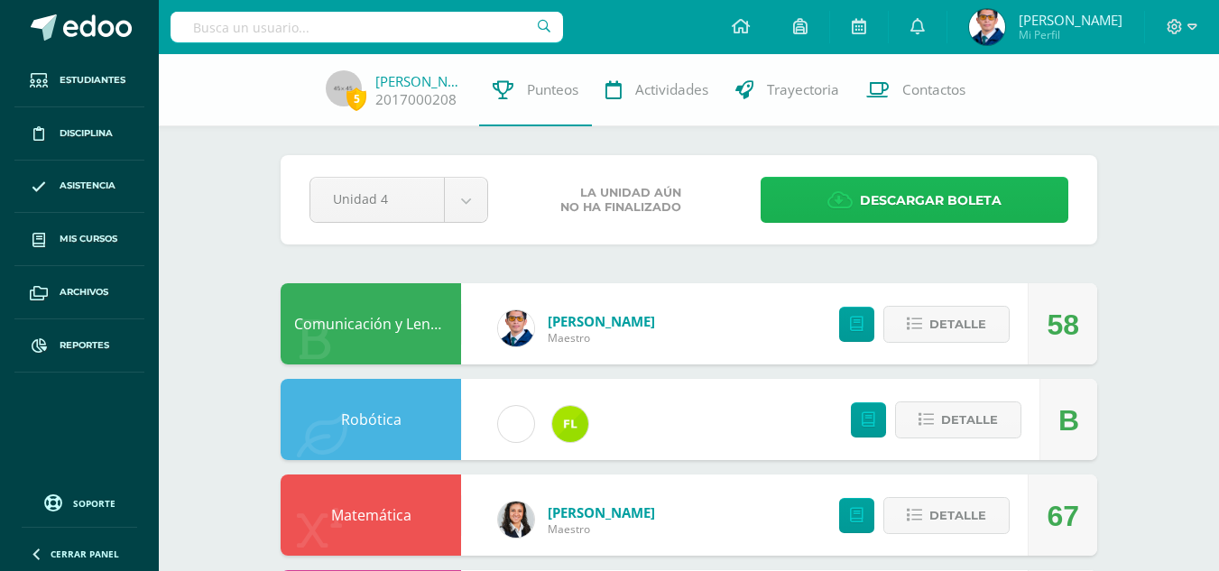
click at [976, 193] on span "Descargar boleta" at bounding box center [931, 201] width 142 height 44
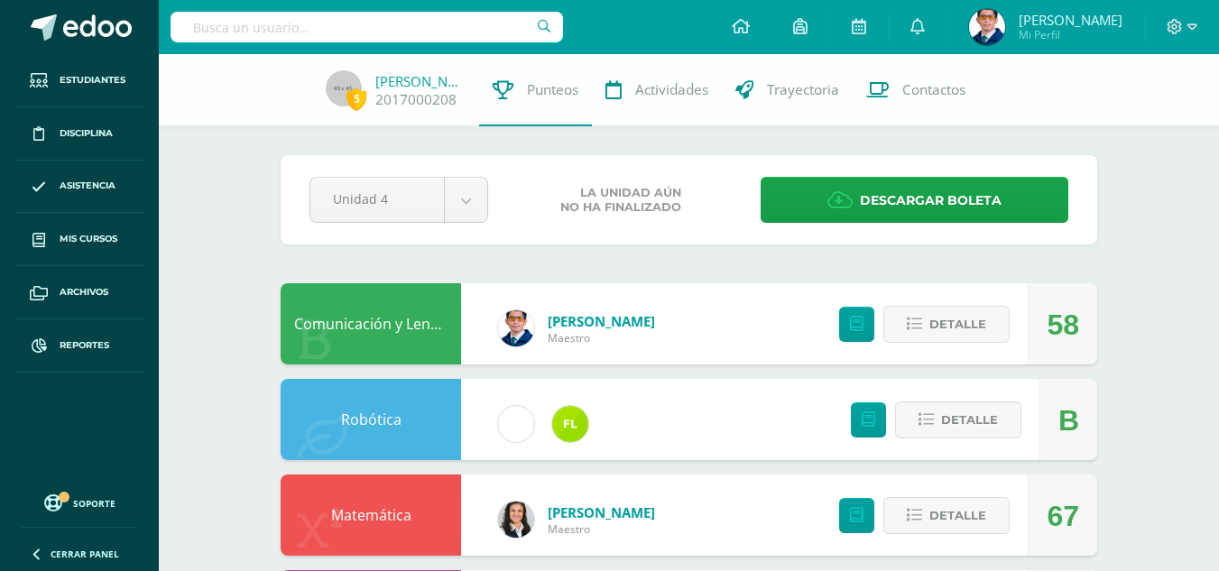
click at [429, 23] on input "text" at bounding box center [367, 27] width 392 height 31
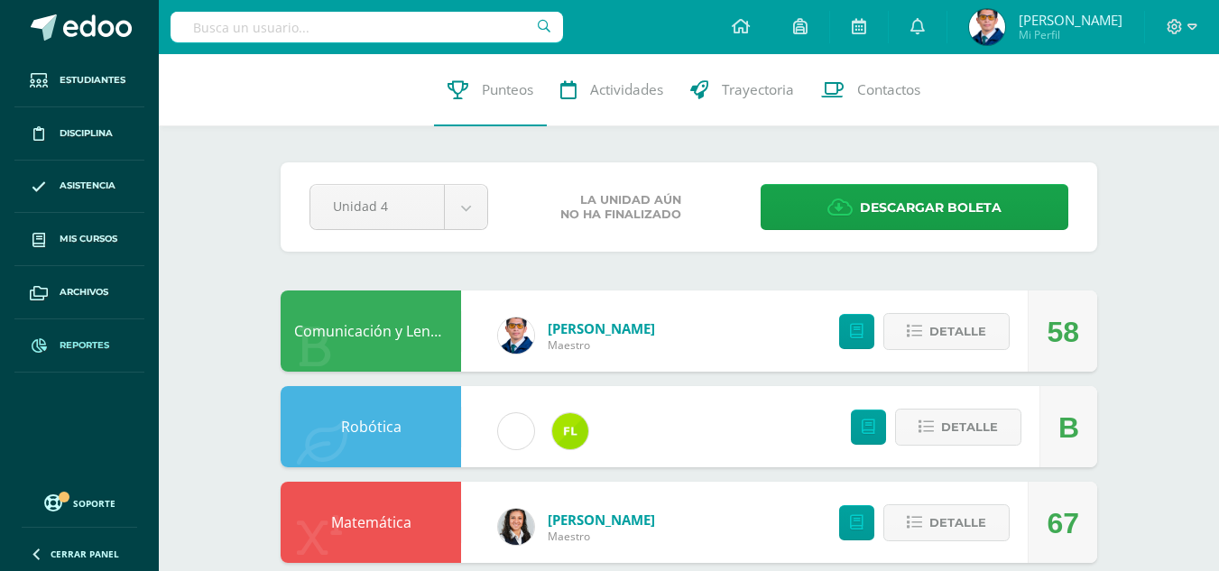
click at [60, 337] on link "Reportes" at bounding box center [79, 345] width 130 height 53
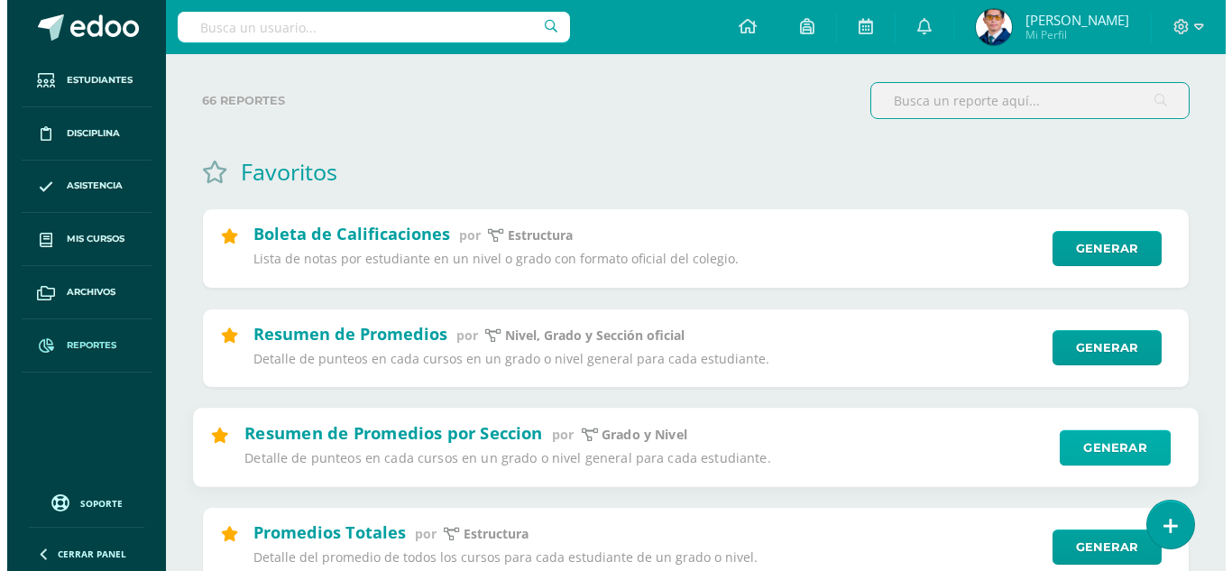
scroll to position [180, 0]
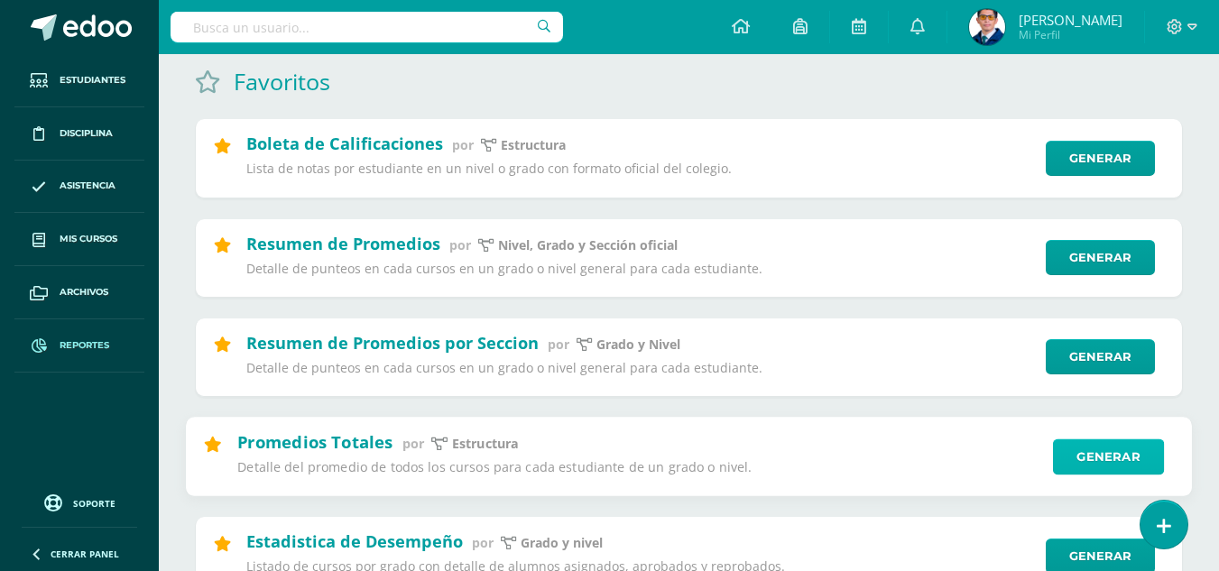
click at [1080, 447] on link "Generar" at bounding box center [1108, 456] width 111 height 36
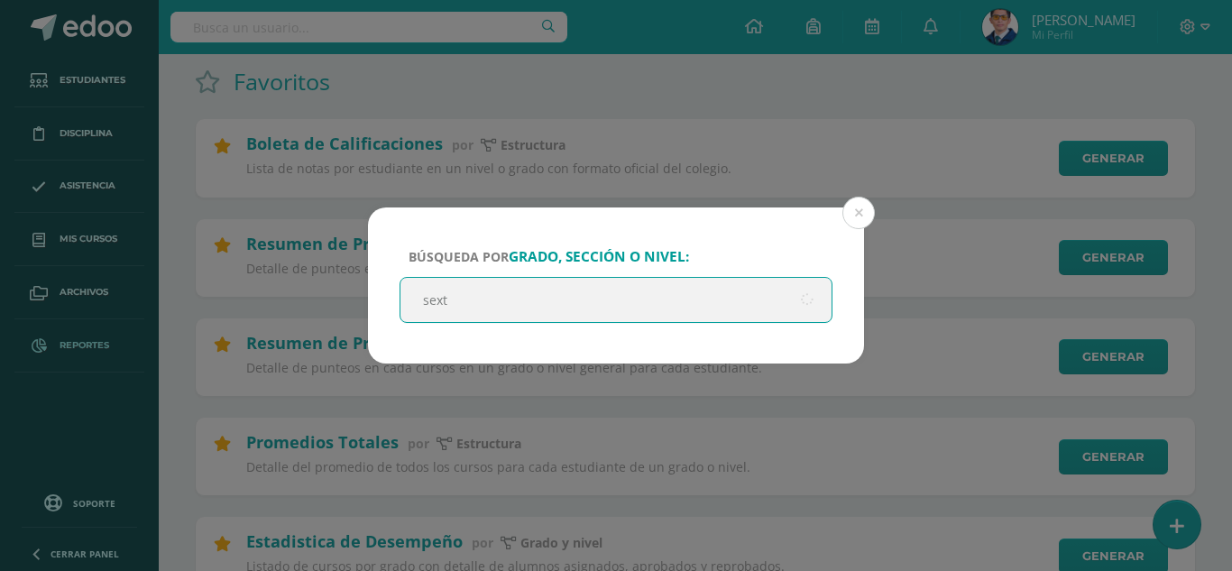
type input "sexto"
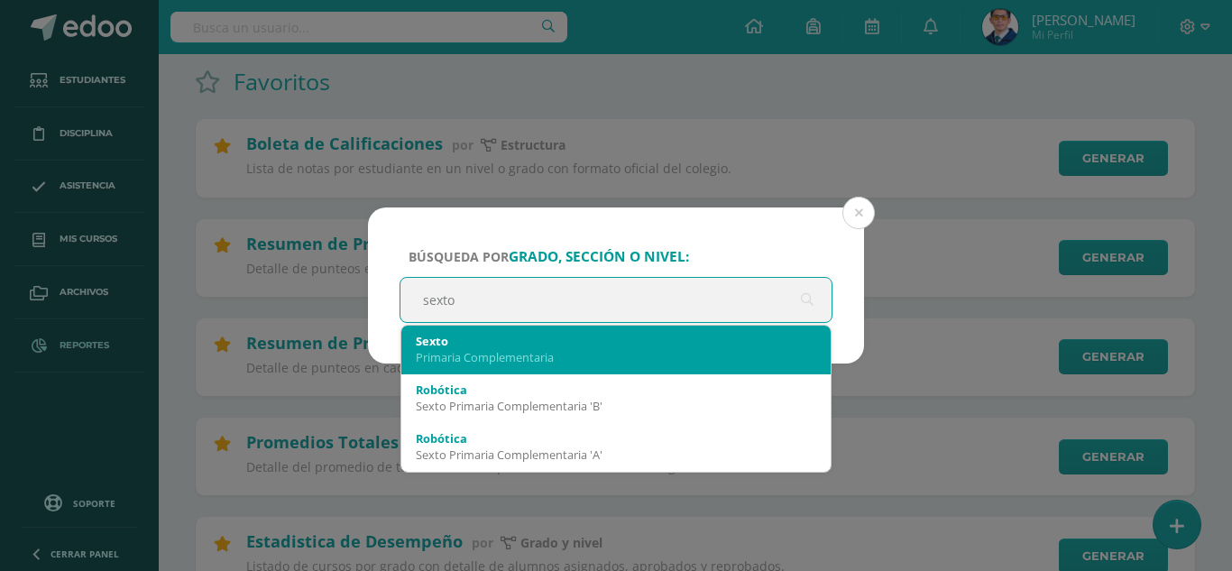
click at [449, 369] on div "Sexto Primaria Complementaria" at bounding box center [616, 349] width 401 height 47
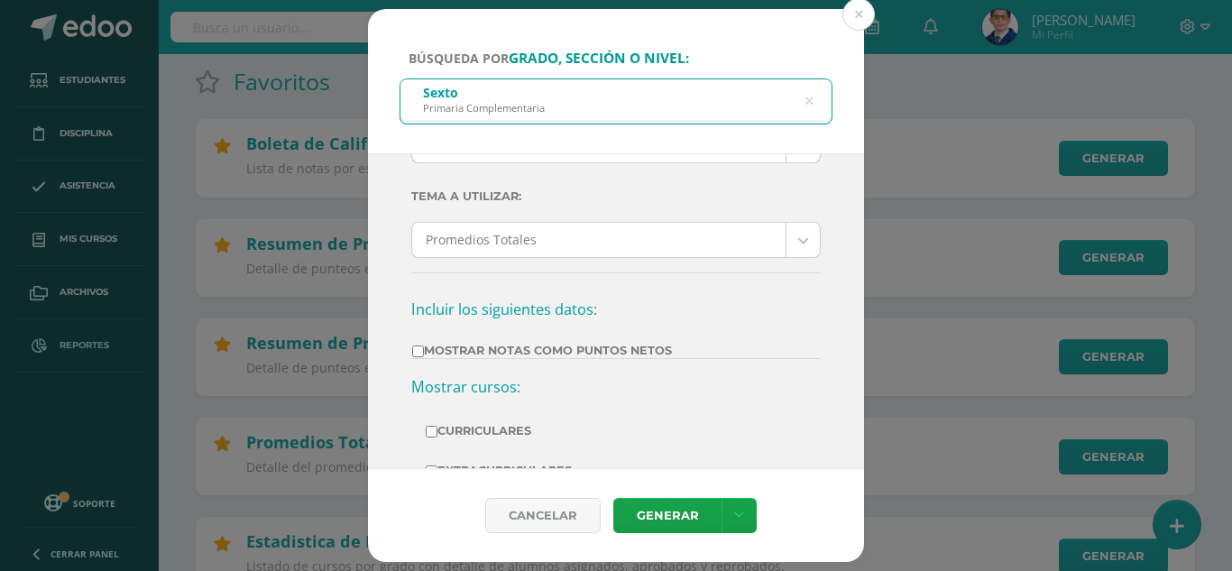
scroll to position [271, 0]
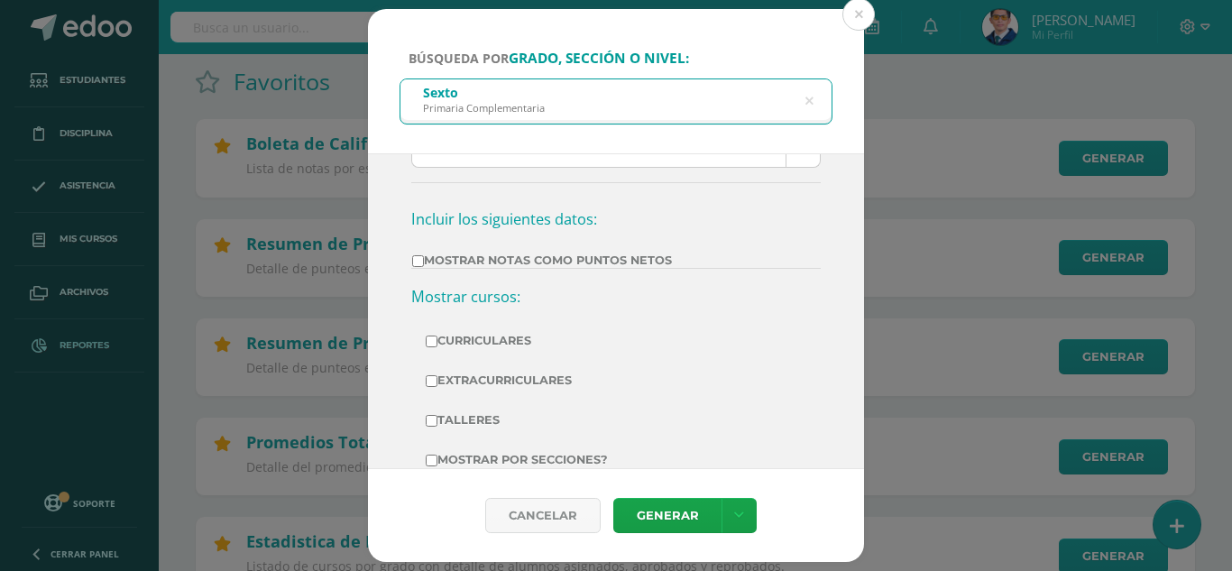
click at [466, 256] on label "Mostrar Notas Como Puntos Netos" at bounding box center [542, 261] width 260 height 14
click at [424, 256] on input "Mostrar Notas Como Puntos Netos" at bounding box center [418, 261] width 12 height 12
checkbox input "true"
click at [469, 337] on label "Curriculares" at bounding box center [616, 340] width 381 height 25
click at [438, 337] on input "Curriculares" at bounding box center [432, 342] width 12 height 12
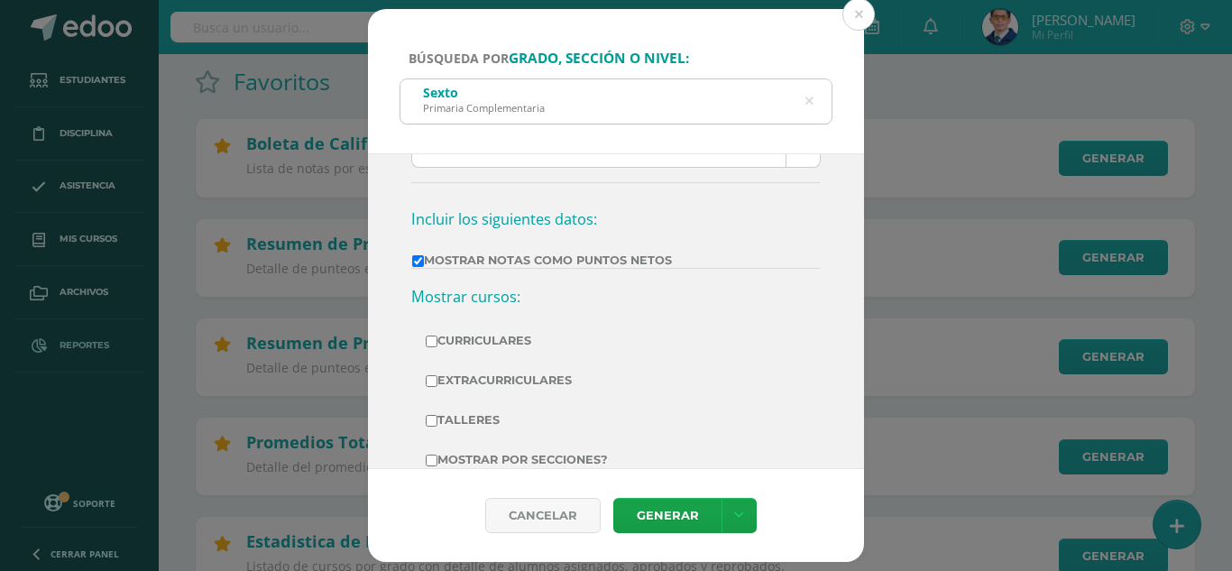
checkbox input "true"
click at [469, 377] on label "Extracurriculares" at bounding box center [616, 380] width 381 height 25
click at [438, 377] on input "Extracurriculares" at bounding box center [432, 381] width 12 height 12
checkbox input "true"
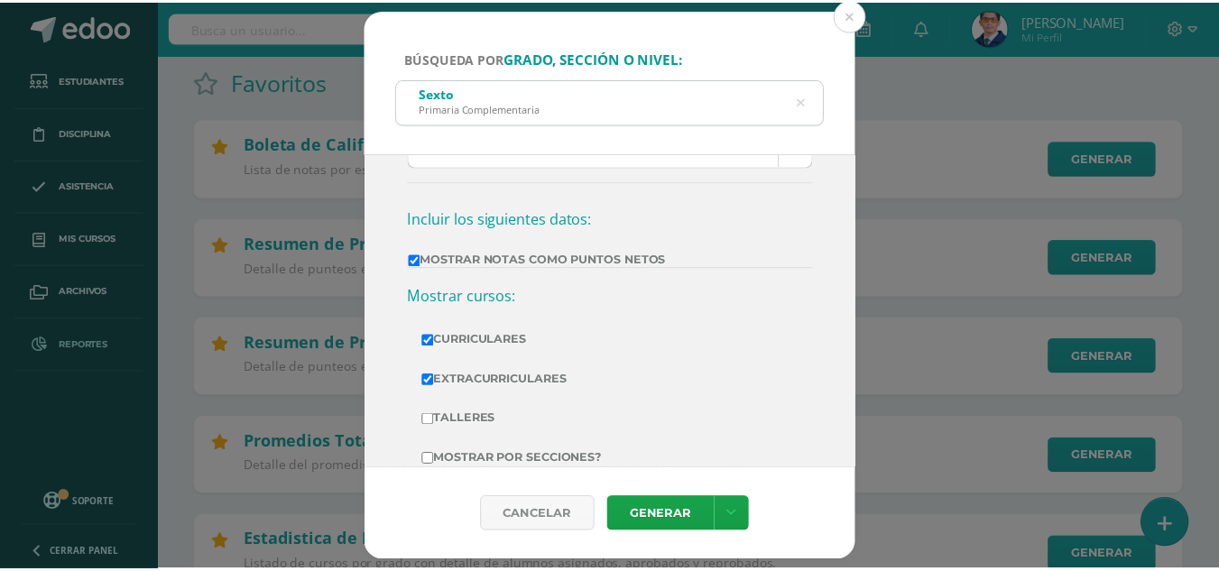
scroll to position [311, 0]
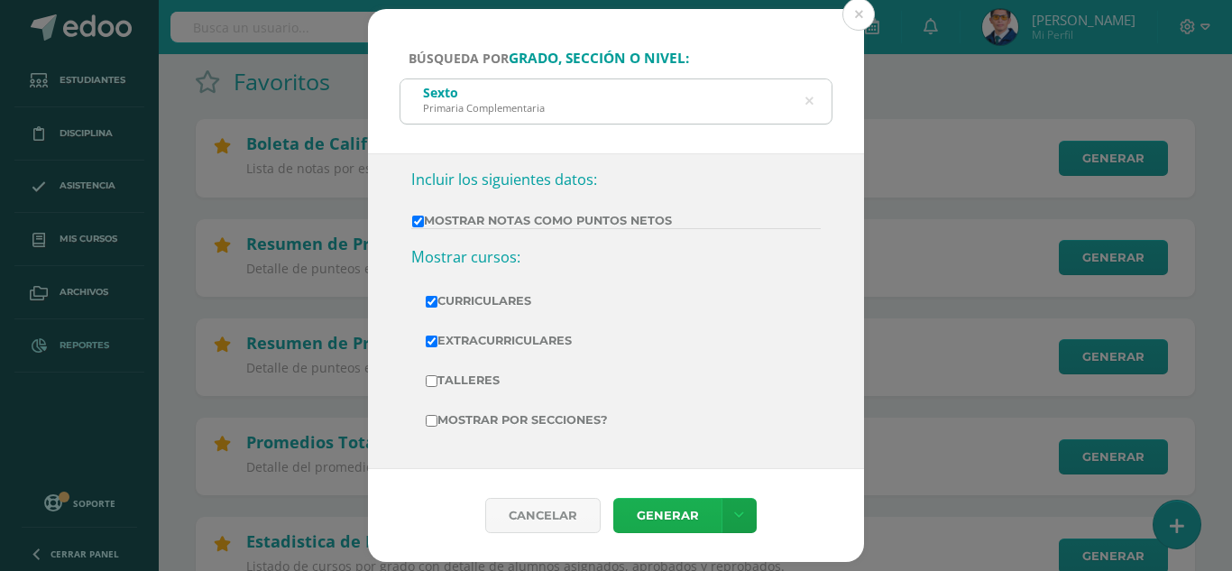
click at [661, 512] on link "Generar" at bounding box center [668, 515] width 108 height 35
click at [868, 15] on button at bounding box center [859, 14] width 32 height 32
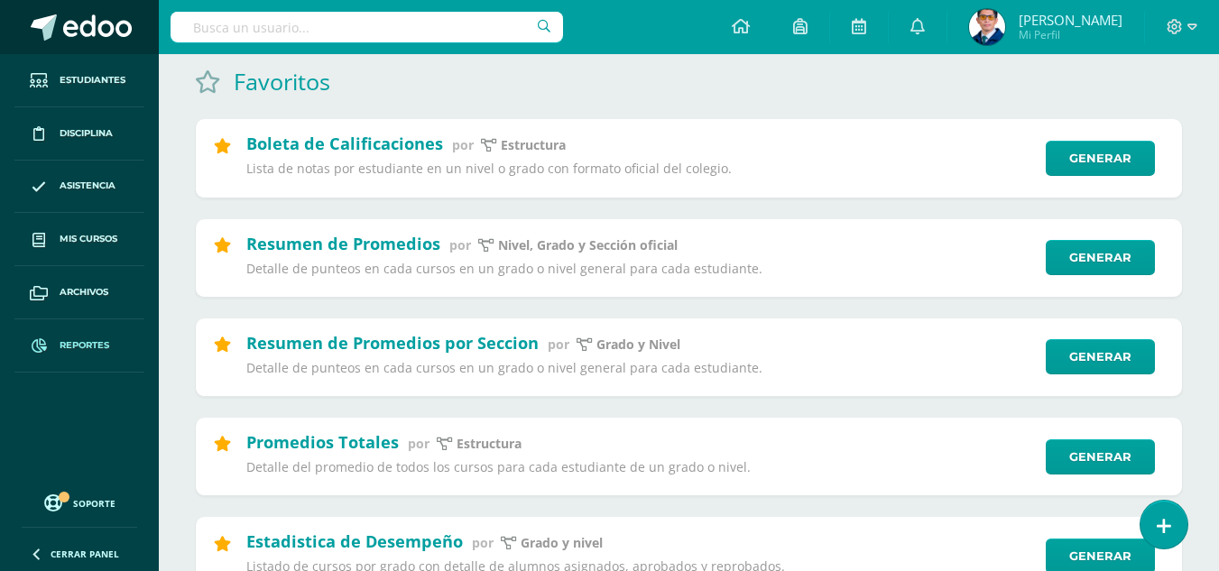
click at [91, 23] on span at bounding box center [97, 27] width 69 height 27
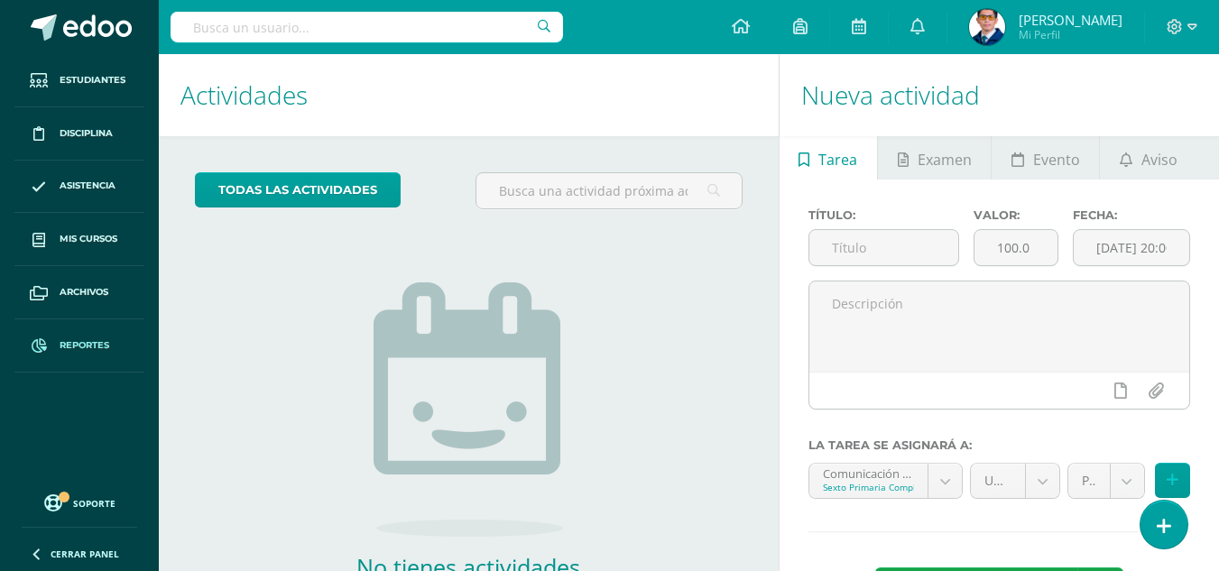
click at [88, 345] on span "Reportes" at bounding box center [85, 345] width 50 height 14
